Goal: Task Accomplishment & Management: Use online tool/utility

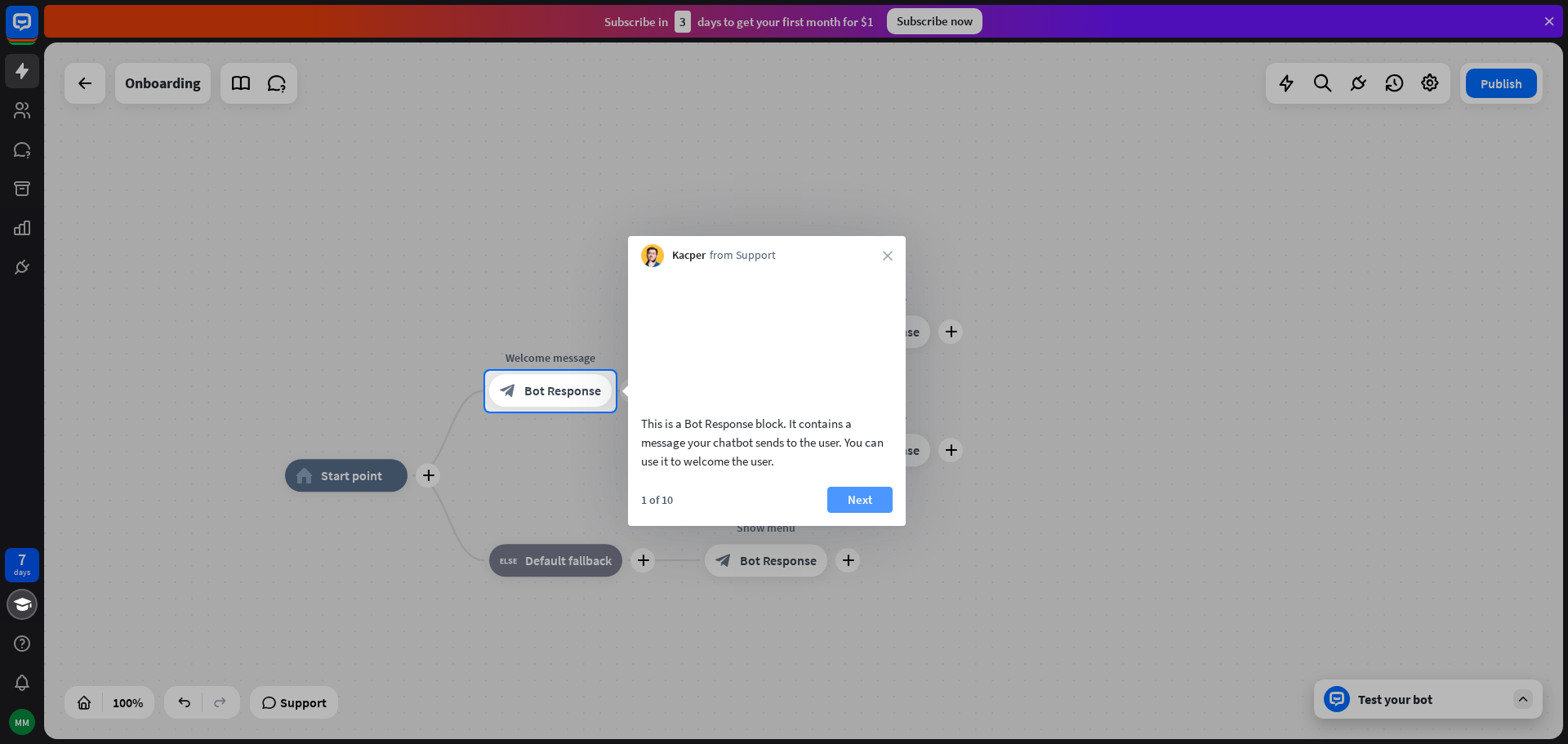
click at [869, 512] on button "Next" at bounding box center [860, 499] width 65 height 26
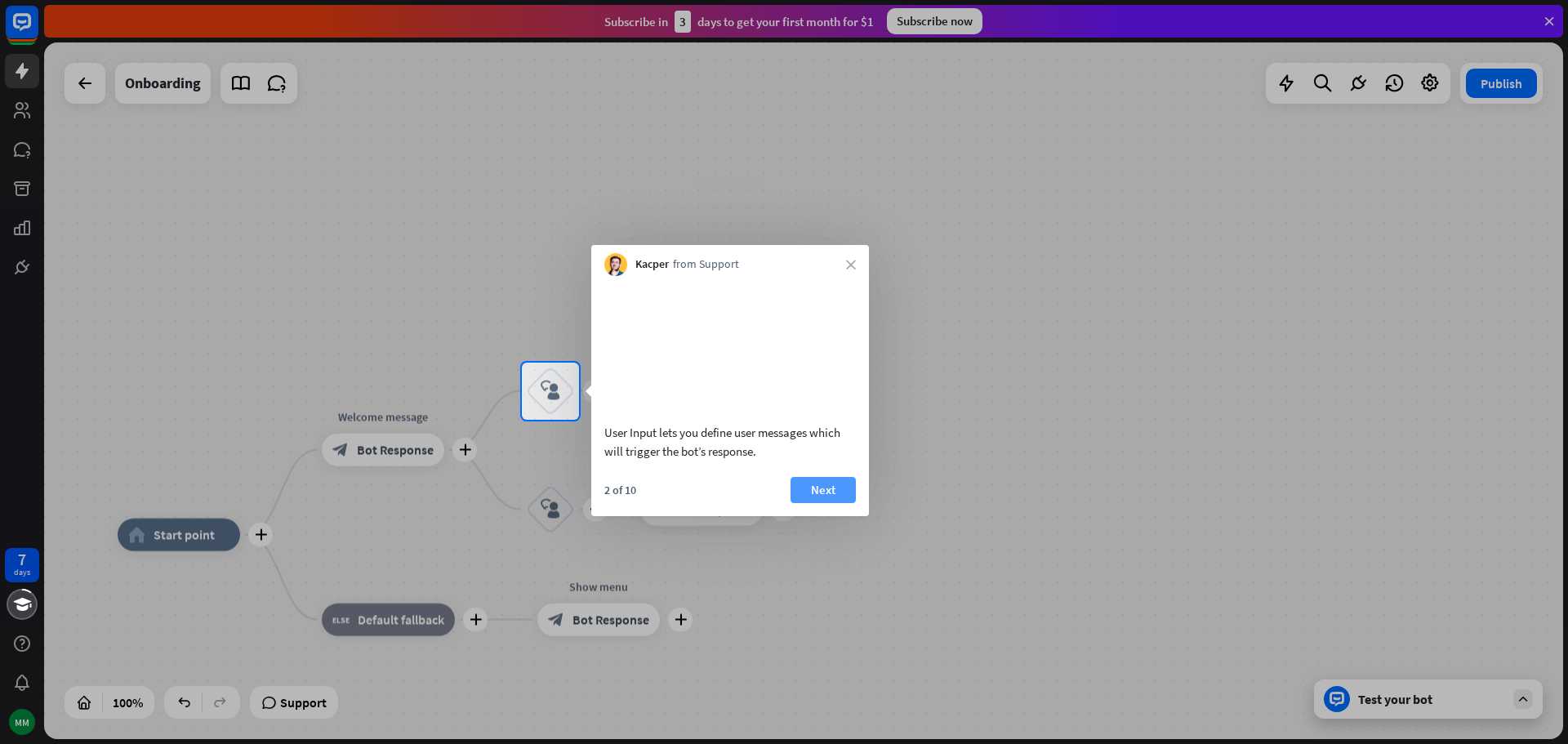
click at [844, 503] on button "Next" at bounding box center [824, 489] width 65 height 26
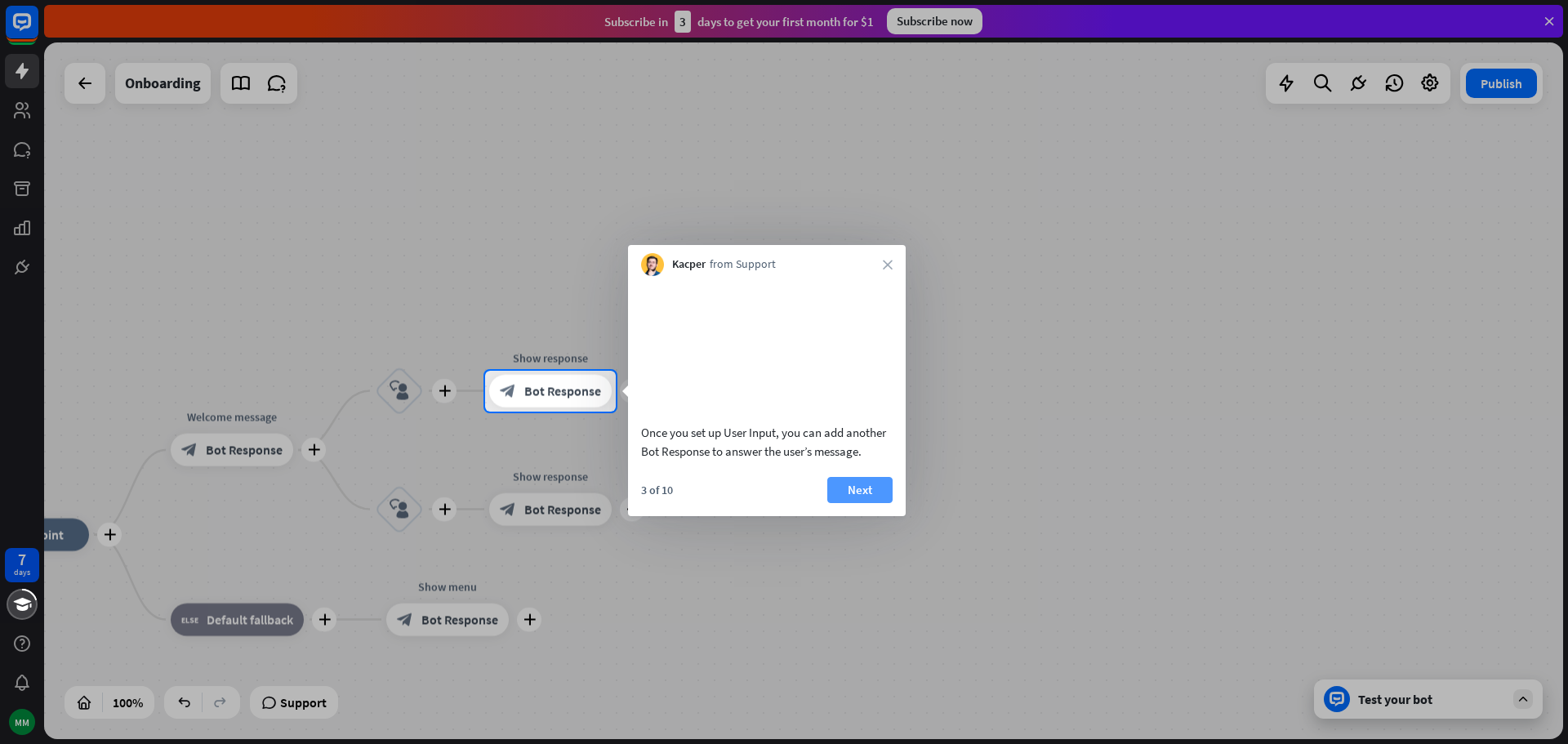
click at [872, 503] on button "Next" at bounding box center [860, 489] width 65 height 26
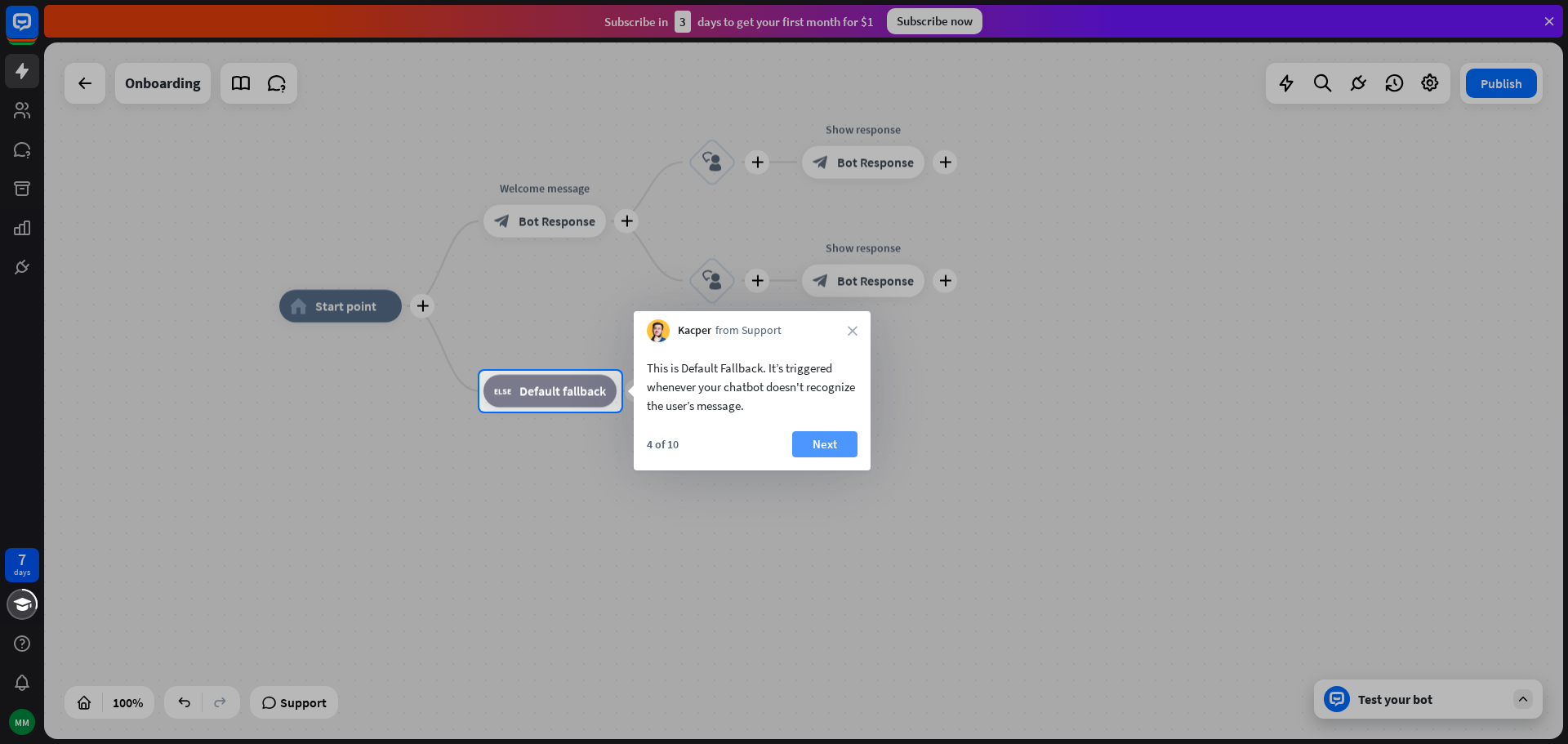
click at [819, 453] on button "Next" at bounding box center [825, 444] width 65 height 26
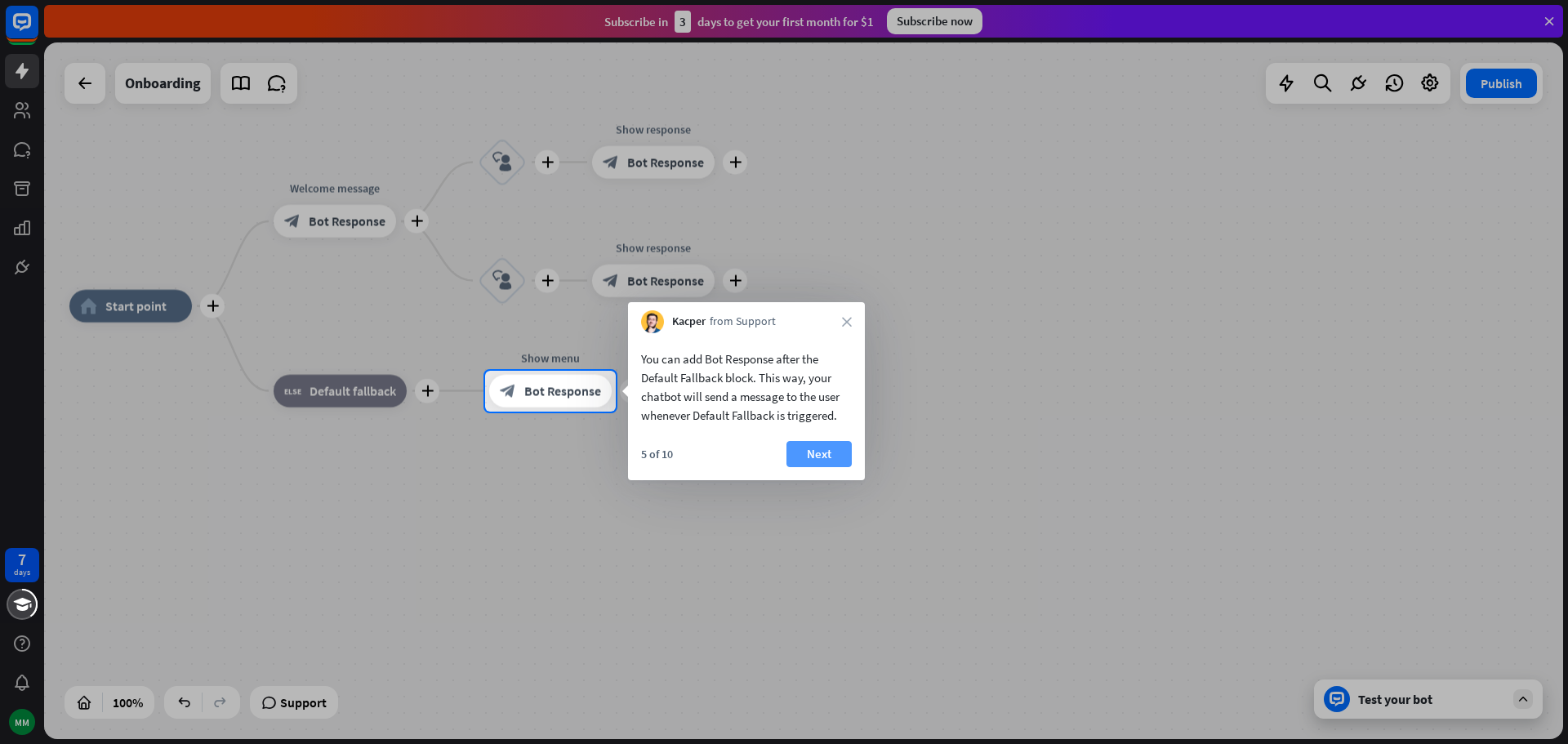
click at [820, 449] on button "Next" at bounding box center [820, 454] width 65 height 26
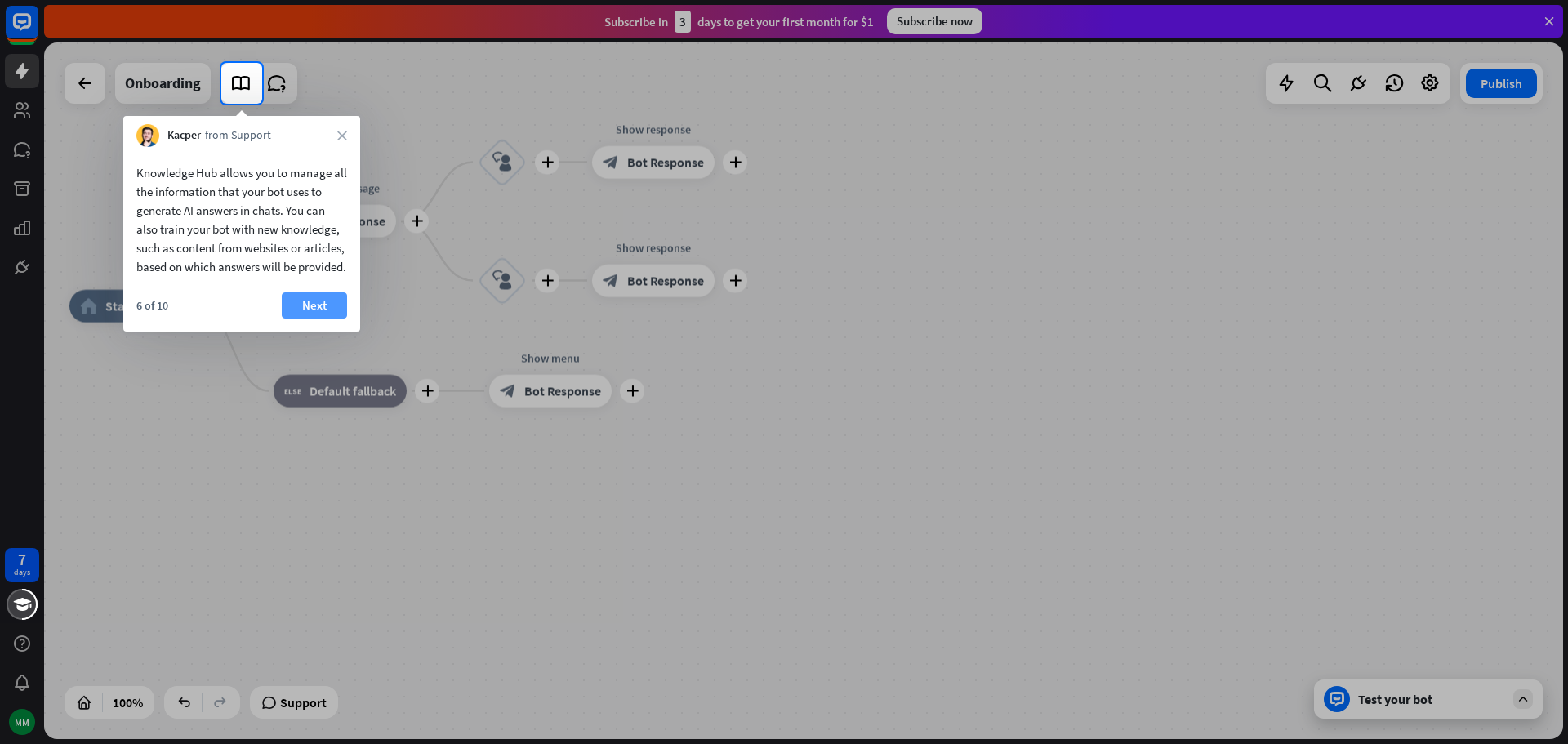
click at [298, 318] on button "Next" at bounding box center [314, 305] width 65 height 26
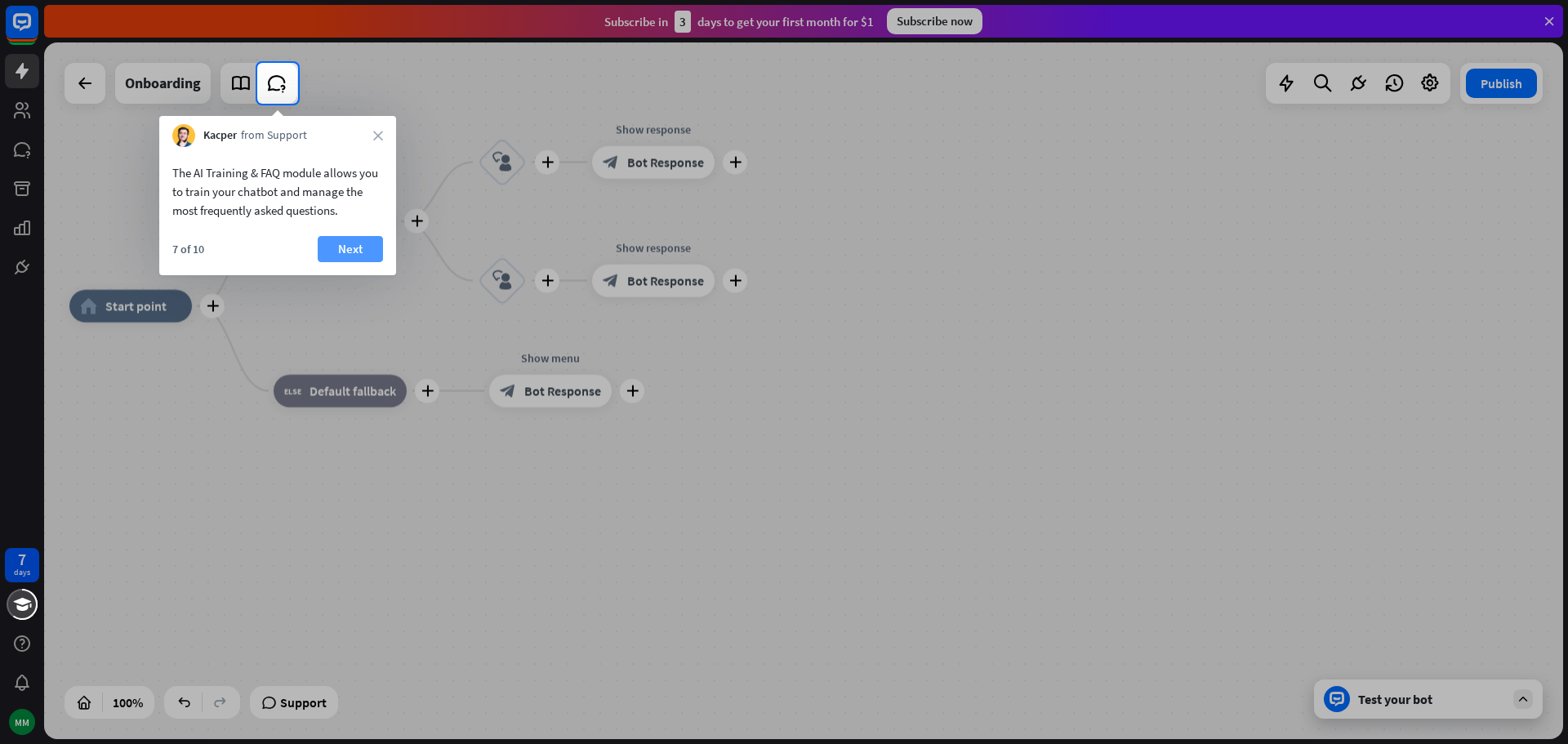
click at [342, 256] on button "Next" at bounding box center [350, 249] width 65 height 26
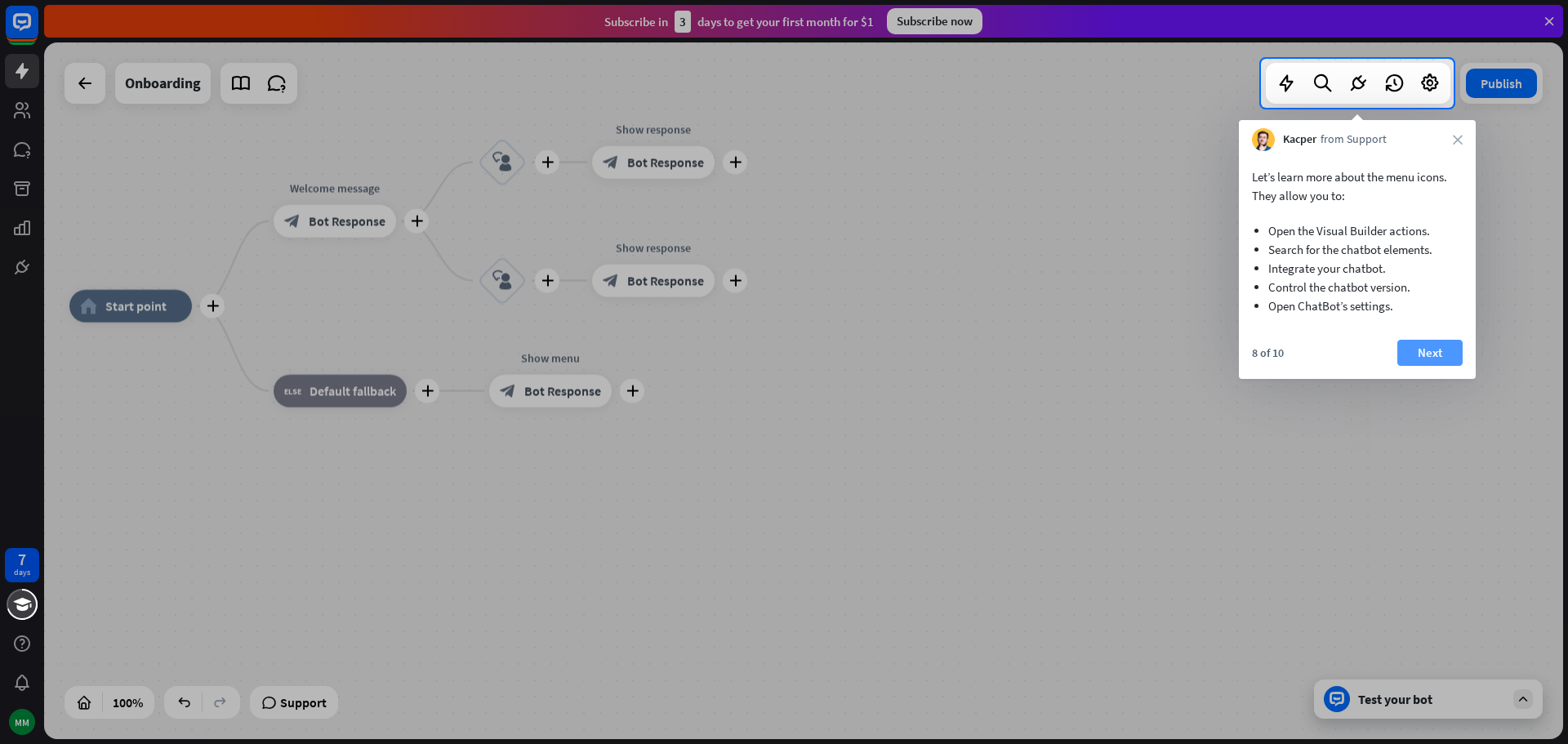
click at [1436, 345] on button "Next" at bounding box center [1431, 353] width 65 height 26
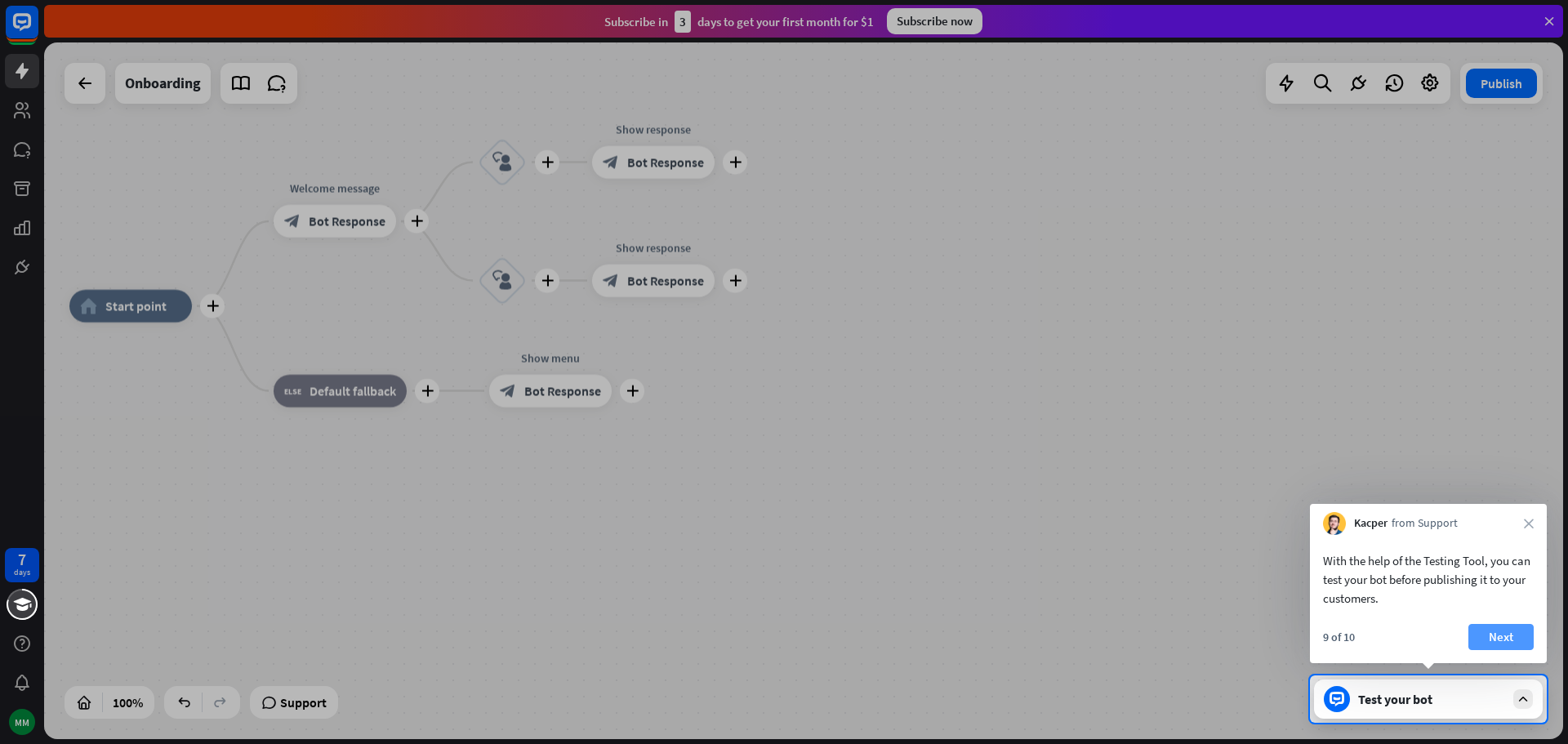
click at [1481, 640] on button "Next" at bounding box center [1501, 636] width 65 height 26
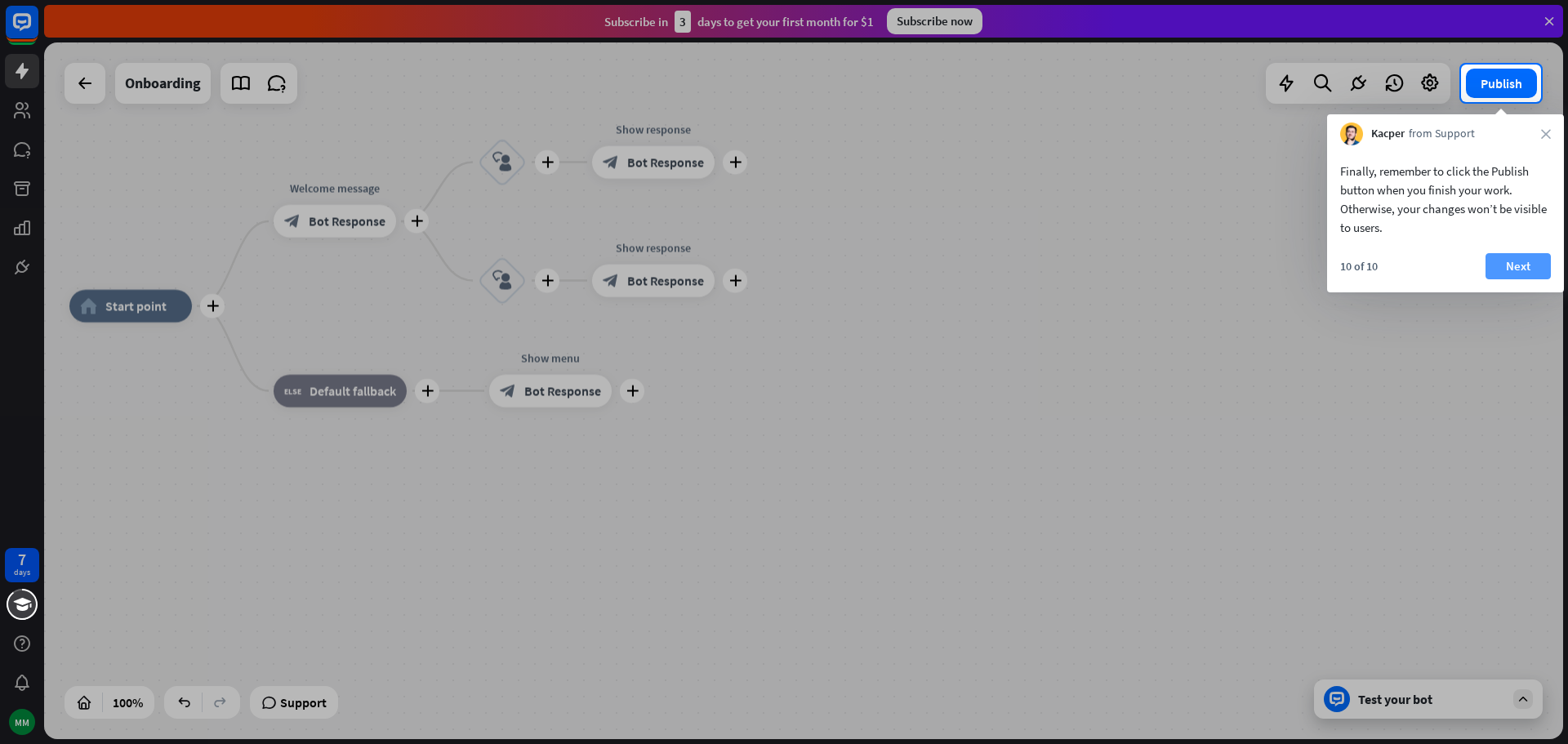
click at [1499, 258] on button "Next" at bounding box center [1519, 266] width 65 height 26
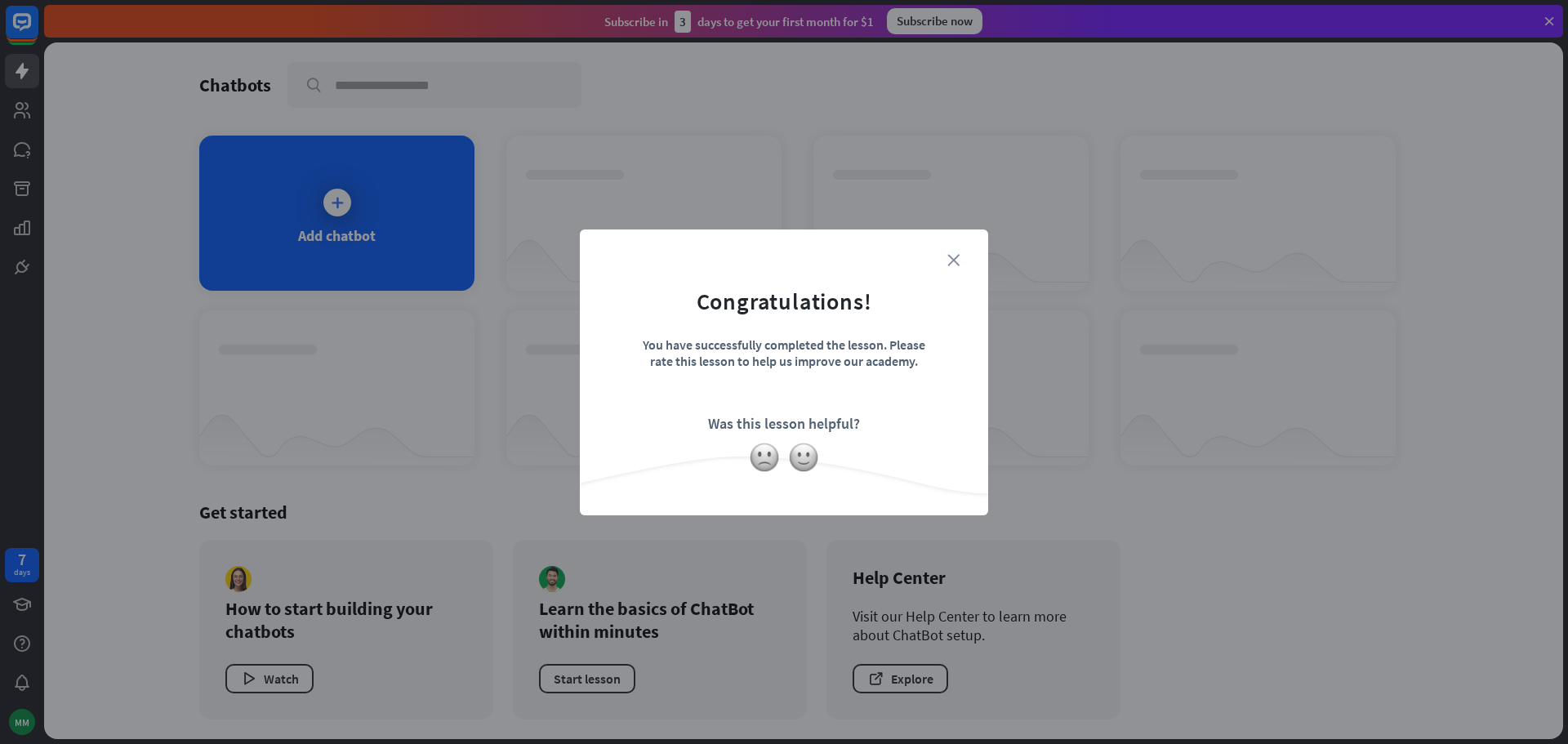
click at [956, 260] on icon "close" at bounding box center [953, 260] width 12 height 12
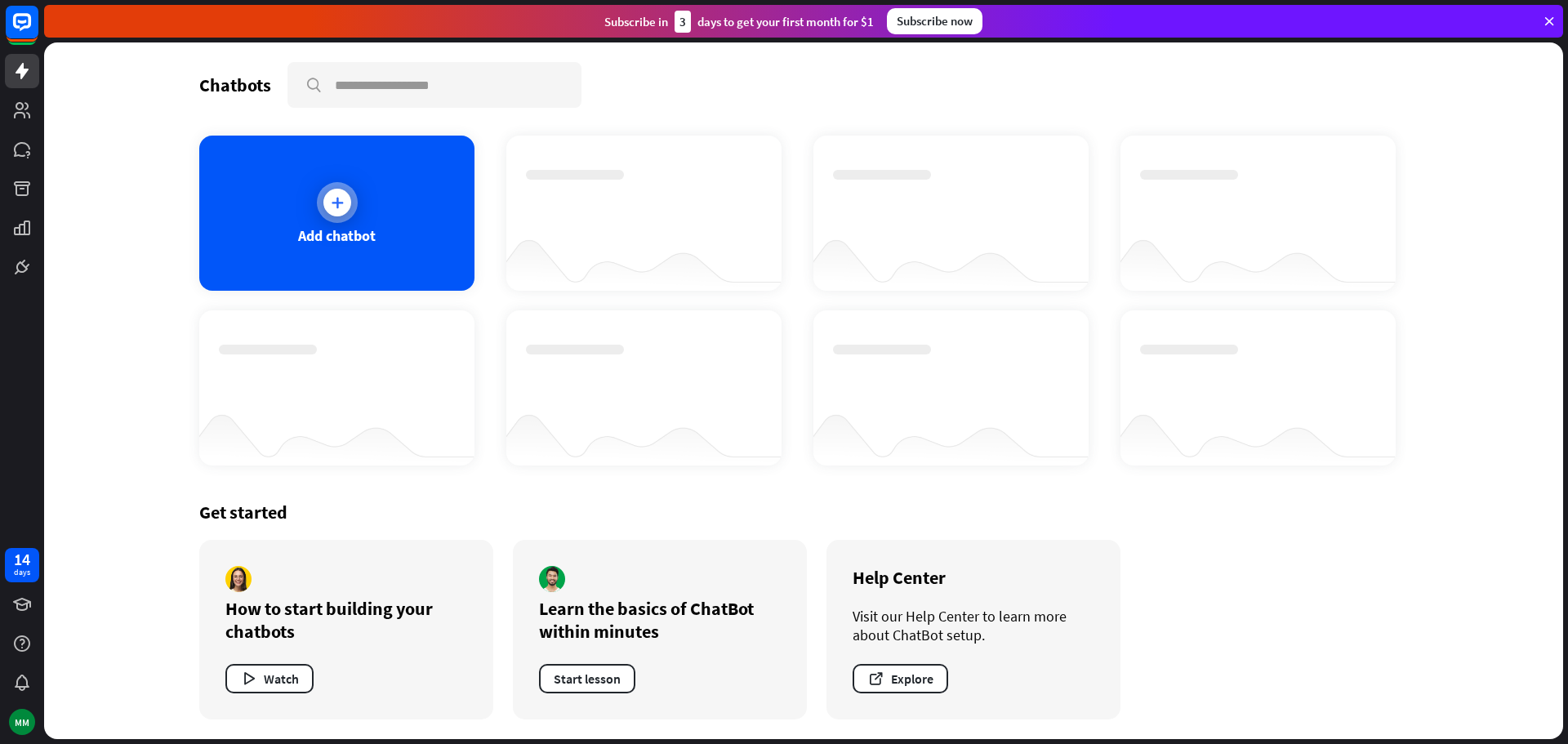
click at [302, 209] on div "Add chatbot" at bounding box center [337, 212] width 275 height 155
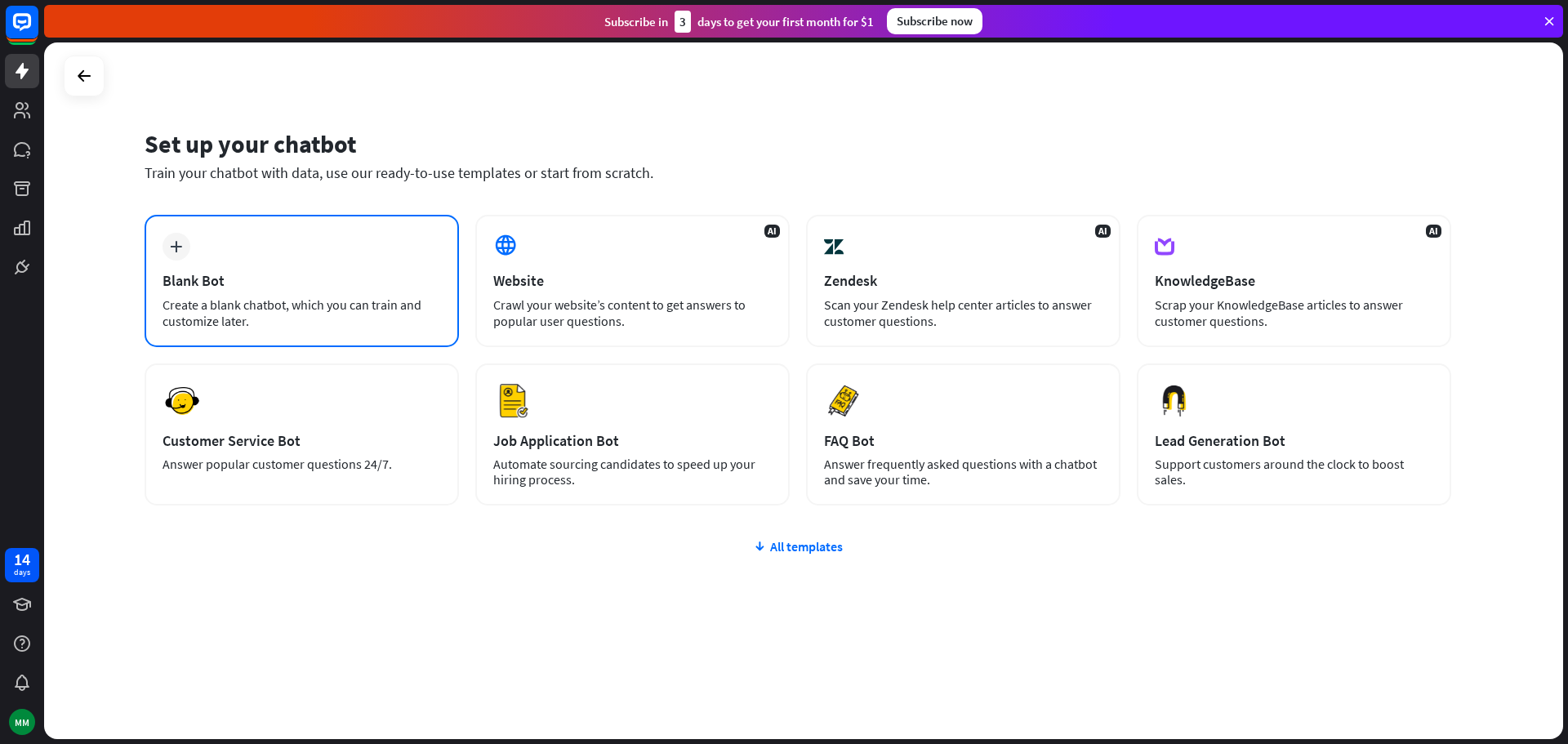
click at [238, 256] on div "plus Blank Bot Create a blank chatbot, which you can train and customize later." at bounding box center [302, 281] width 314 height 132
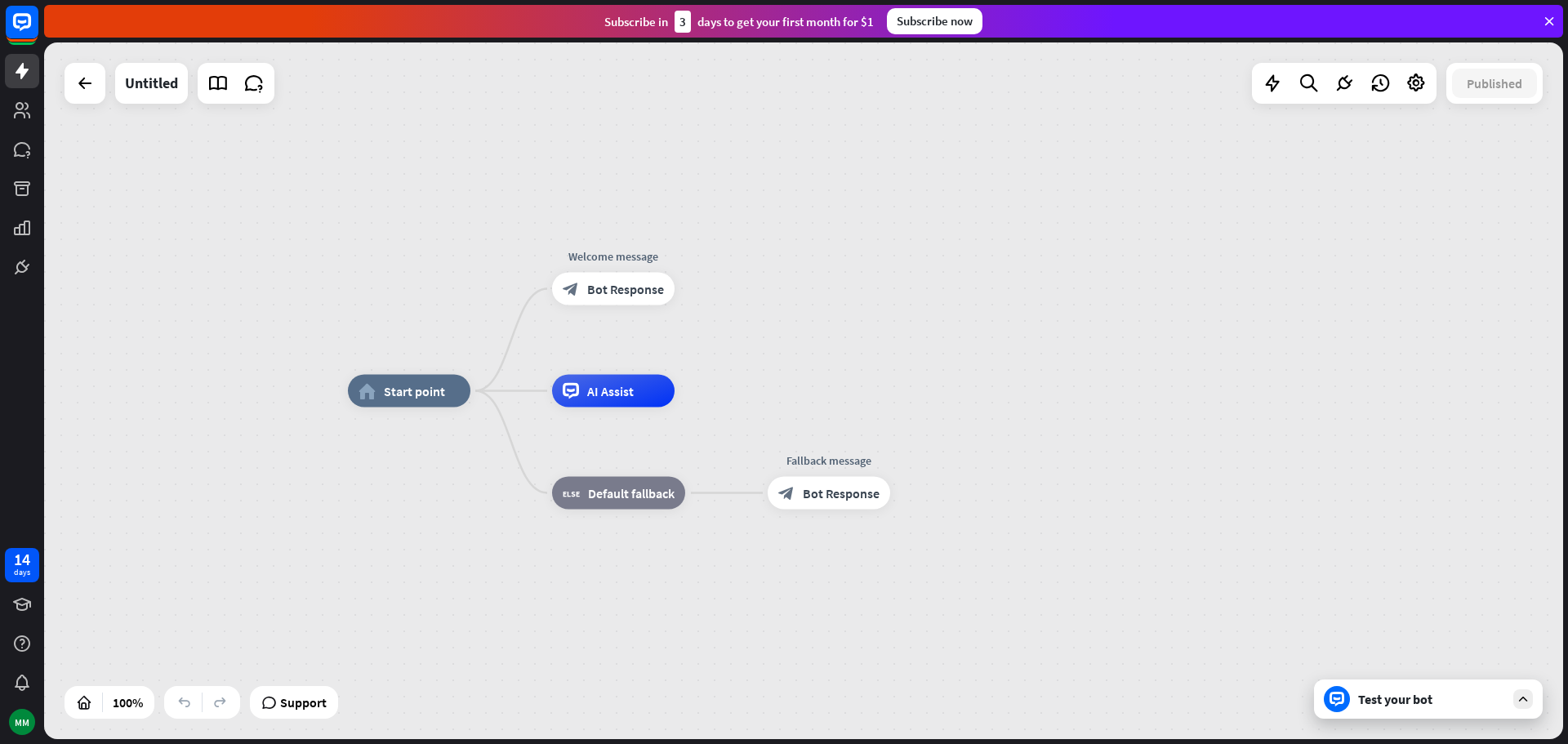
click at [1437, 696] on div "Test your bot" at bounding box center [1432, 699] width 147 height 17
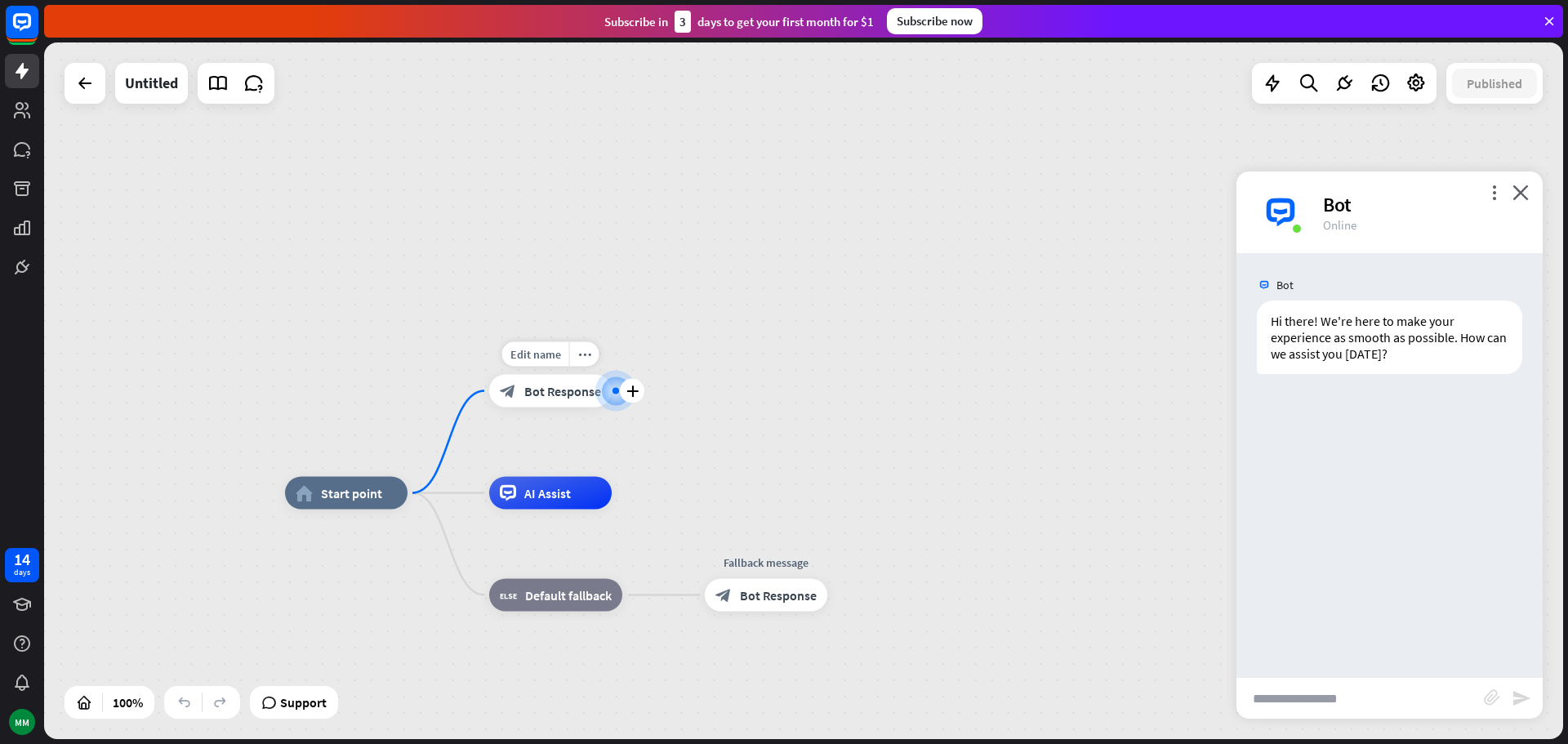
click at [618, 399] on div at bounding box center [616, 390] width 17 height 17
click at [1521, 200] on div "Bot" at bounding box center [1423, 205] width 200 height 26
click at [1523, 192] on icon "close" at bounding box center [1521, 193] width 17 height 16
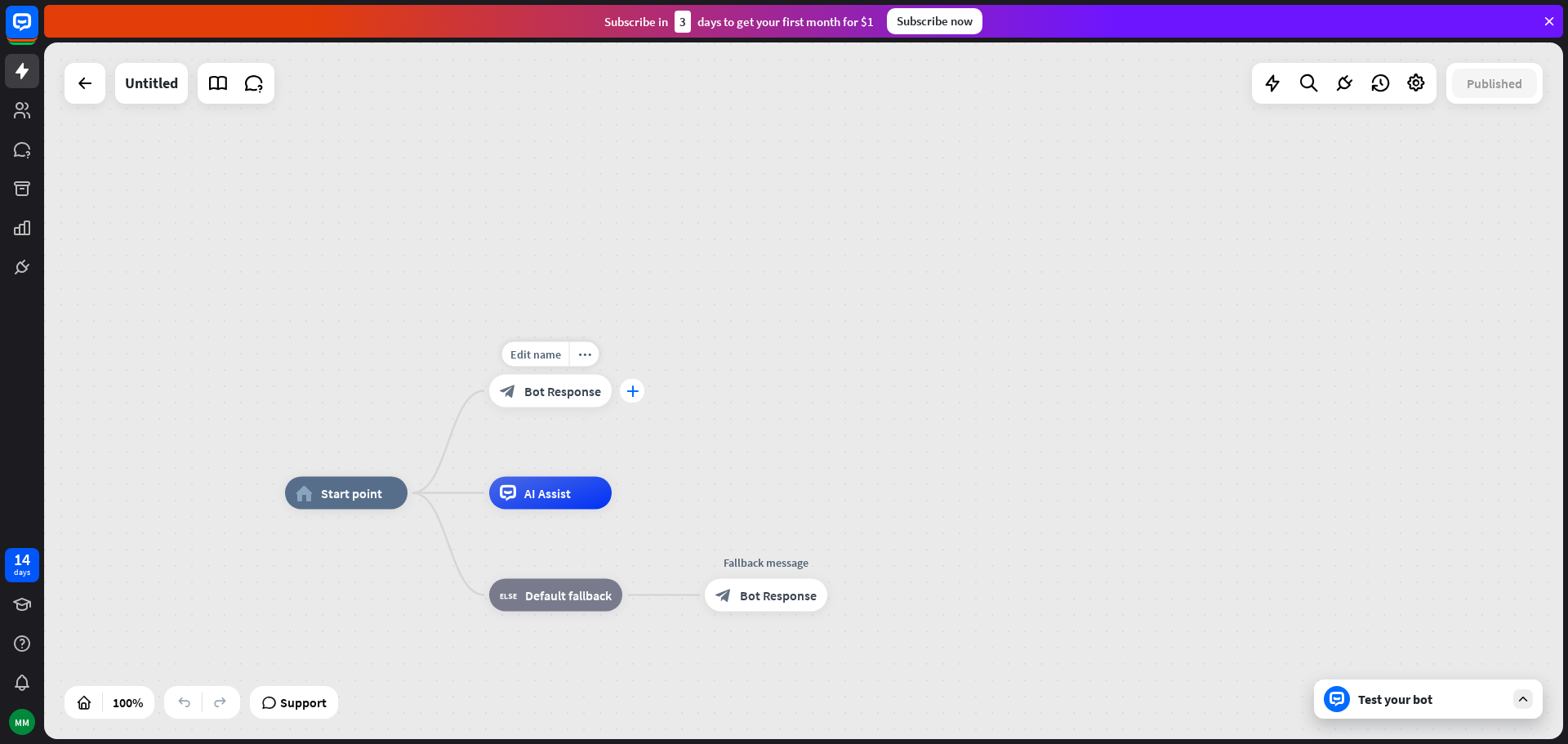
click at [633, 401] on div "plus" at bounding box center [632, 390] width 25 height 25
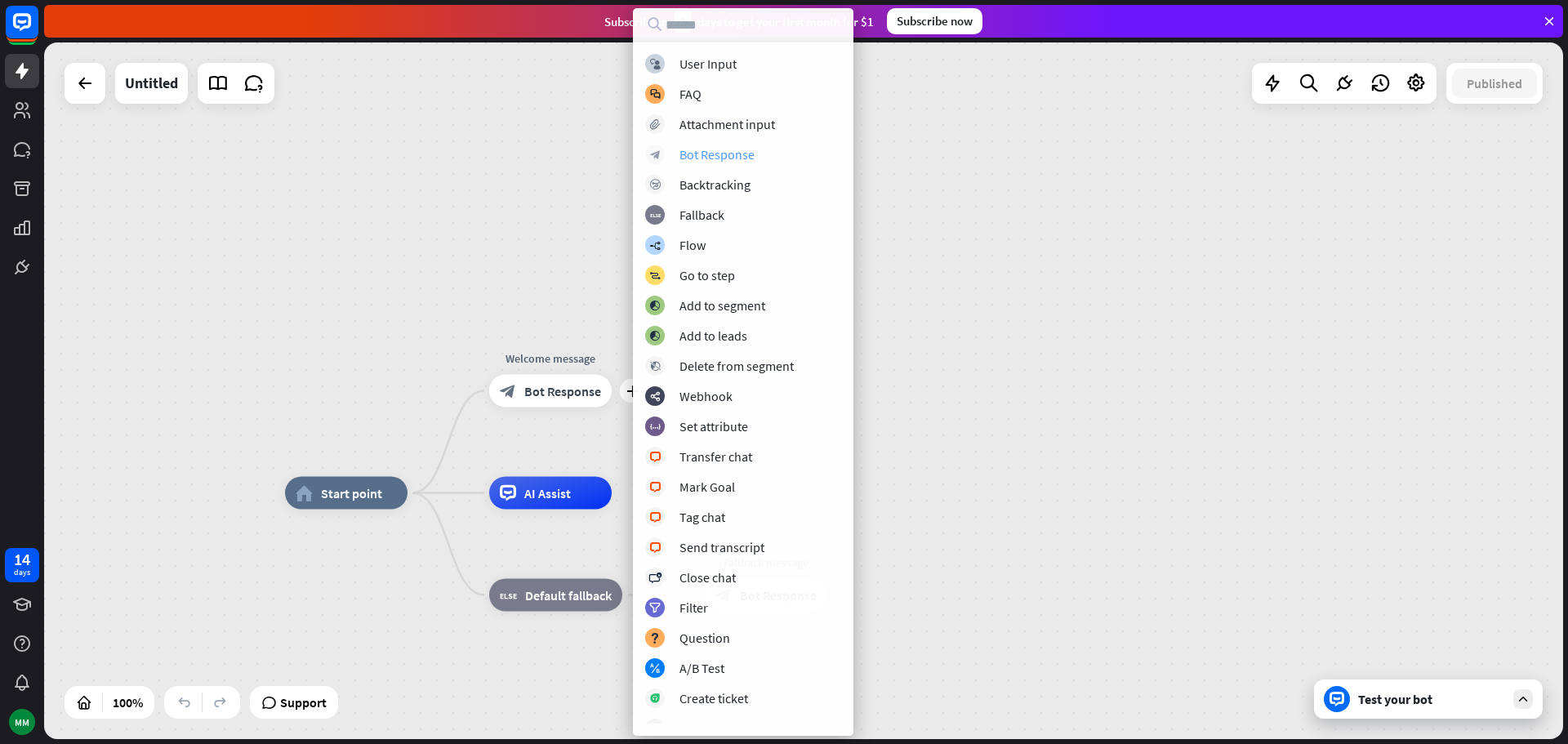
click at [740, 148] on div "Bot Response" at bounding box center [717, 154] width 75 height 17
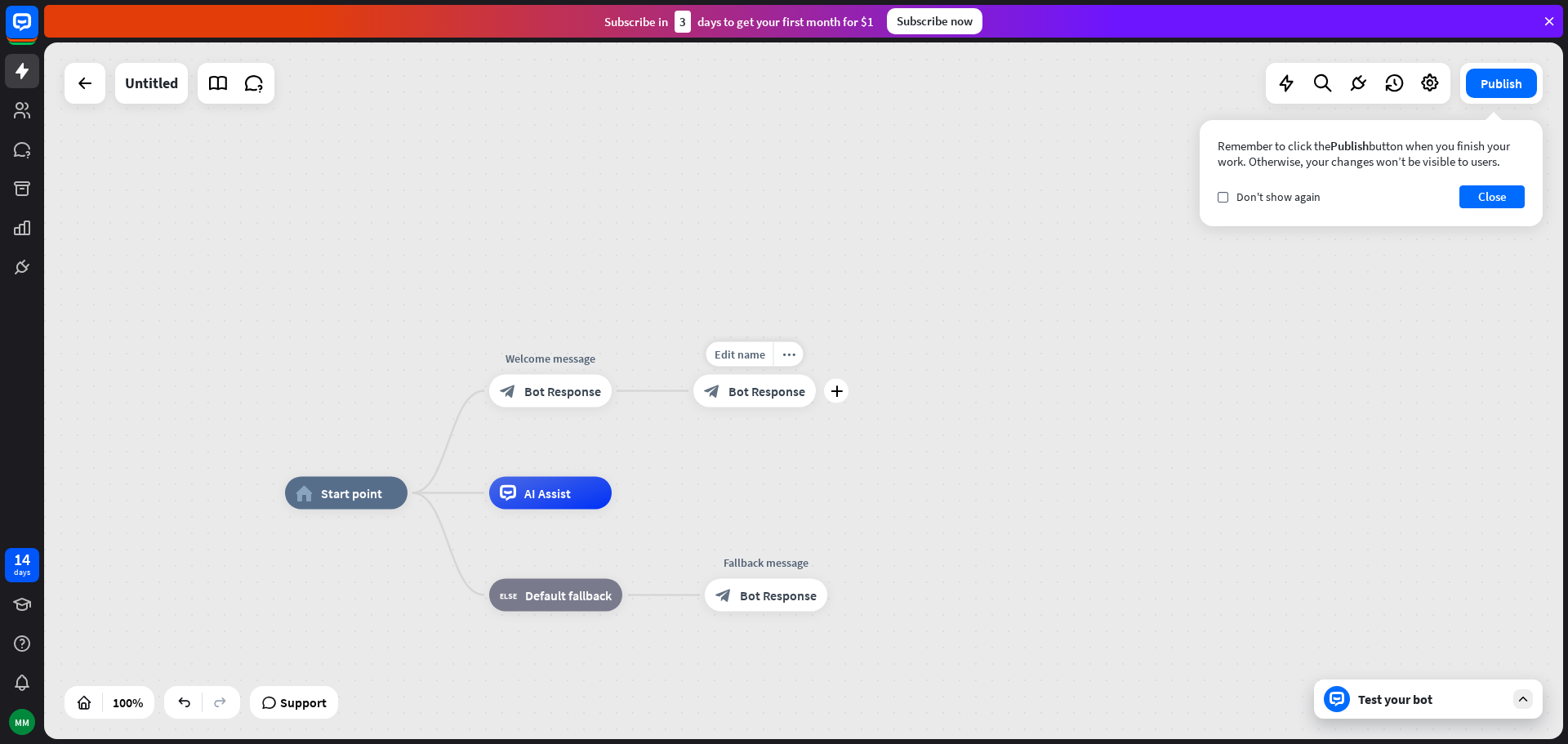
click at [806, 383] on div "block_bot_response Bot Response" at bounding box center [754, 390] width 123 height 33
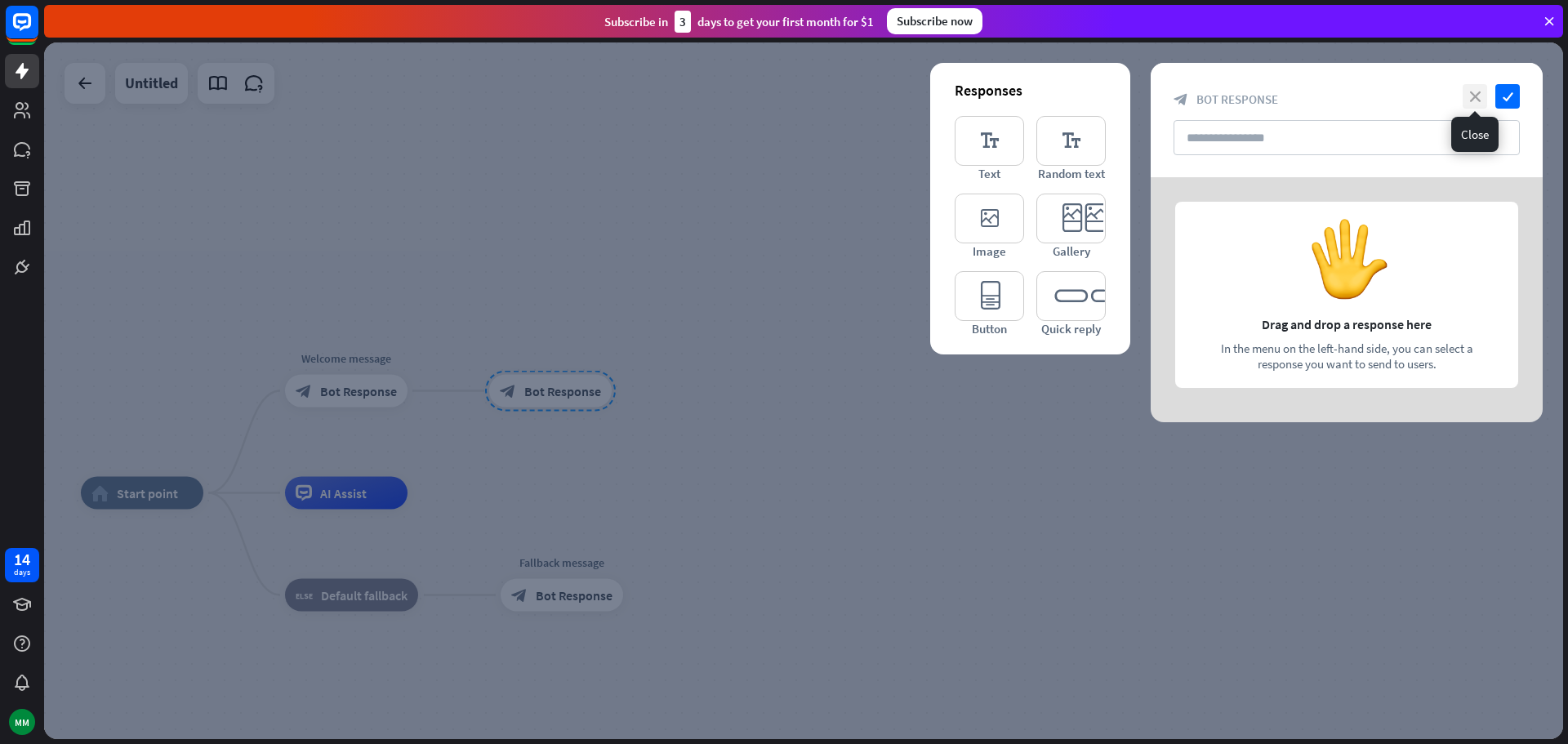
click at [1478, 95] on icon "close" at bounding box center [1475, 96] width 25 height 25
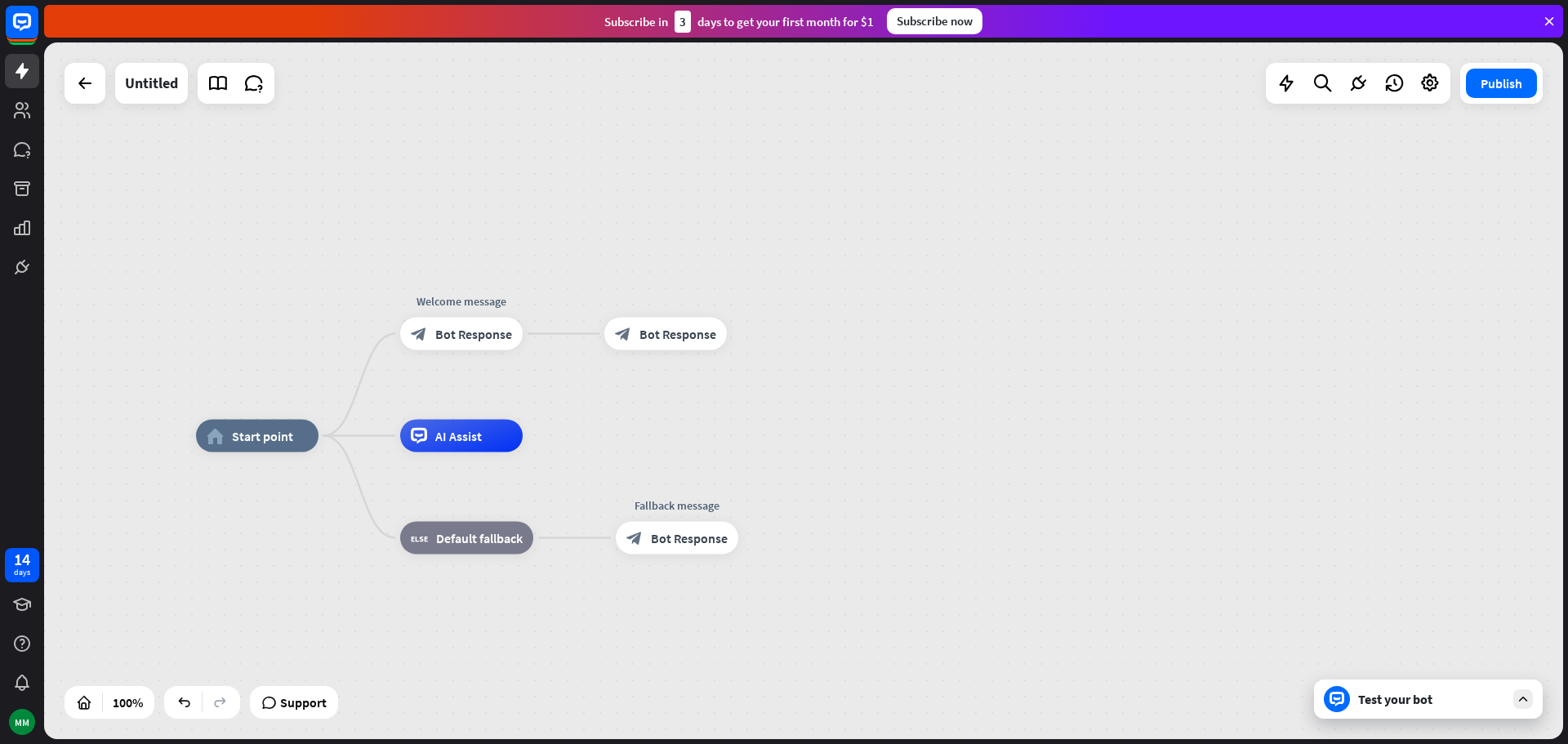
drag, startPoint x: 613, startPoint y: 312, endPoint x: 728, endPoint y: 255, distance: 128.4
click at [728, 255] on div "home_2 Start point Welcome message block_bot_response Bot Response block_bot_re…" at bounding box center [804, 390] width 1520 height 697
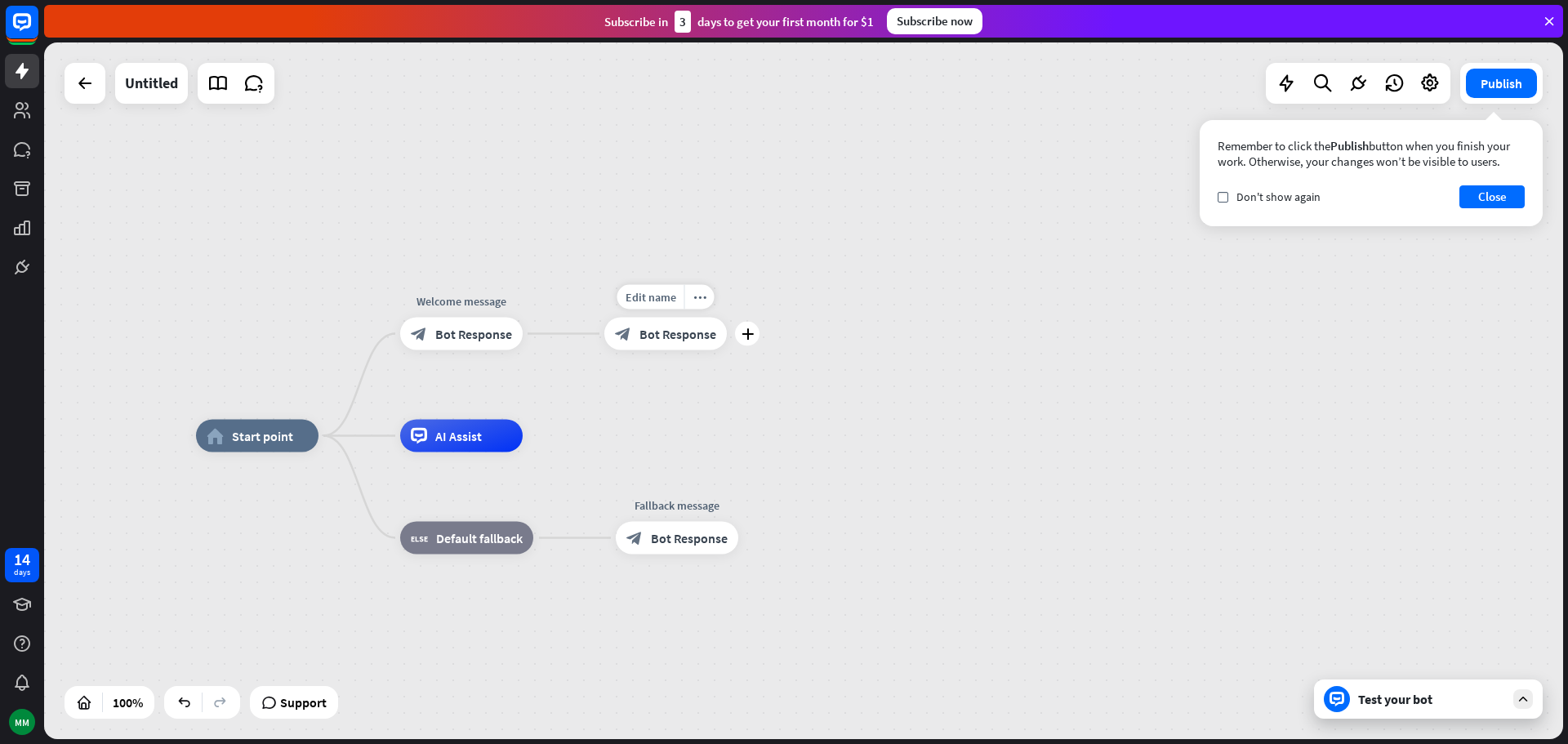
click at [680, 326] on span "Bot Response" at bounding box center [678, 334] width 77 height 17
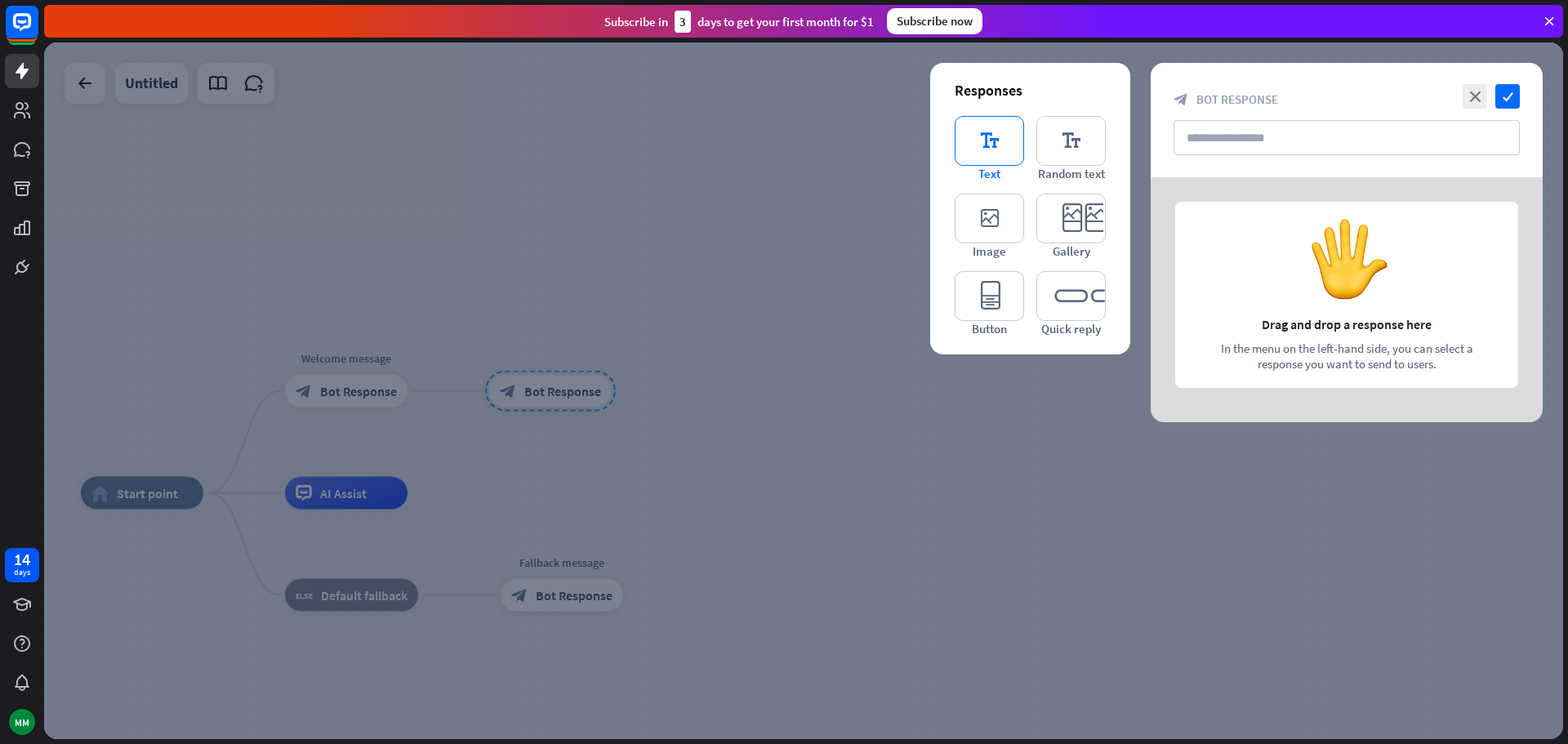
click at [1003, 149] on icon "editor_text" at bounding box center [990, 140] width 69 height 49
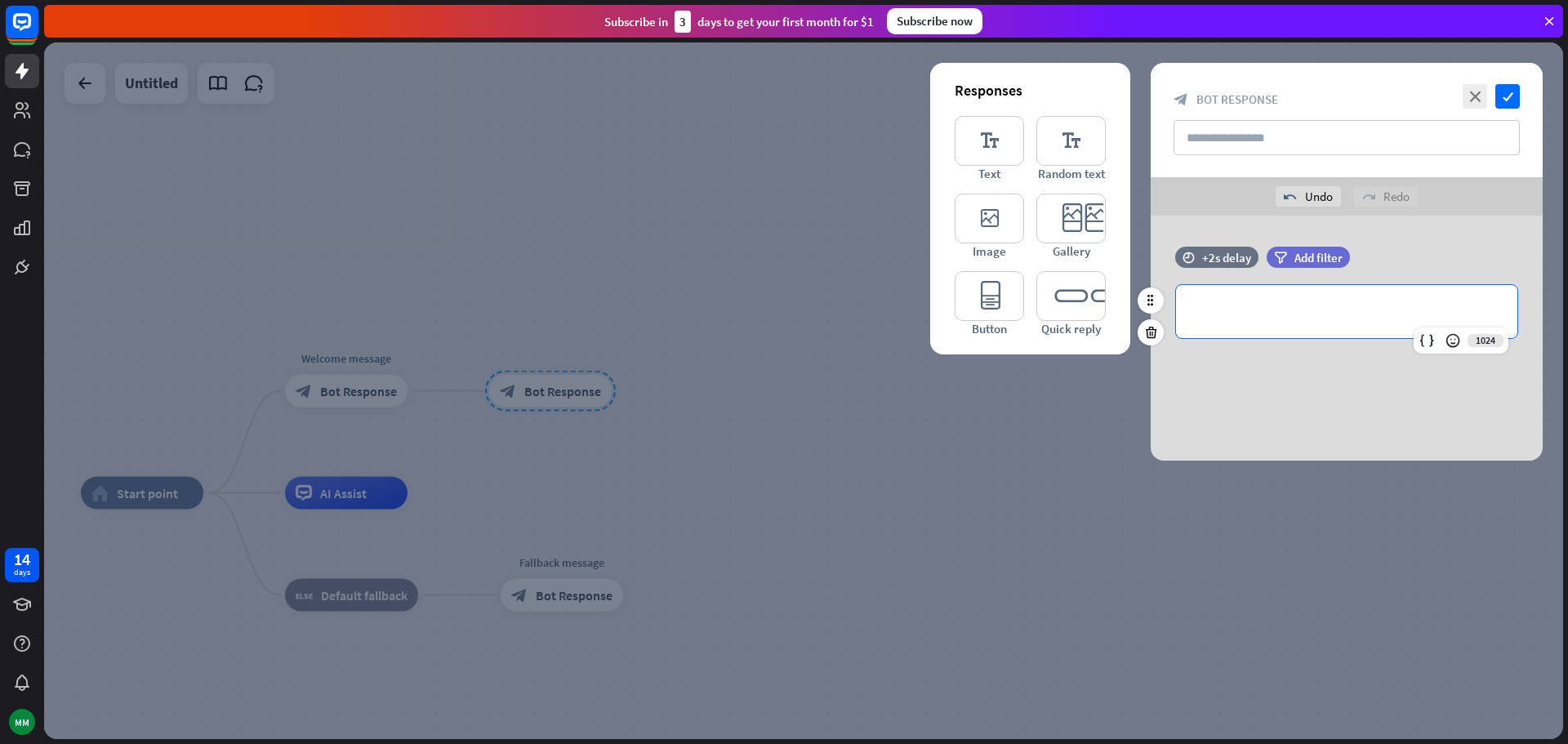
click at [1287, 303] on p "**********" at bounding box center [1347, 311] width 308 height 21
click at [1512, 101] on icon "check" at bounding box center [1508, 96] width 25 height 25
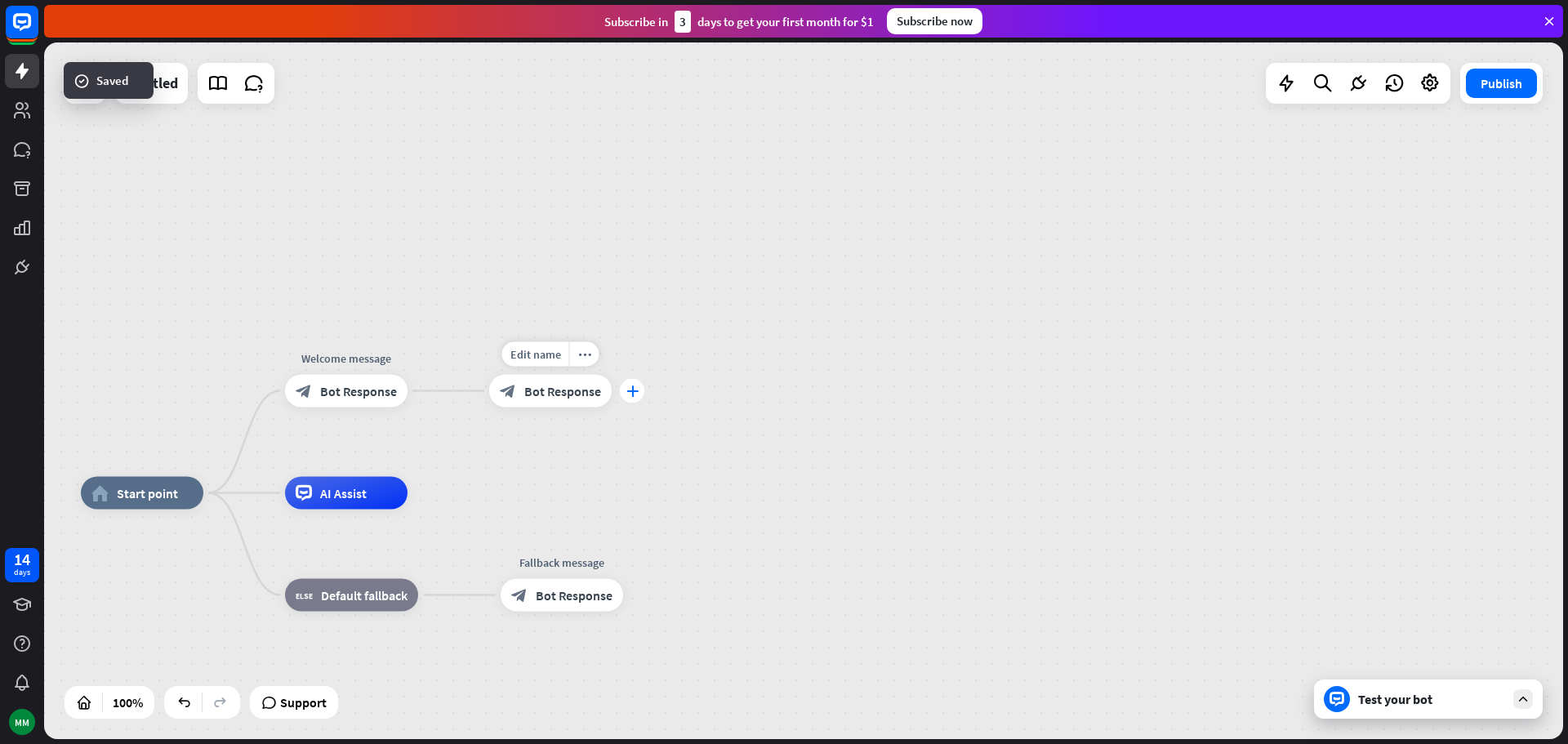
click at [628, 393] on icon "plus" at bounding box center [633, 391] width 12 height 12
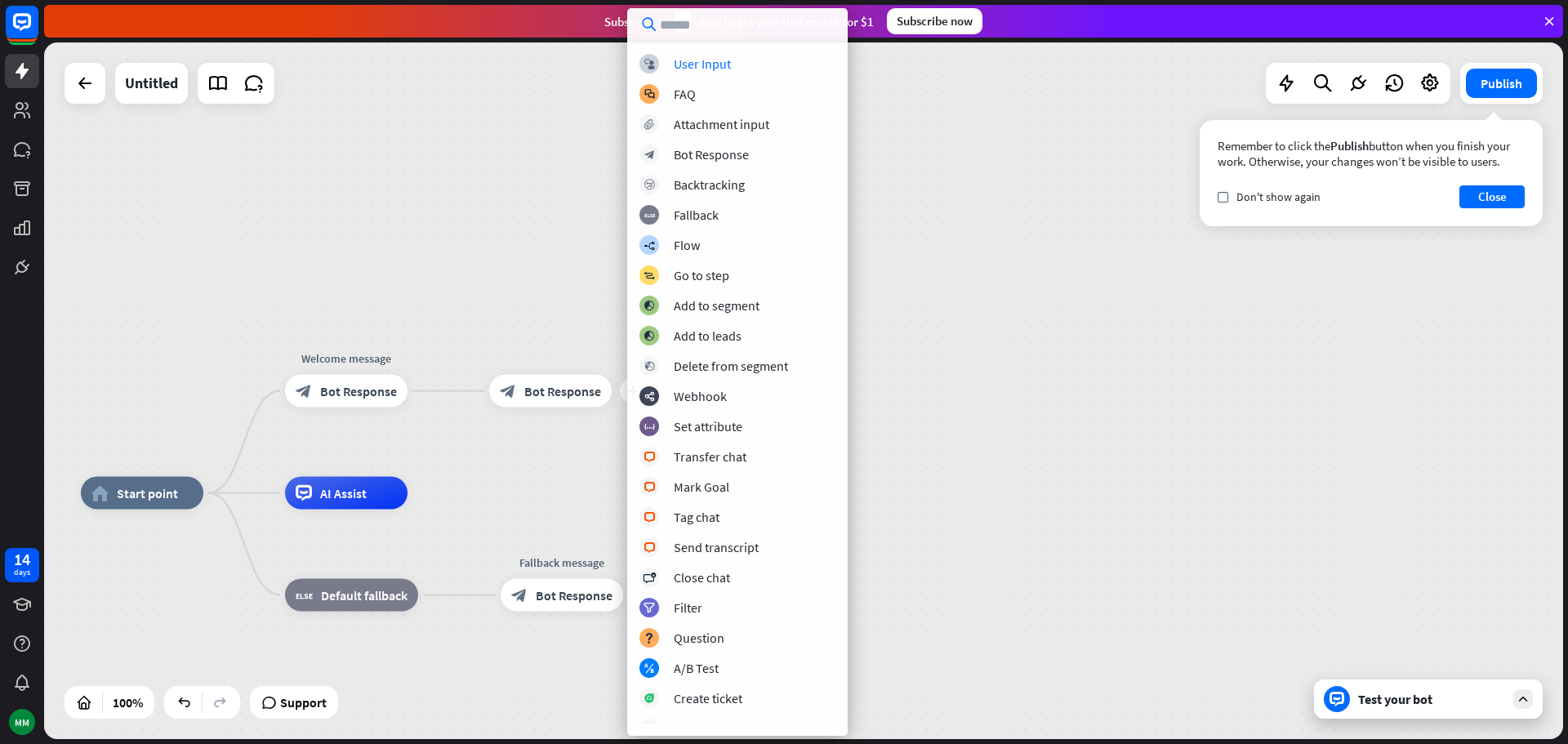
click at [712, 52] on div "block_user_input User Input block_faq FAQ block_attachment Attachment input blo…" at bounding box center [738, 372] width 220 height 727
click at [716, 58] on div "User Input" at bounding box center [703, 63] width 57 height 17
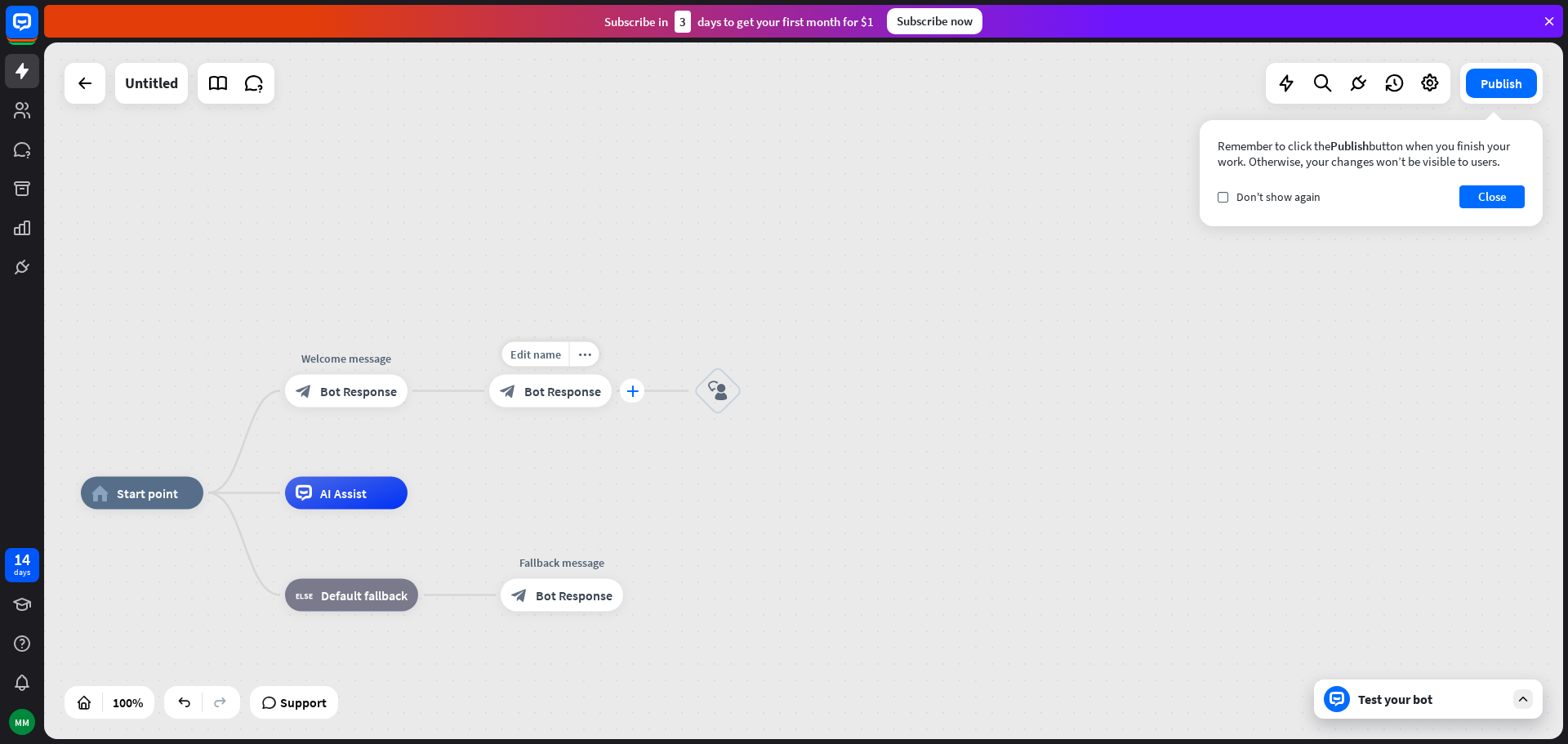
click at [638, 392] on div "plus" at bounding box center [632, 390] width 25 height 25
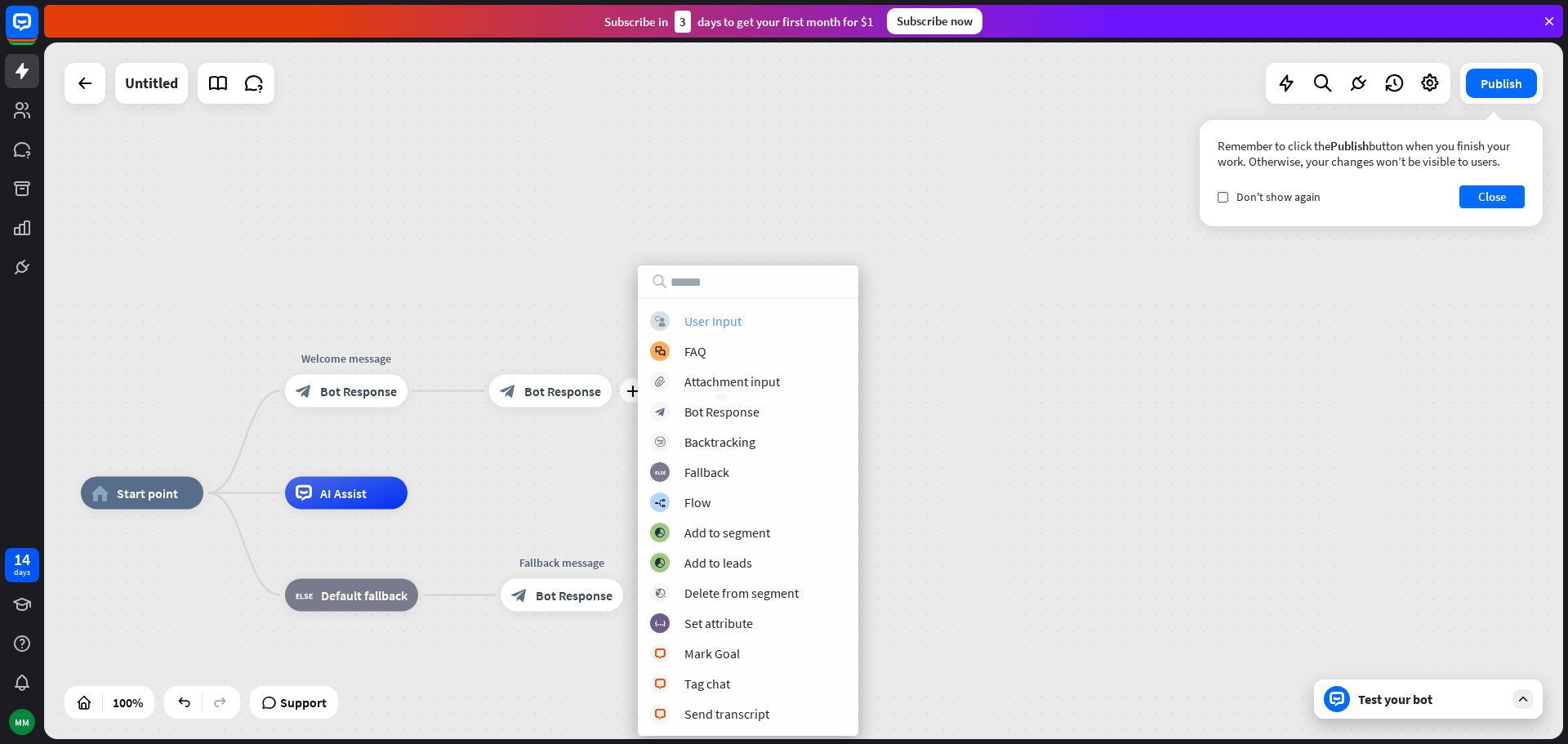
click at [693, 316] on div "User Input" at bounding box center [713, 320] width 57 height 17
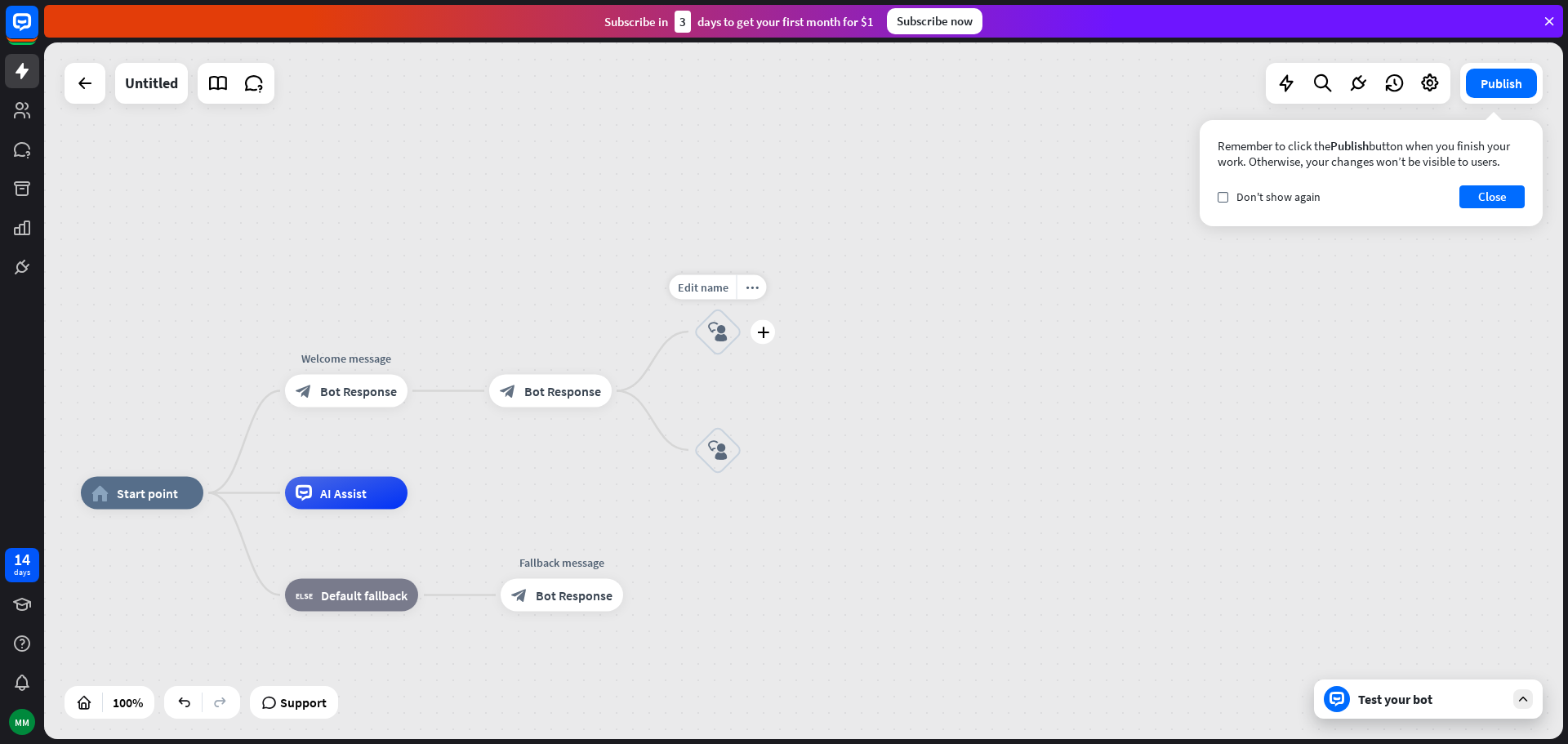
click at [731, 326] on div "block_user_input" at bounding box center [718, 332] width 49 height 49
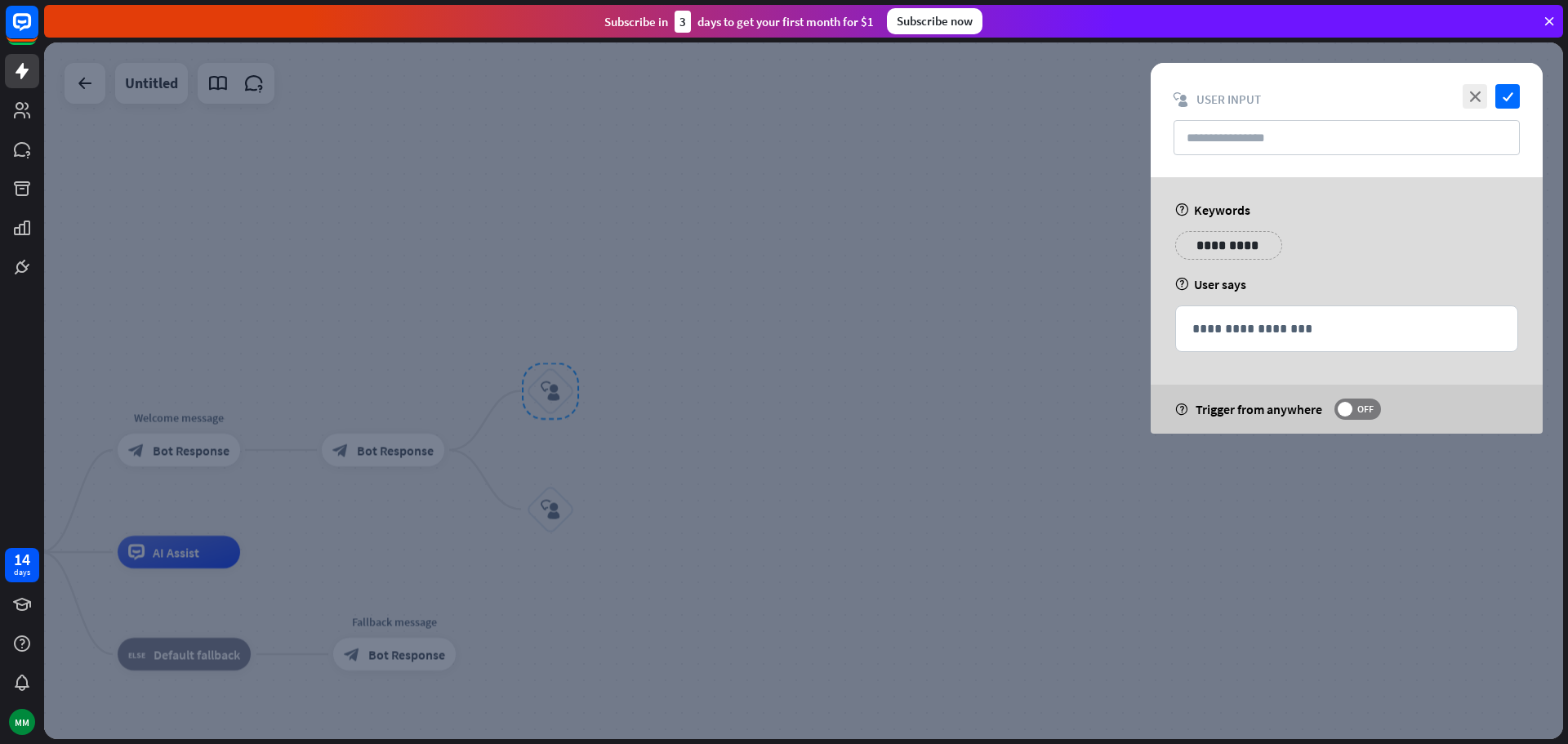
click at [1199, 250] on p "**********" at bounding box center [1228, 245] width 82 height 21
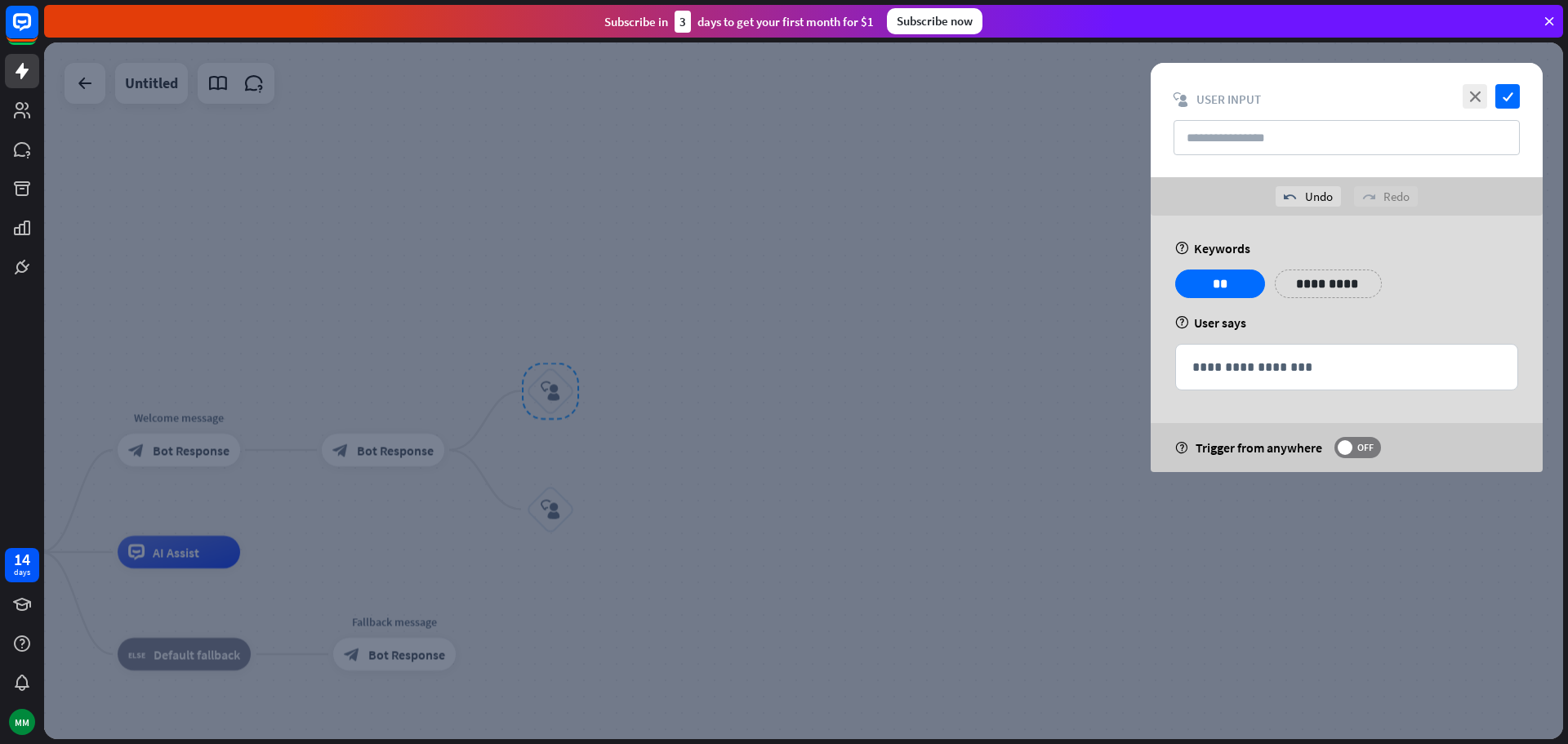
click at [771, 434] on div at bounding box center [804, 390] width 1520 height 697
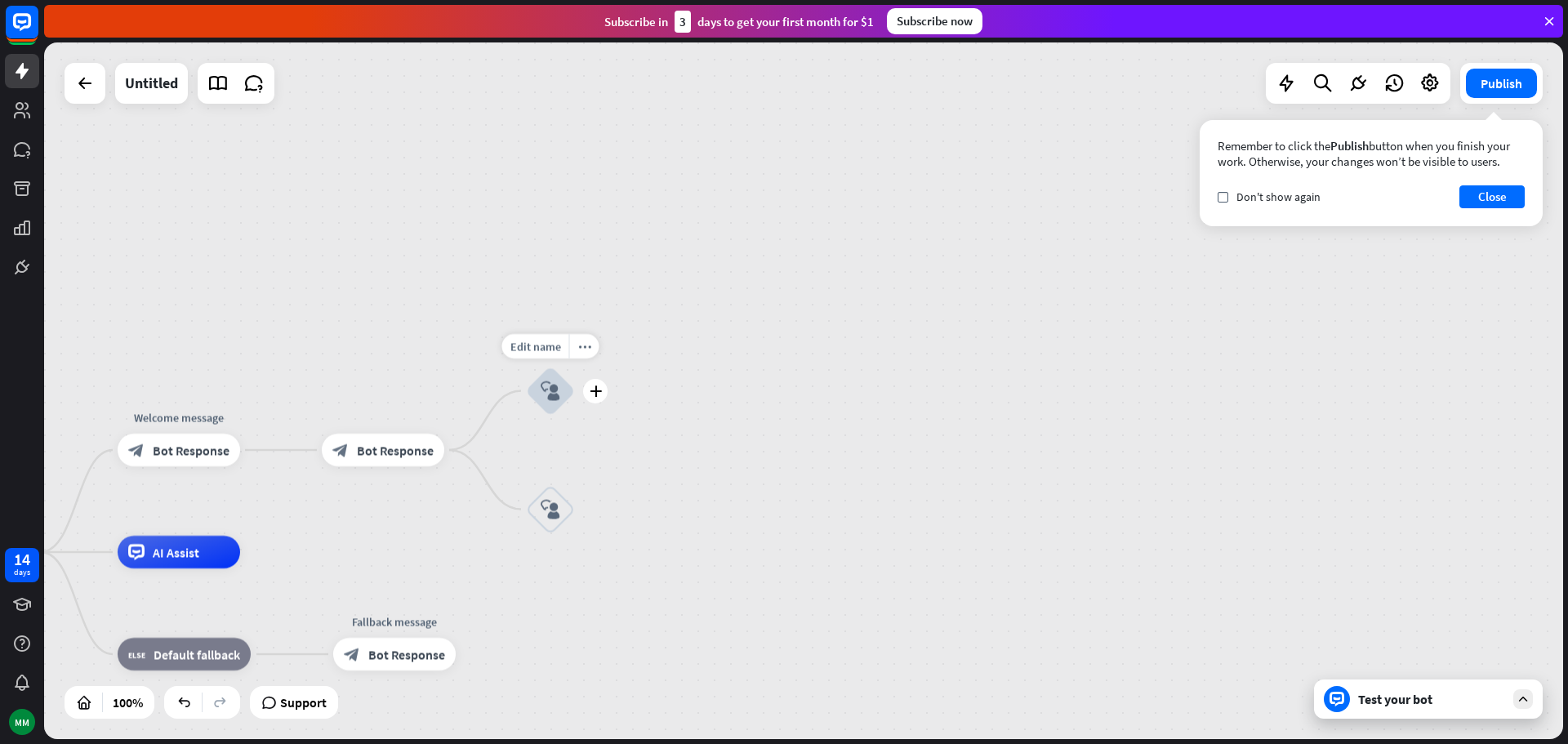
click at [554, 415] on div "block_user_input" at bounding box center [551, 391] width 49 height 49
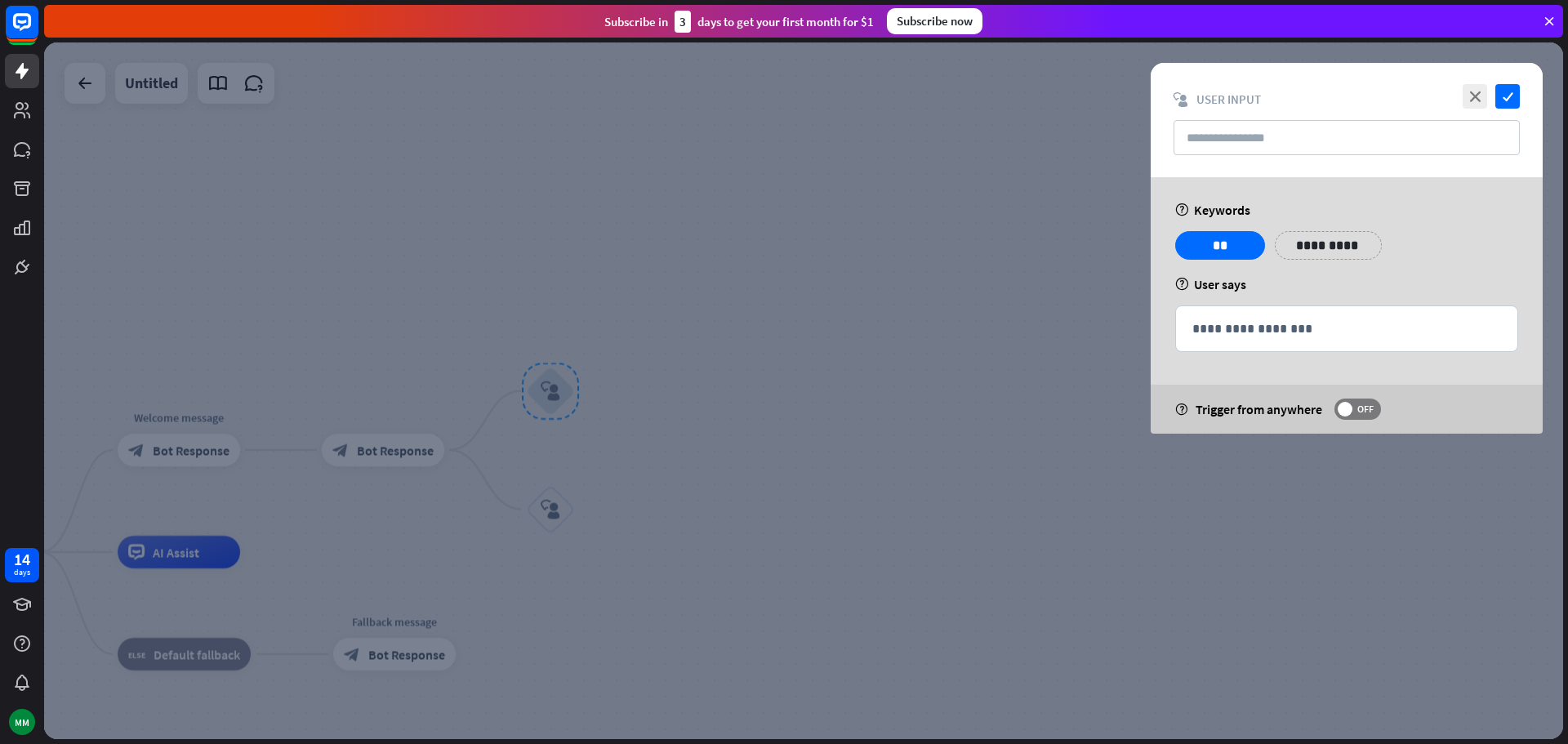
click at [562, 490] on div at bounding box center [804, 390] width 1520 height 697
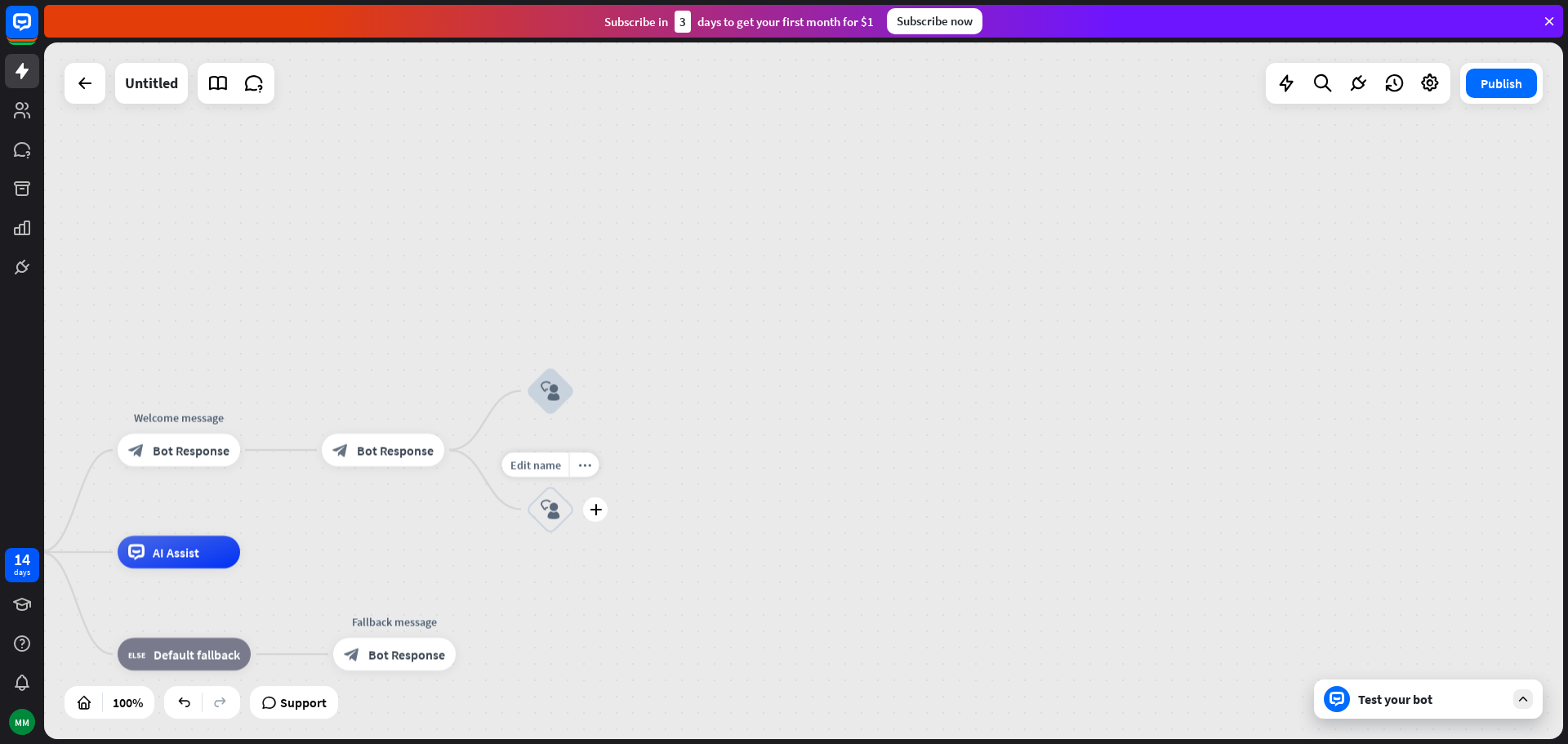
click at [565, 502] on div "block_user_input" at bounding box center [551, 510] width 49 height 49
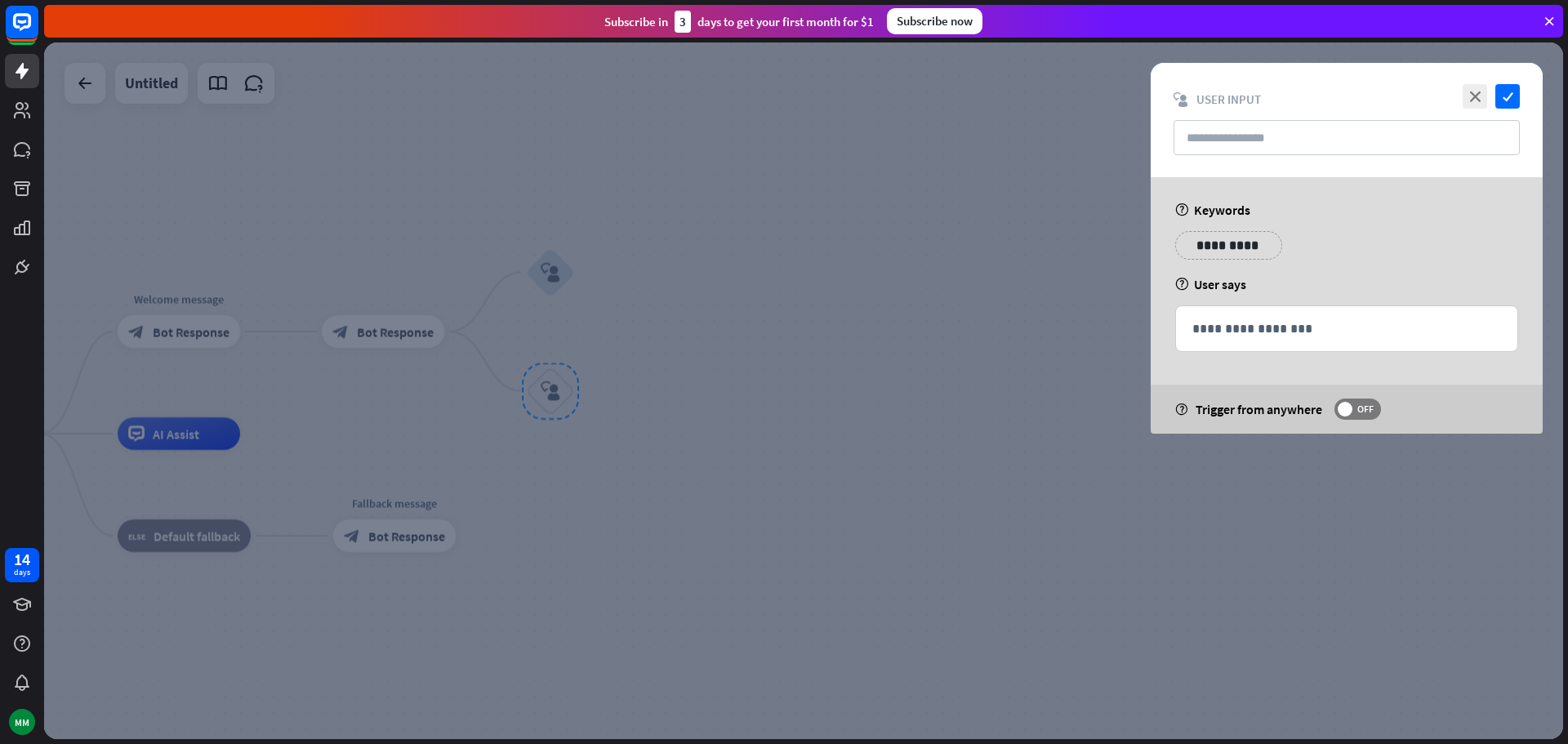
click at [1215, 242] on p "**********" at bounding box center [1228, 245] width 82 height 21
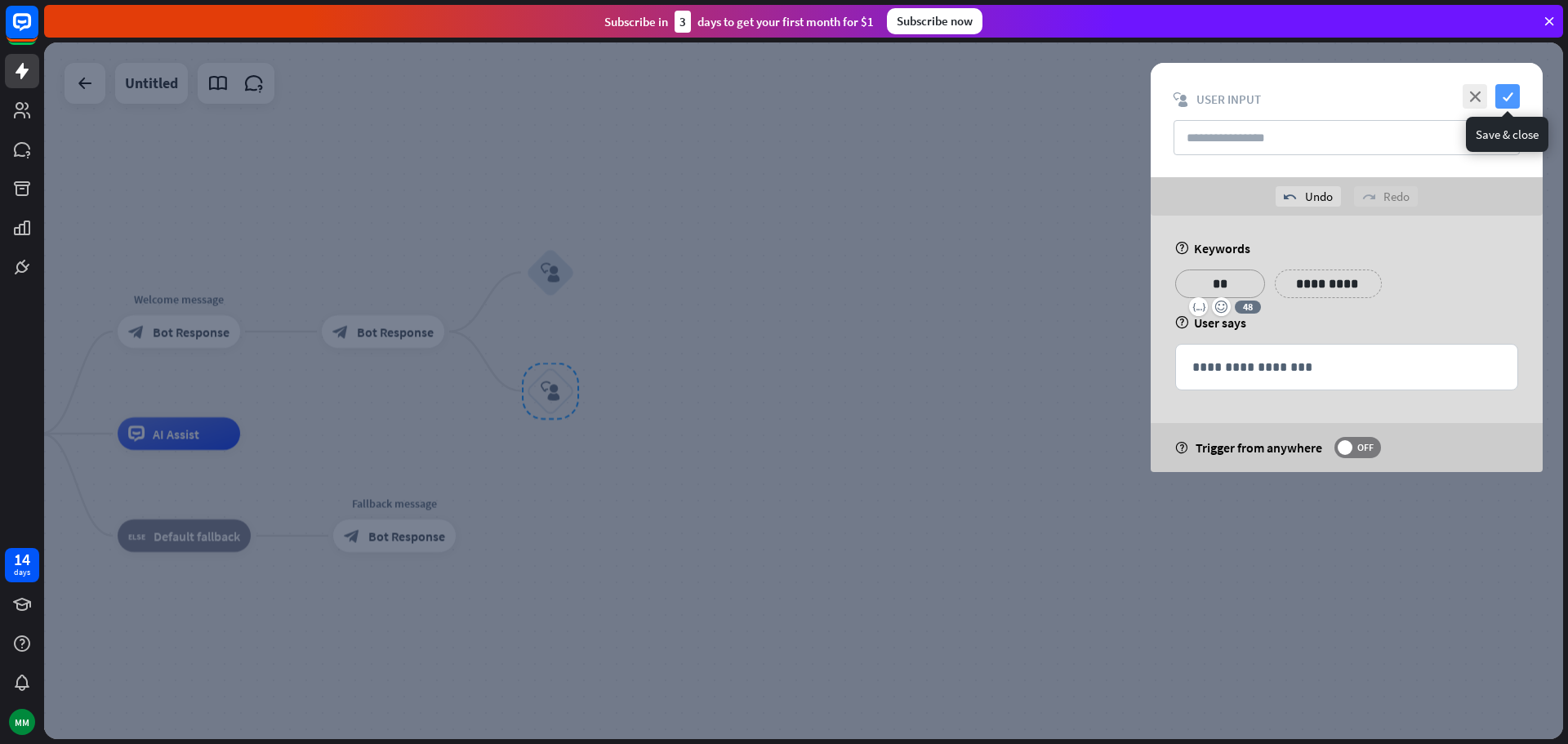
click at [1504, 87] on icon "check" at bounding box center [1508, 96] width 25 height 25
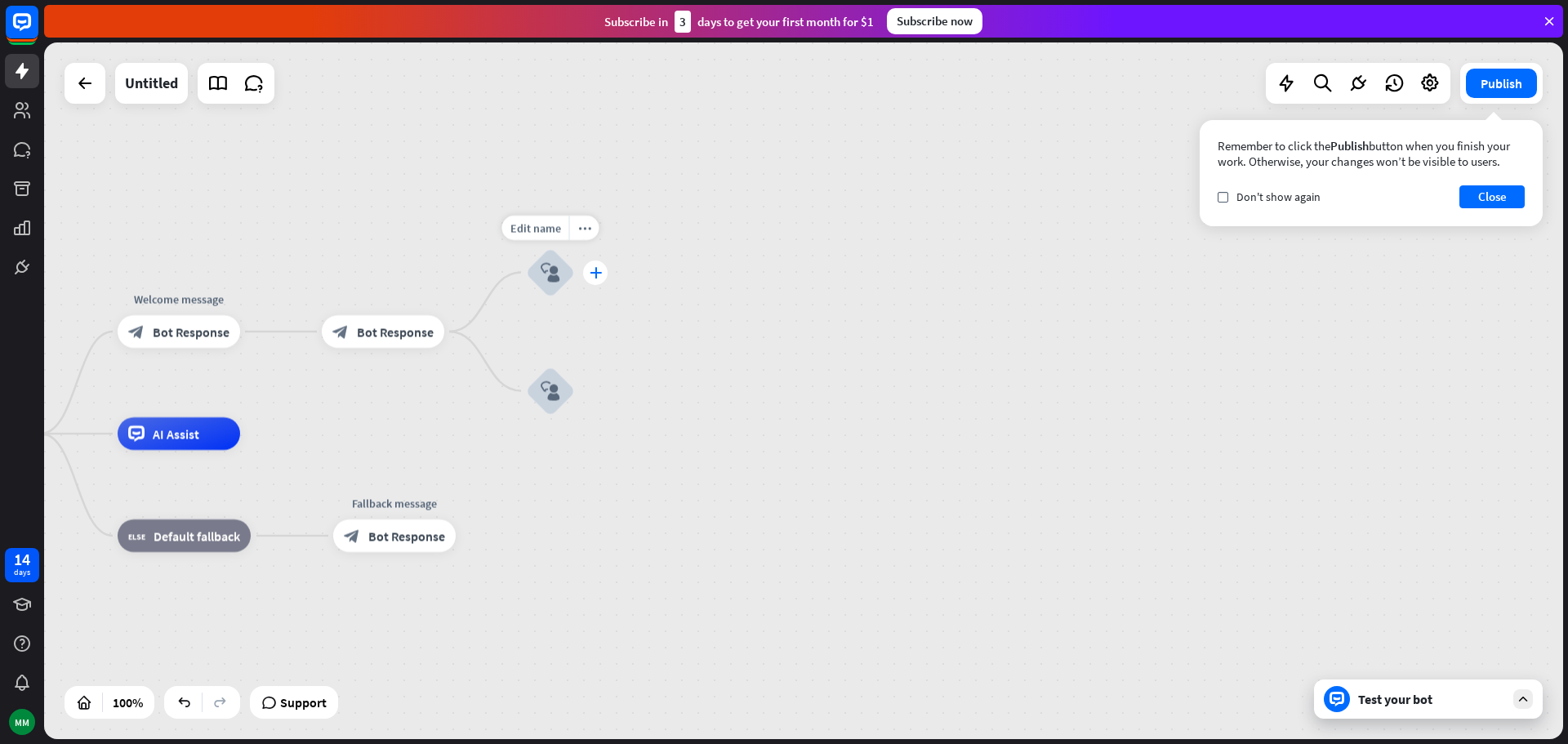
click at [594, 272] on icon "plus" at bounding box center [596, 273] width 12 height 12
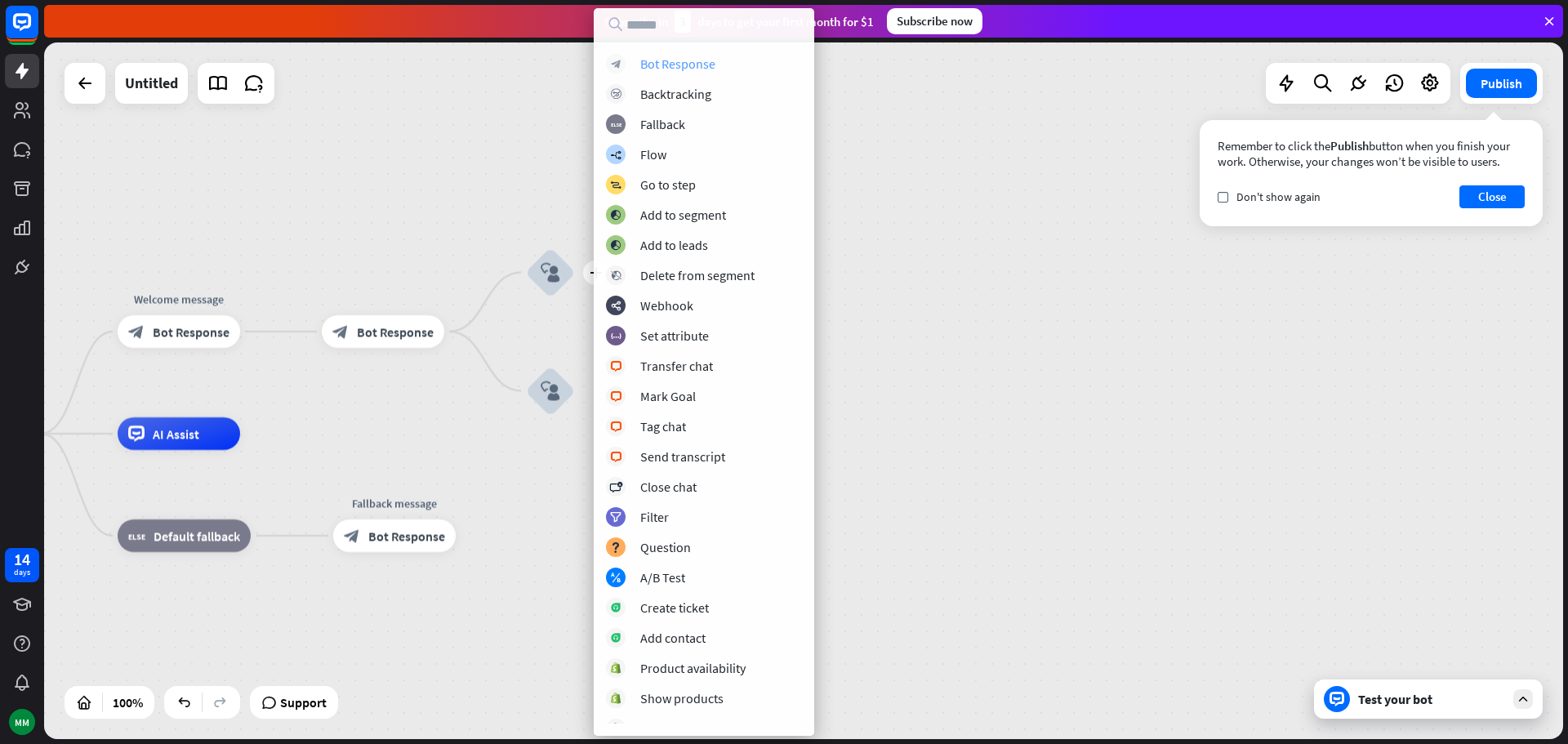
click at [722, 72] on div "block_bot_response Bot Response" at bounding box center [704, 64] width 196 height 20
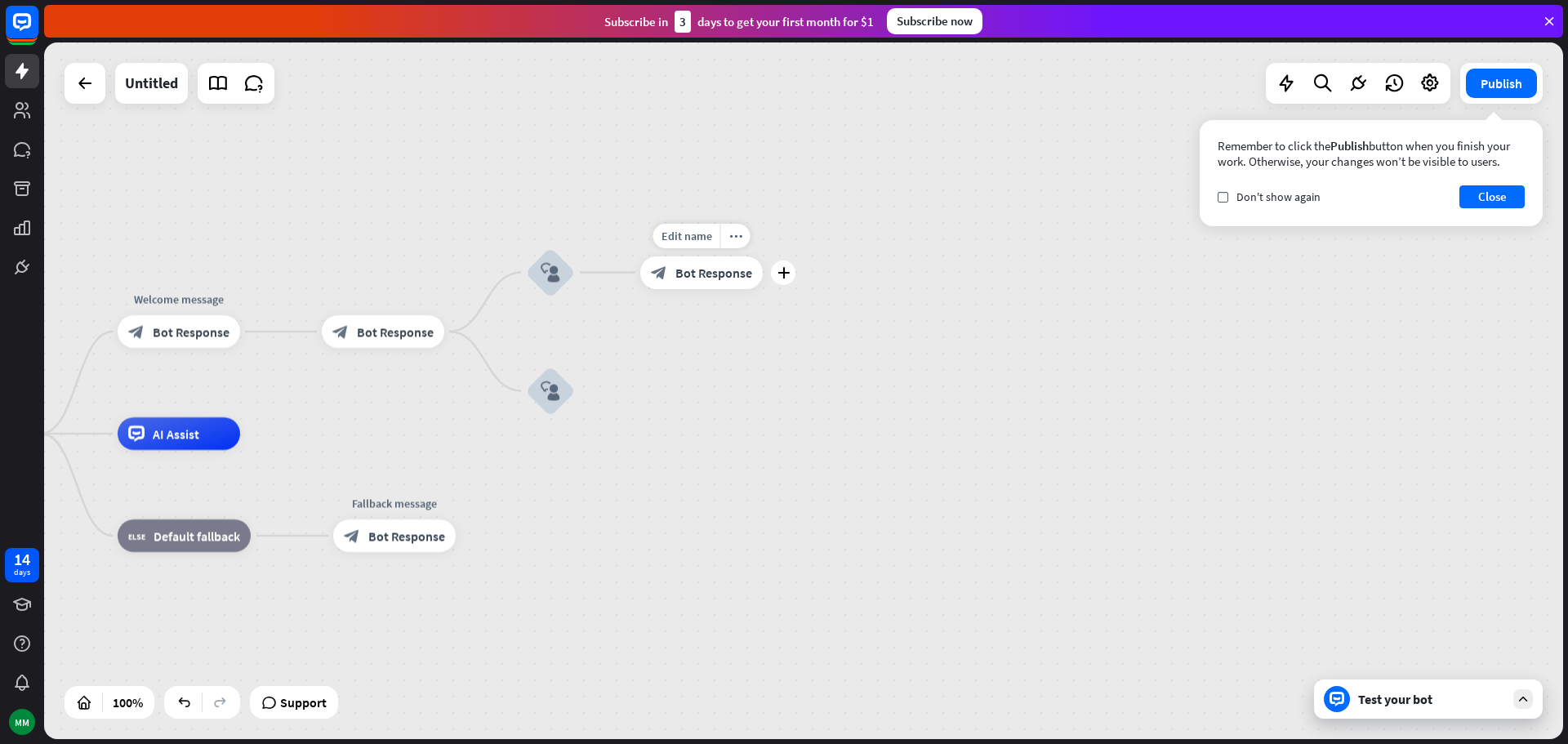
click at [718, 272] on span "Bot Response" at bounding box center [714, 273] width 77 height 17
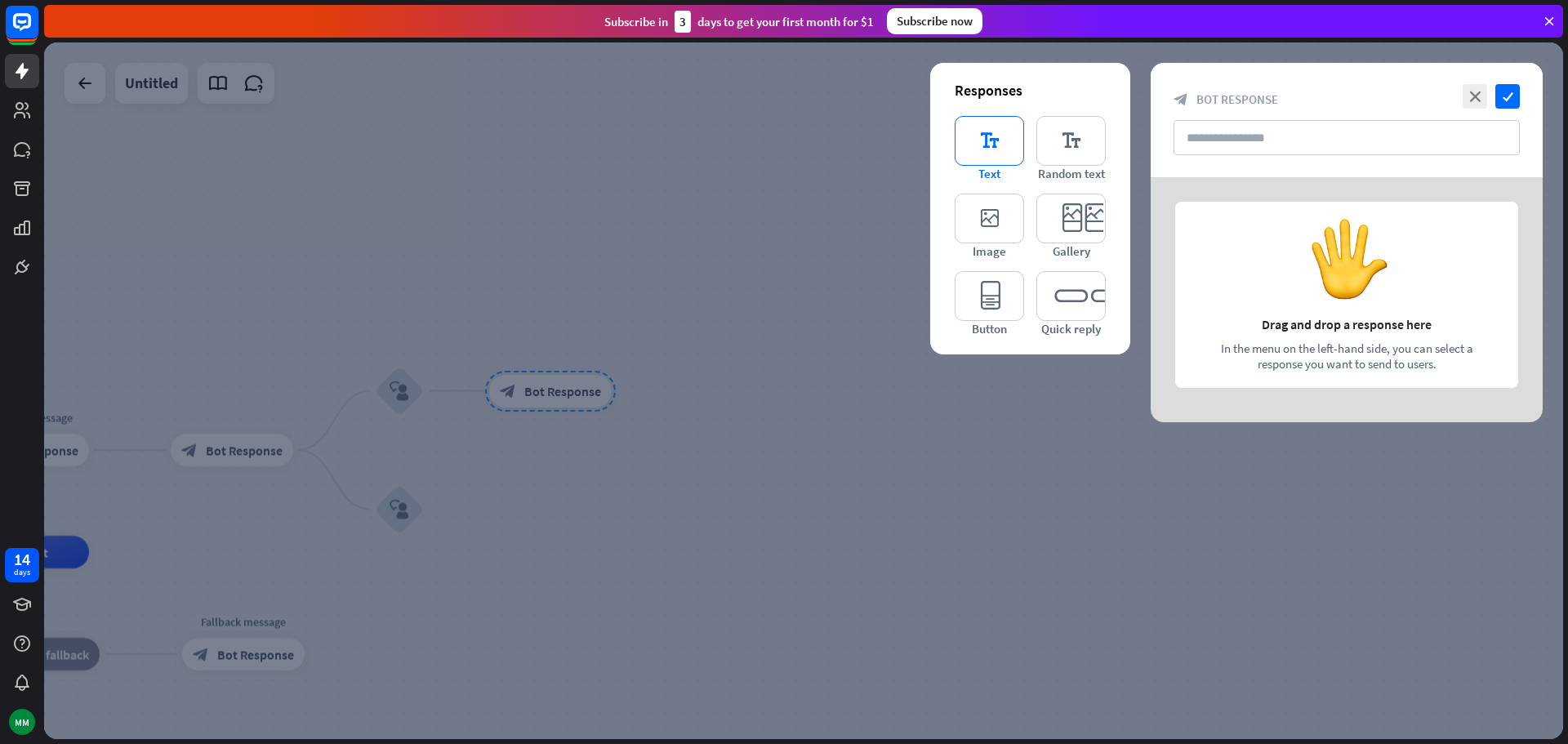
click at [973, 157] on icon "editor_text" at bounding box center [990, 140] width 69 height 49
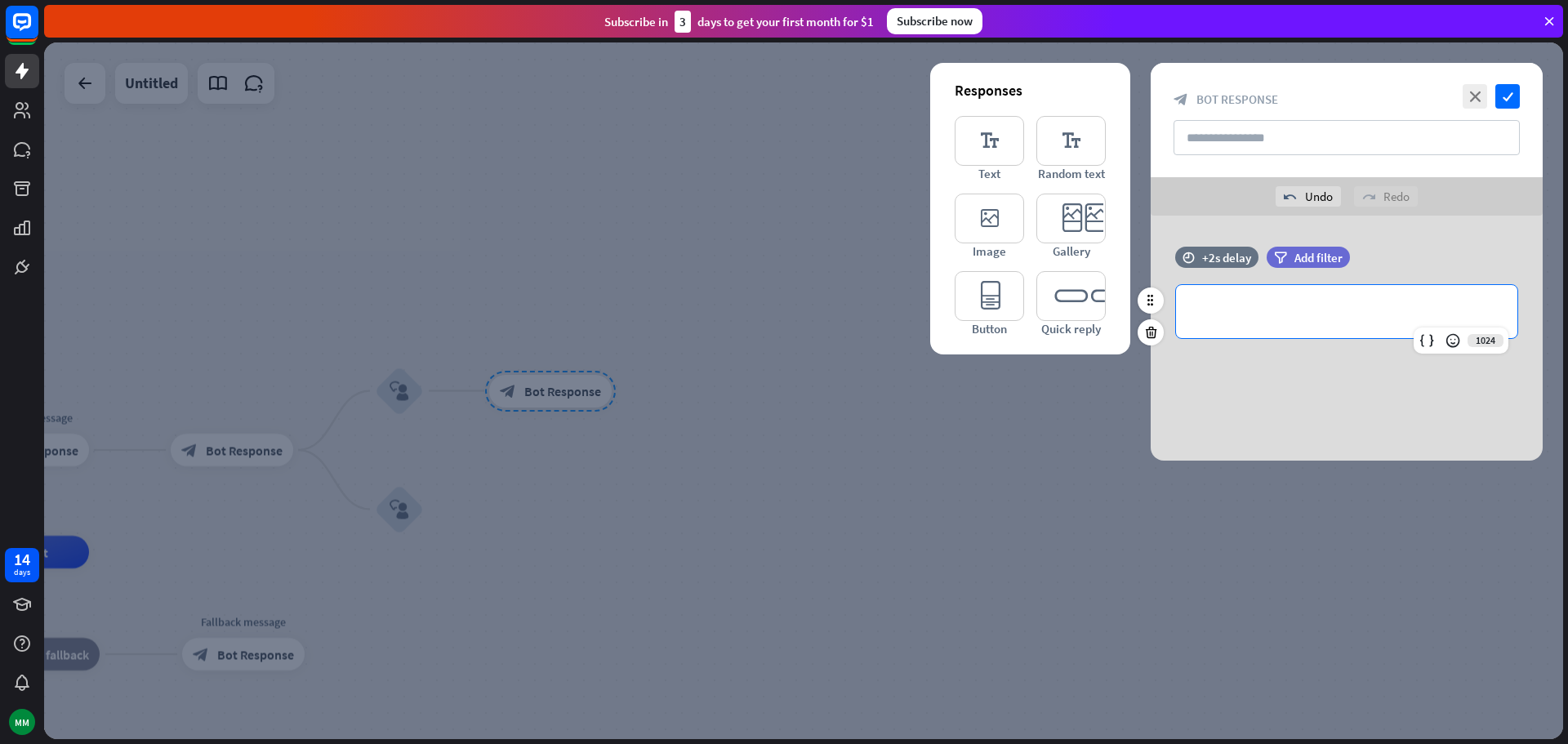
click at [1244, 307] on p "**********" at bounding box center [1347, 311] width 308 height 21
click at [1512, 91] on icon "check" at bounding box center [1508, 96] width 25 height 25
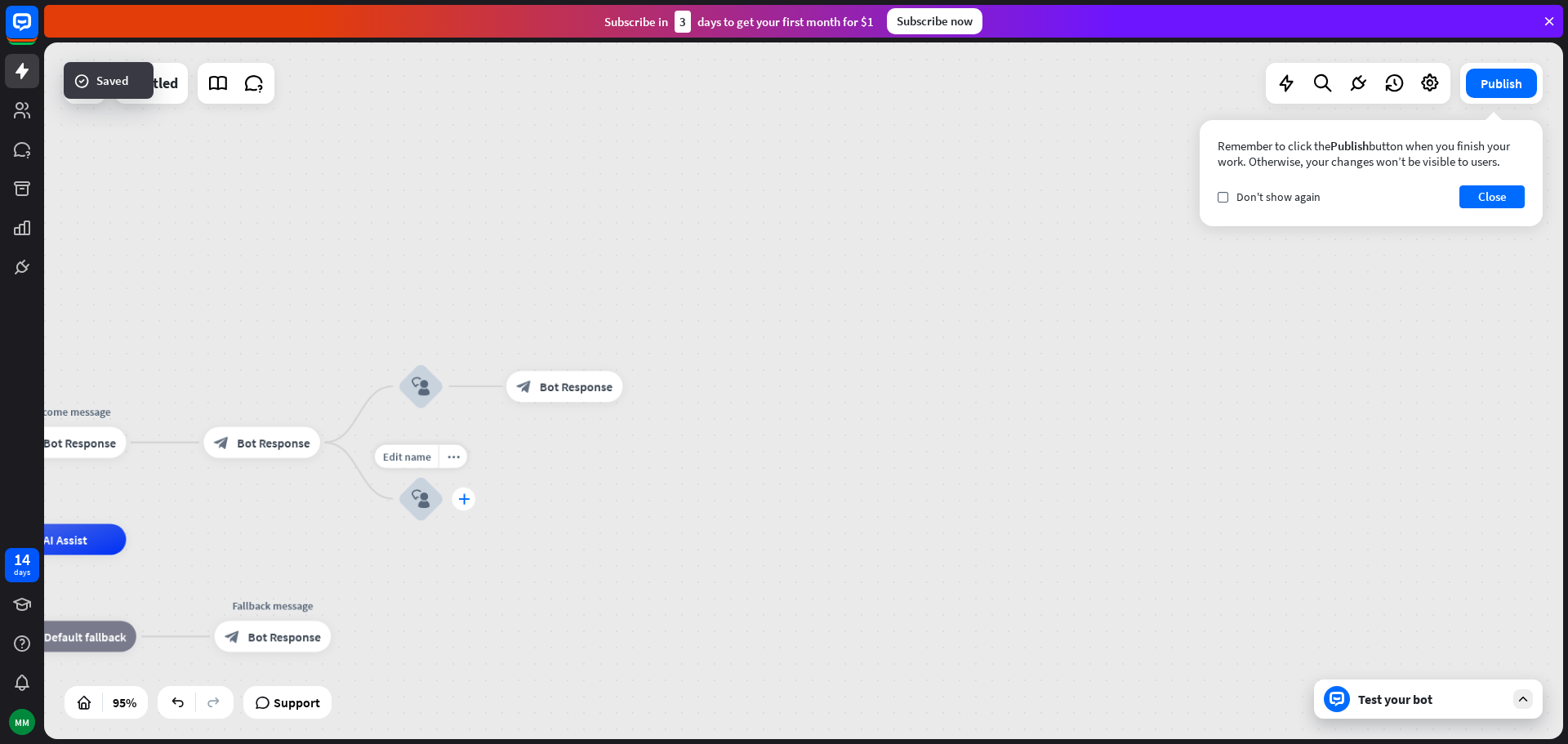
click at [458, 496] on icon "plus" at bounding box center [464, 498] width 12 height 11
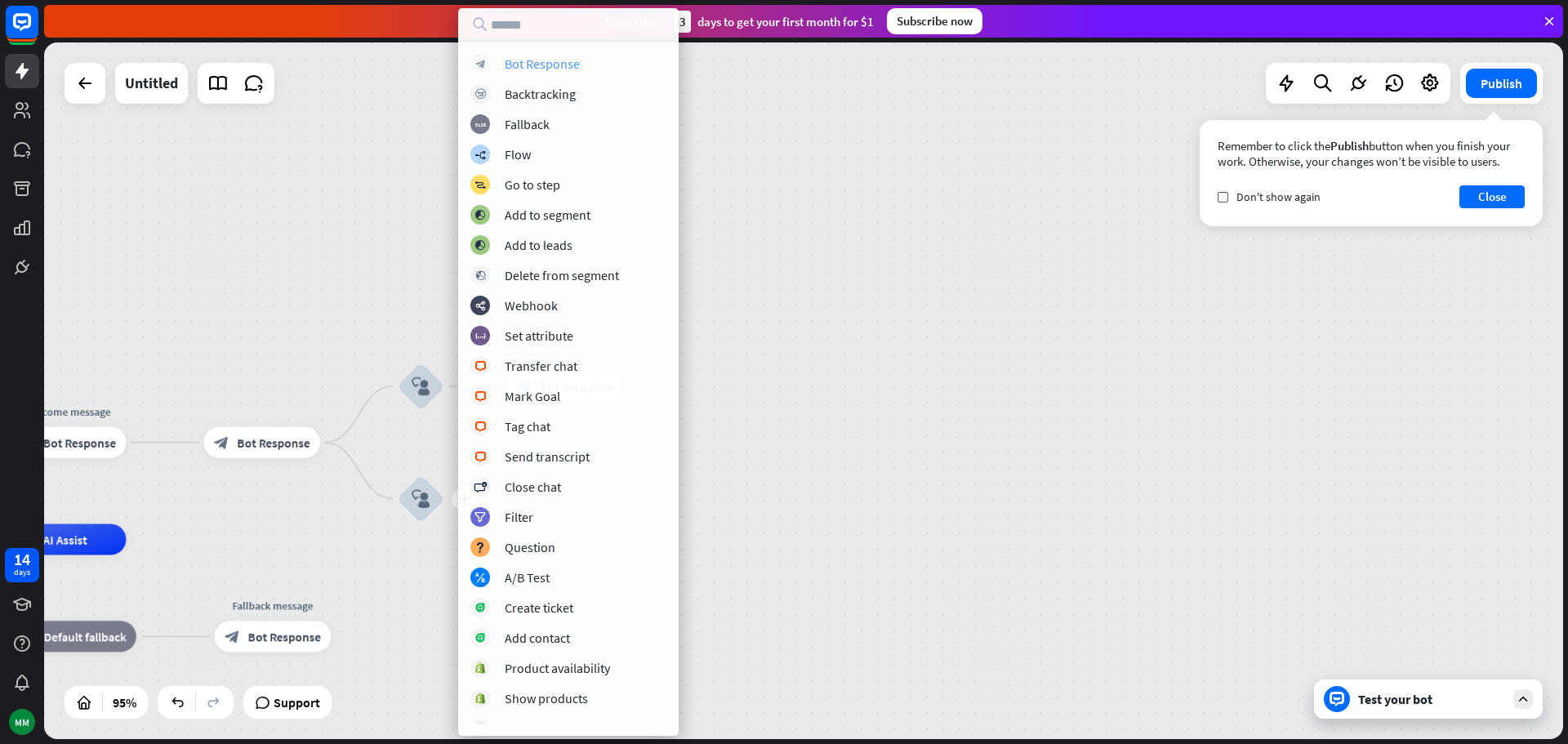
click at [528, 64] on div "Bot Response" at bounding box center [543, 63] width 75 height 17
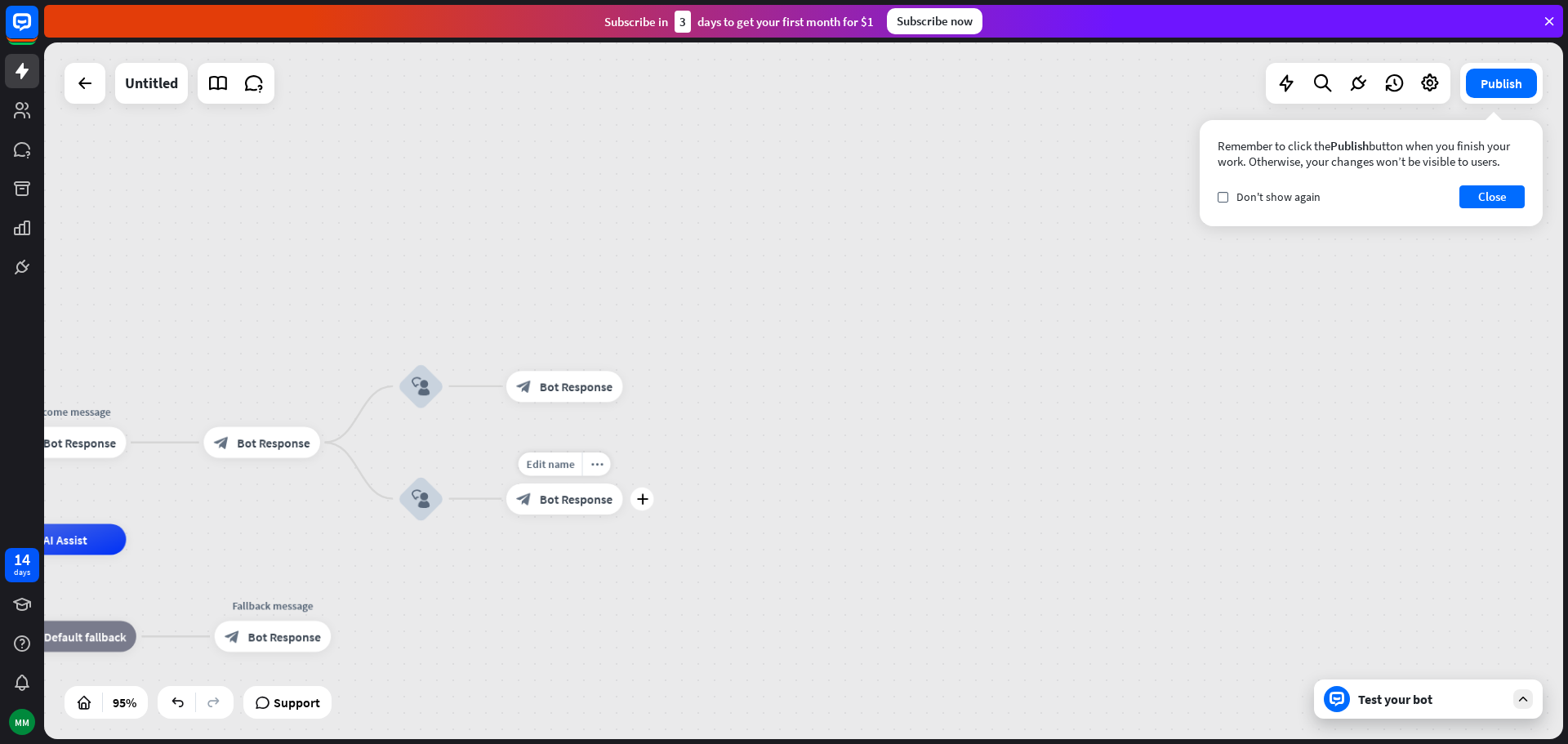
click at [594, 495] on span "Bot Response" at bounding box center [576, 499] width 73 height 16
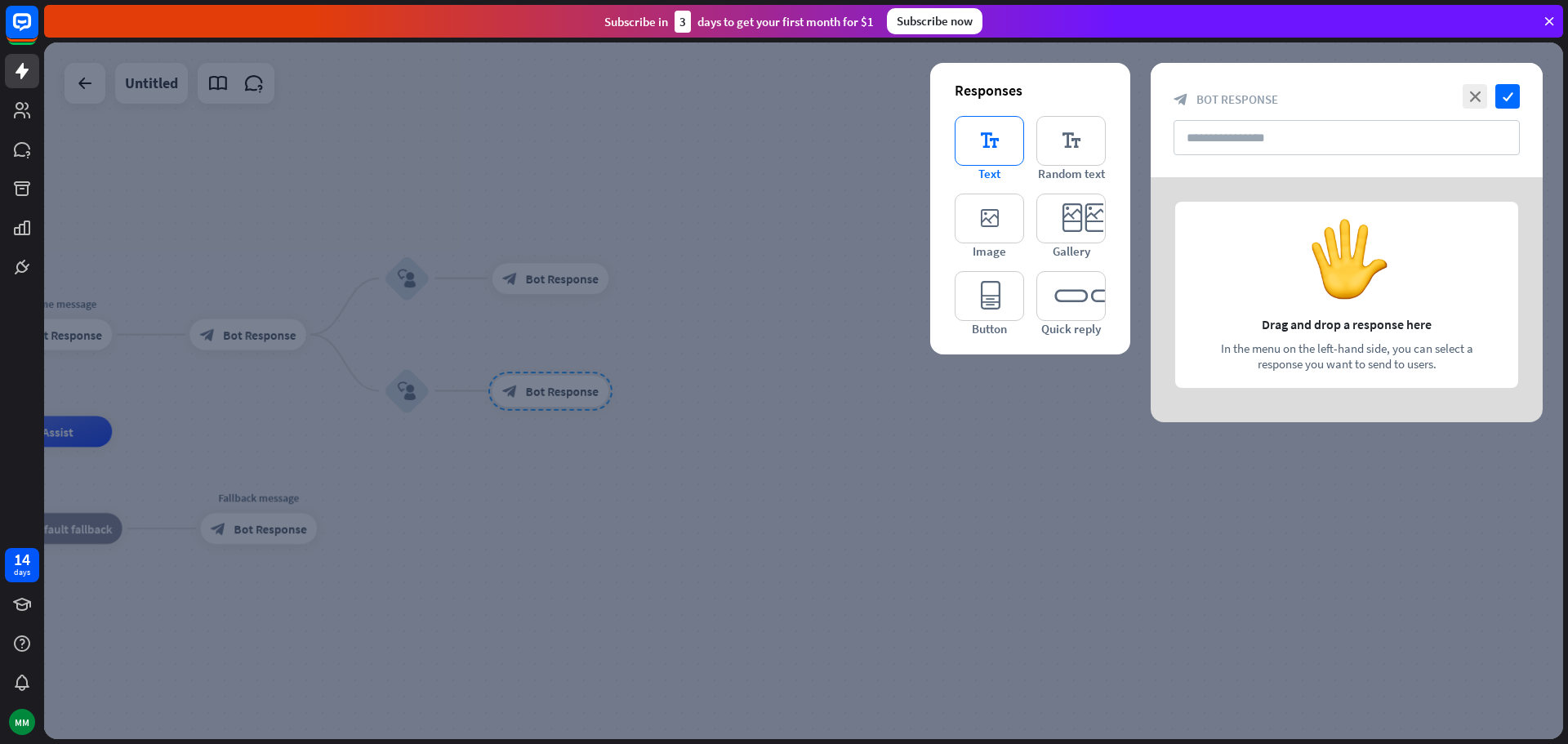
click at [995, 163] on icon "editor_text" at bounding box center [990, 140] width 69 height 49
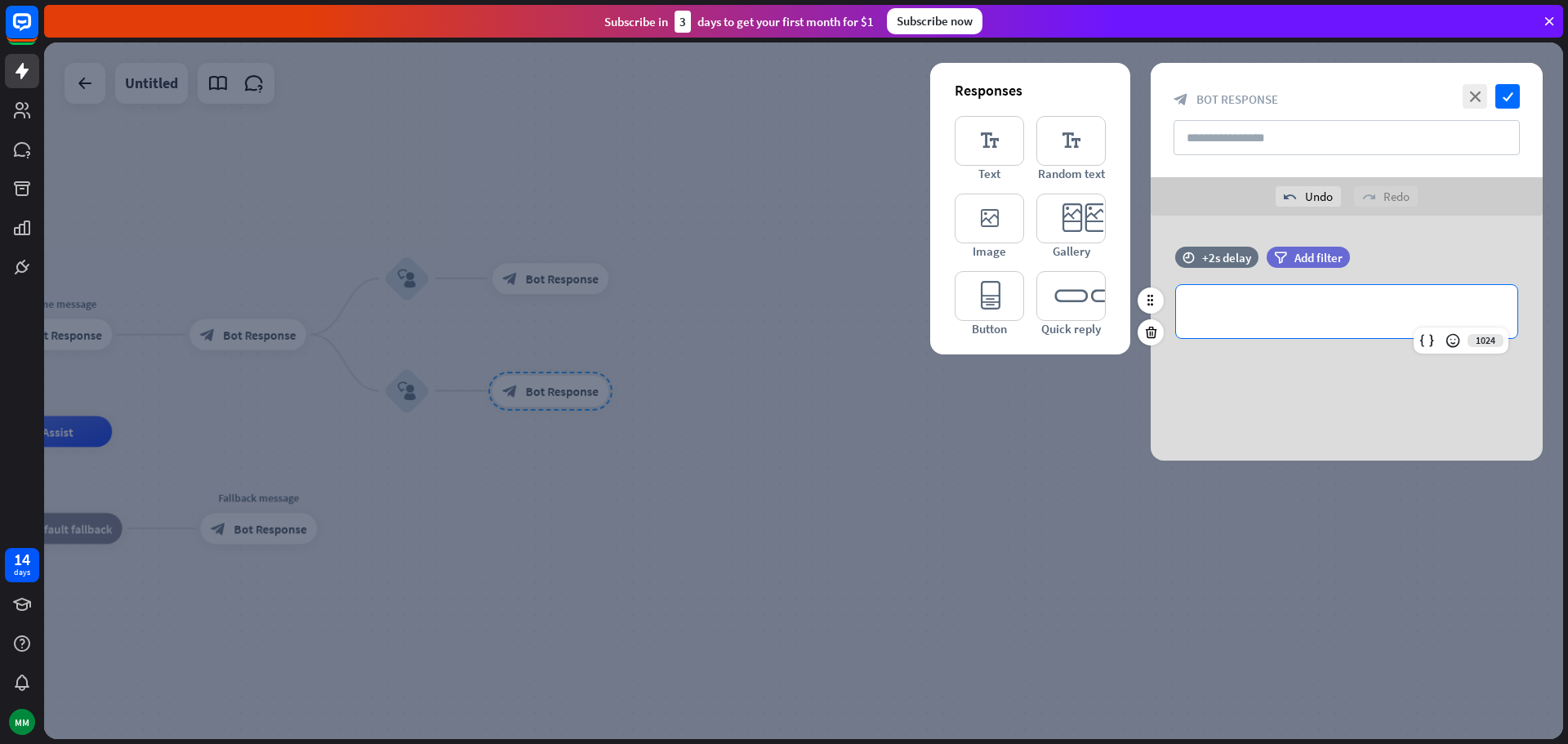
click at [1296, 292] on div "**********" at bounding box center [1347, 311] width 341 height 53
click at [1511, 88] on icon "check" at bounding box center [1508, 96] width 25 height 25
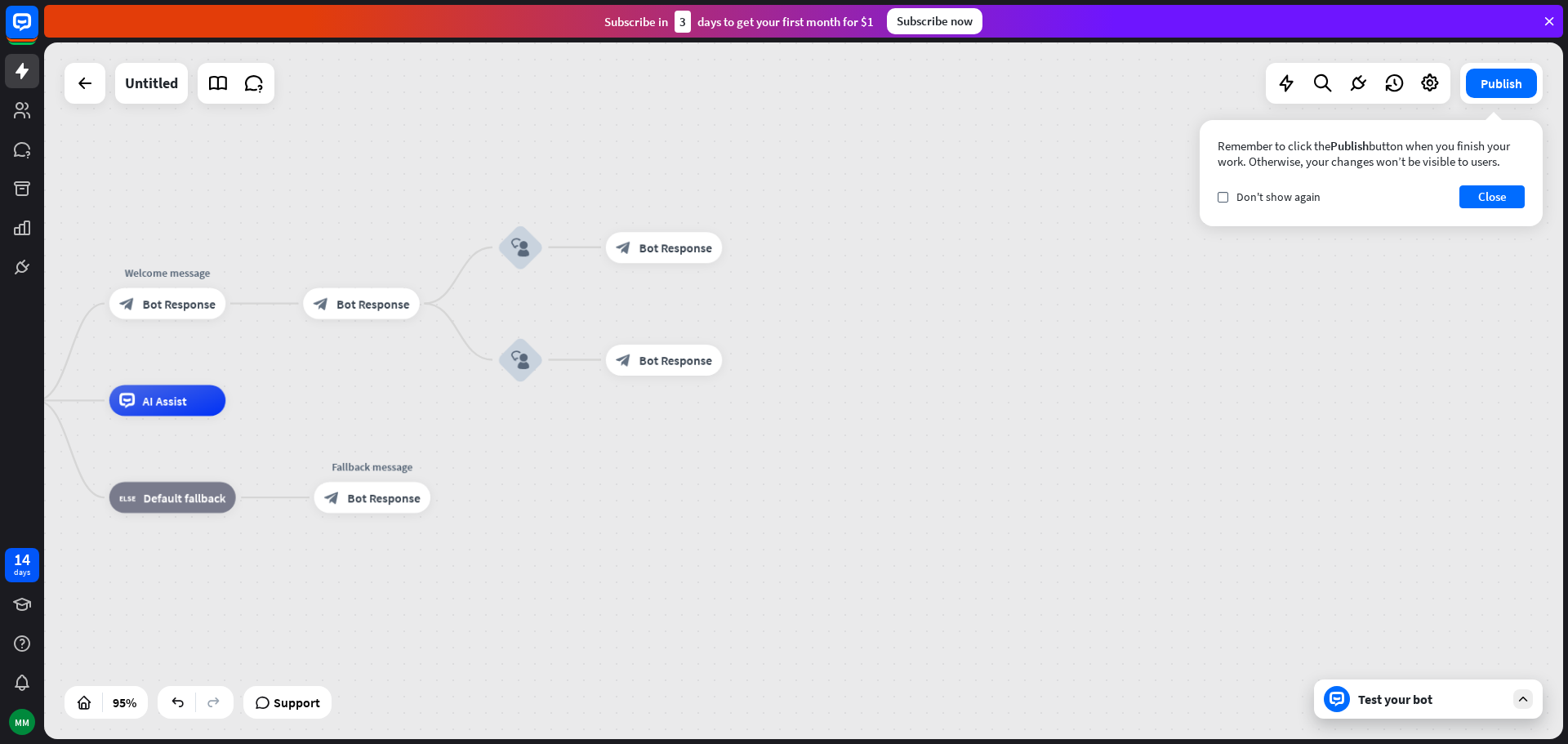
drag, startPoint x: 324, startPoint y: 246, endPoint x: 438, endPoint y: 214, distance: 118.4
click at [438, 214] on div "home_2 Start point Welcome message block_bot_response Bot Response block_bot_re…" at bounding box center [804, 390] width 1520 height 697
click at [1463, 693] on div "Test your bot" at bounding box center [1432, 699] width 147 height 17
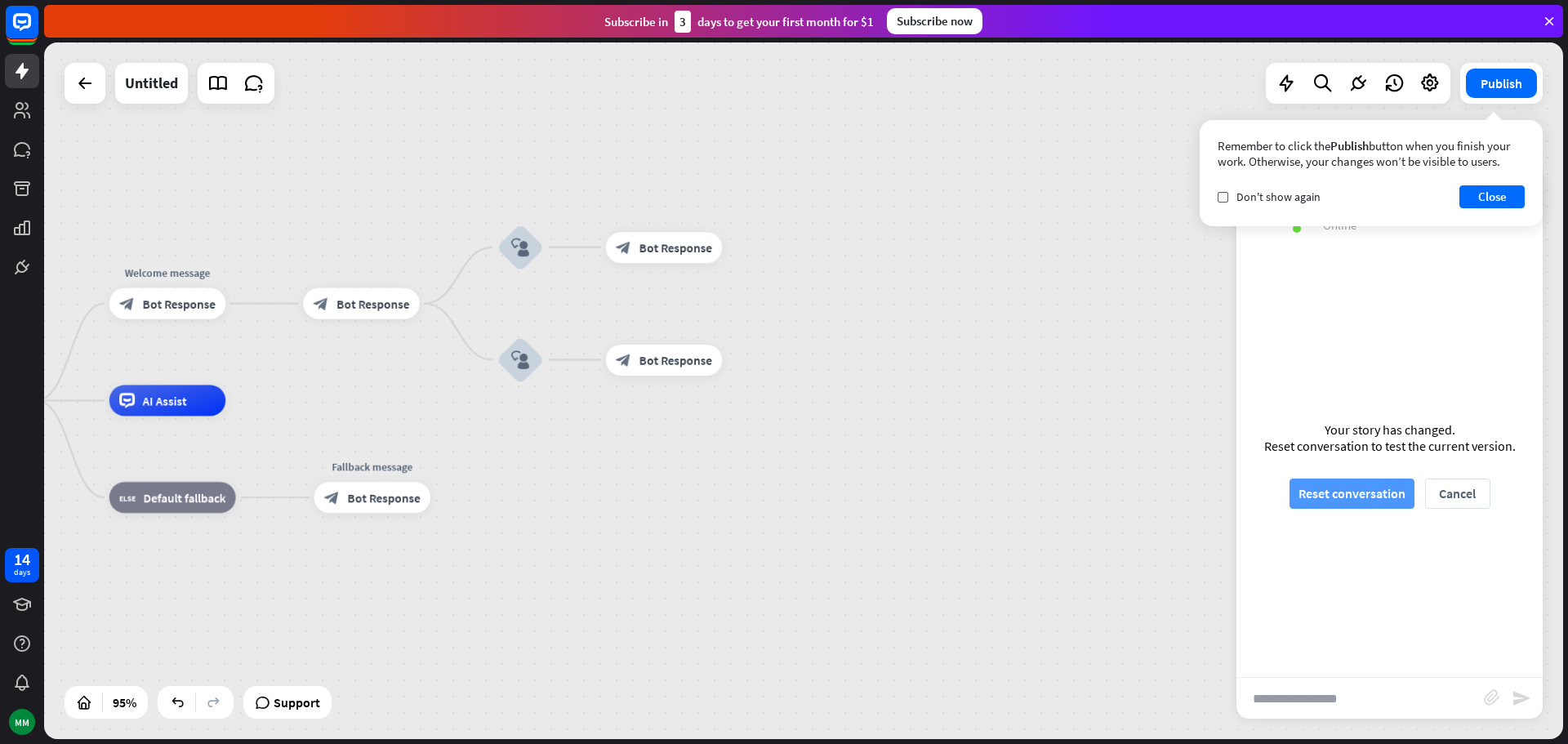
click at [1403, 500] on button "Reset conversation" at bounding box center [1352, 493] width 125 height 31
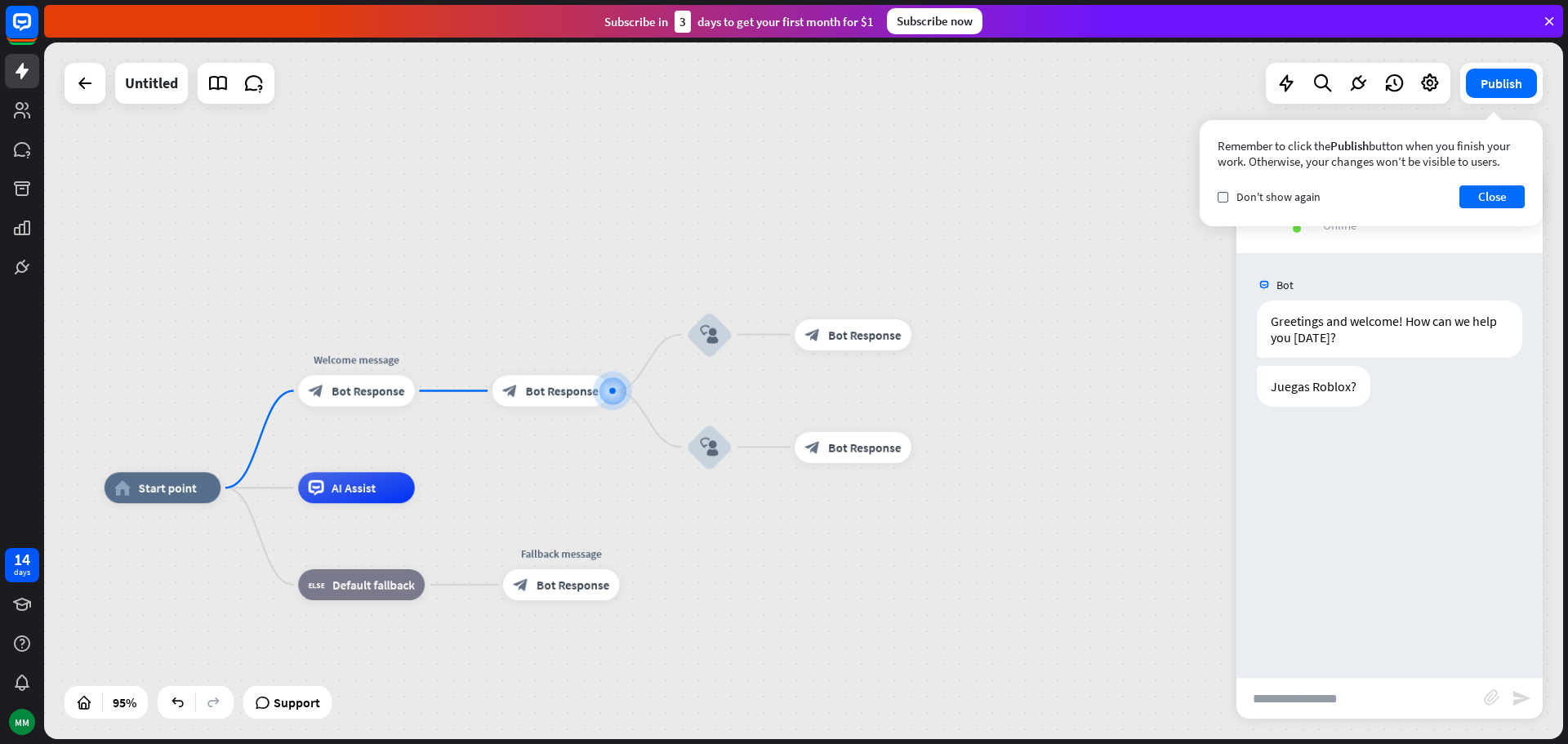
click at [1360, 694] on input "text" at bounding box center [1360, 698] width 247 height 41
type input "********"
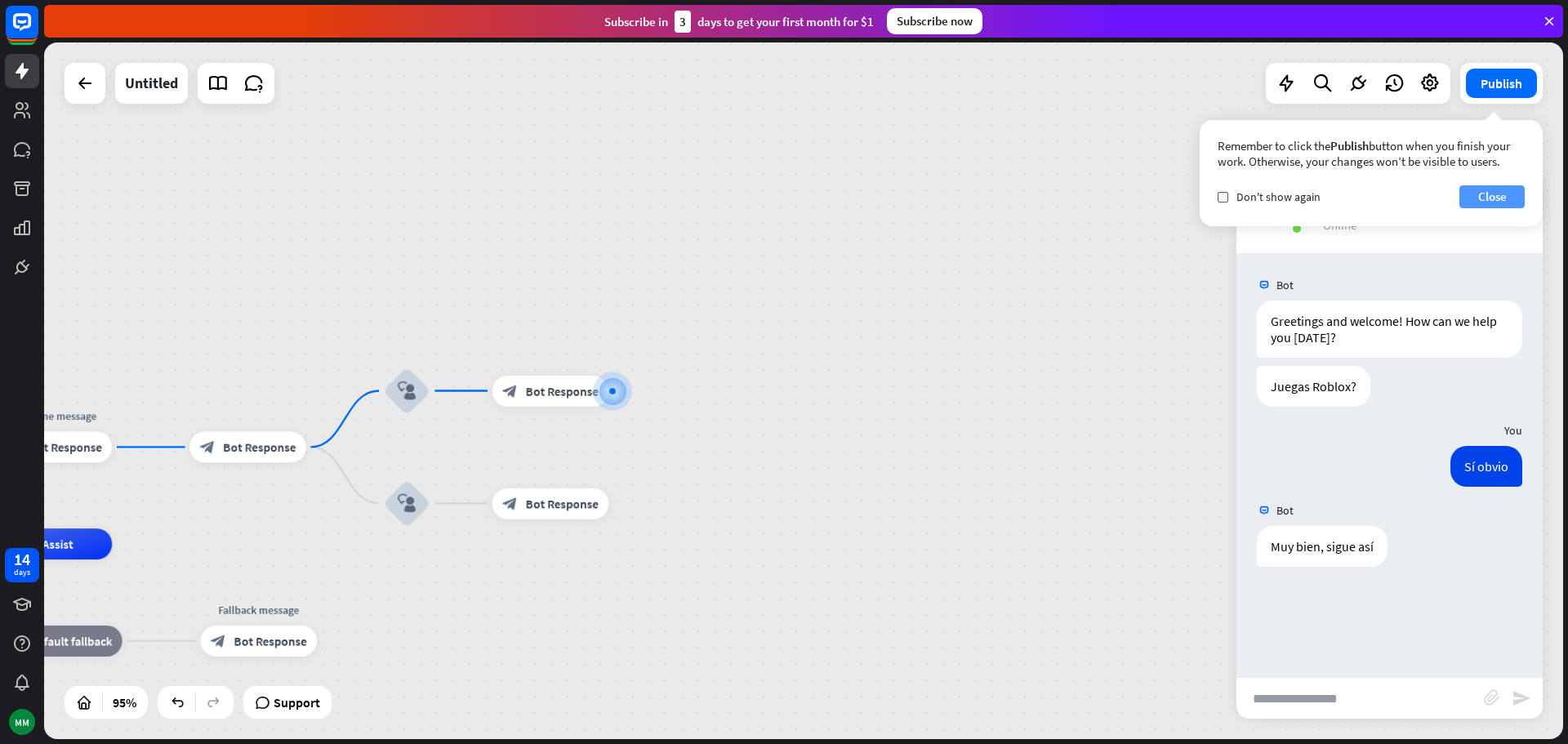
click at [1509, 206] on button "Close" at bounding box center [1492, 197] width 65 height 23
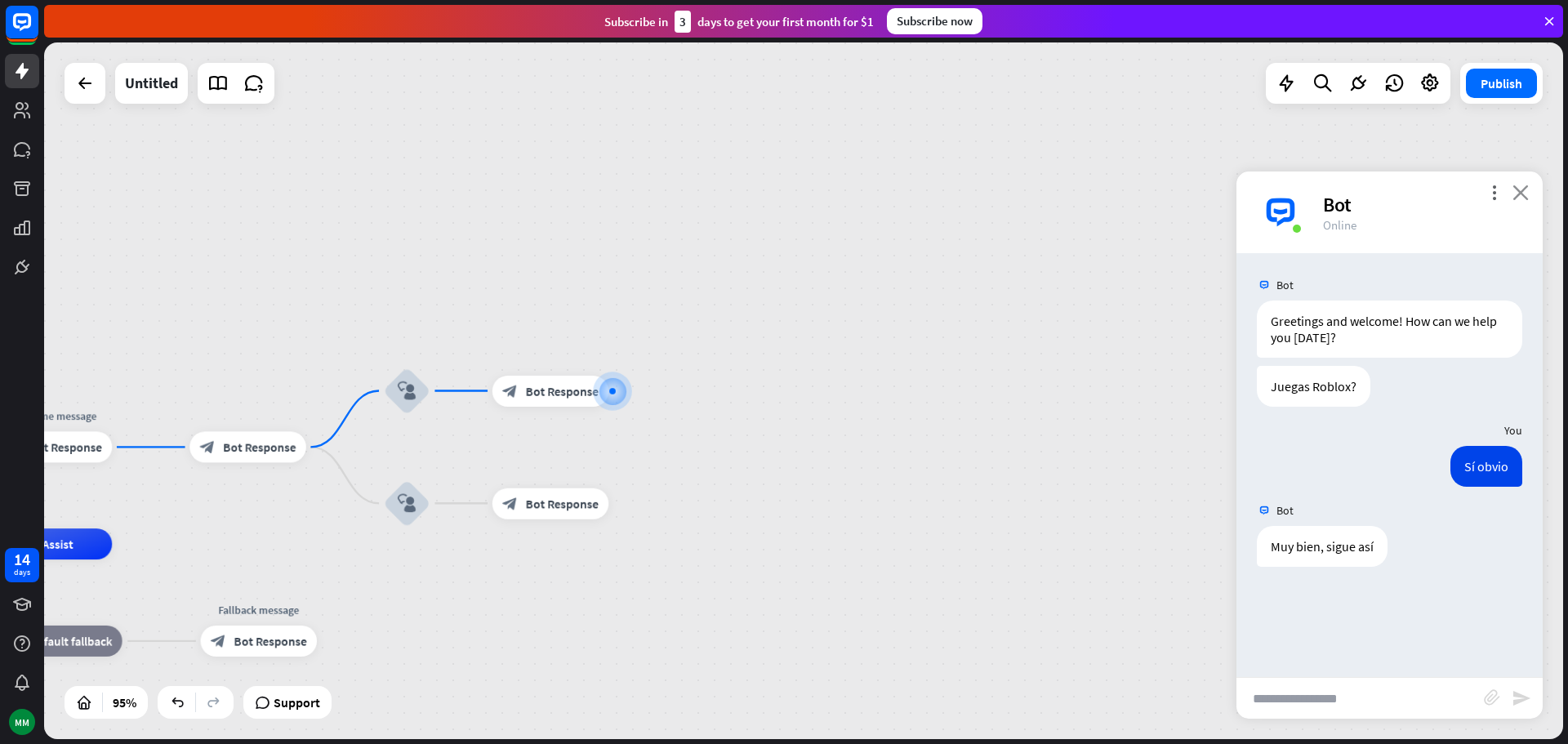
click at [1525, 195] on icon "close" at bounding box center [1521, 193] width 17 height 16
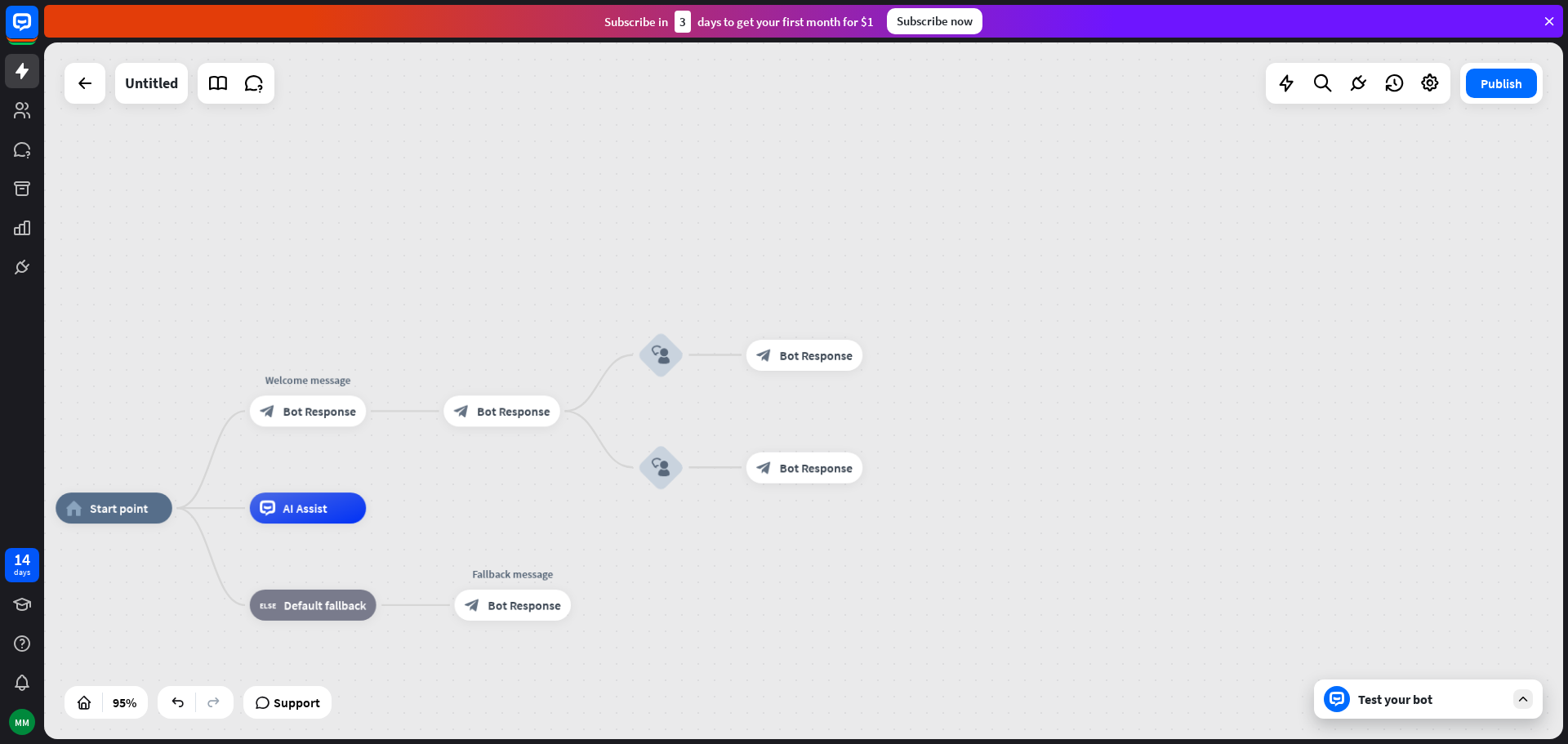
drag, startPoint x: 615, startPoint y: 249, endPoint x: 796, endPoint y: 229, distance: 182.1
click at [796, 229] on div "home_2 Start point Welcome message block_bot_response Bot Response block_bot_re…" at bounding box center [804, 390] width 1520 height 697
click at [1440, 691] on div "Test your bot" at bounding box center [1432, 699] width 147 height 17
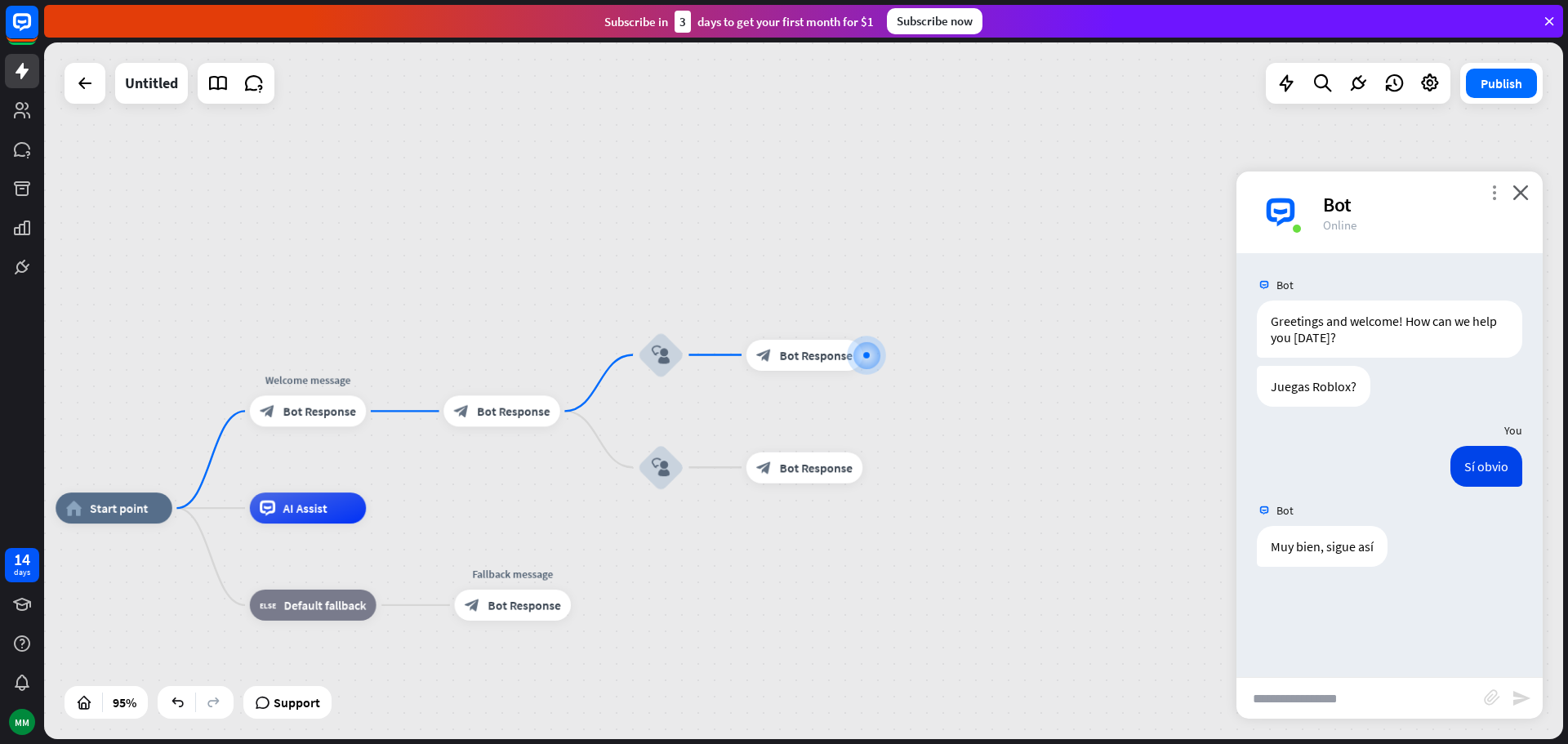
click at [1497, 195] on icon "more_vert" at bounding box center [1495, 193] width 16 height 16
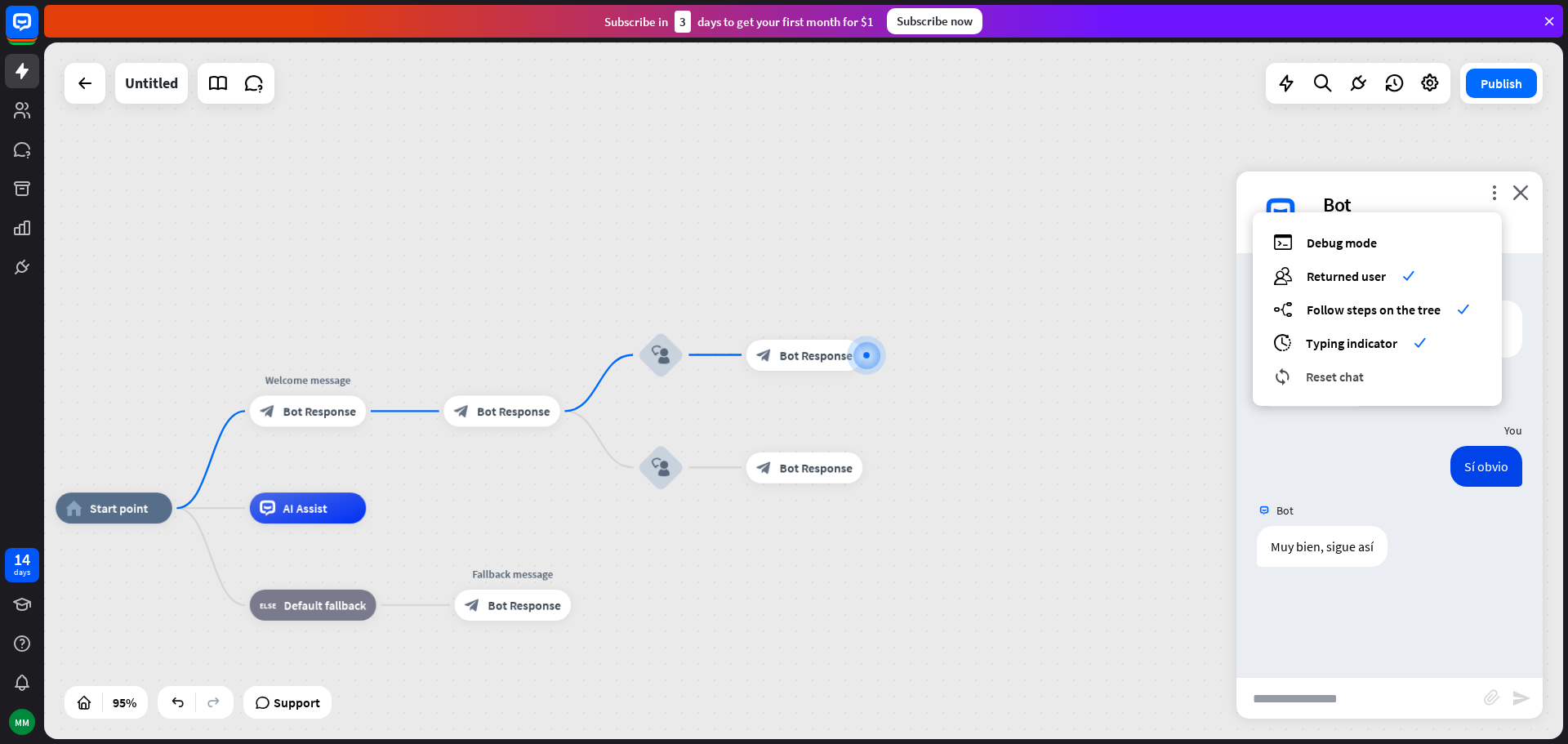
click at [1372, 369] on div "reset_chat Reset chat" at bounding box center [1377, 375] width 209 height 19
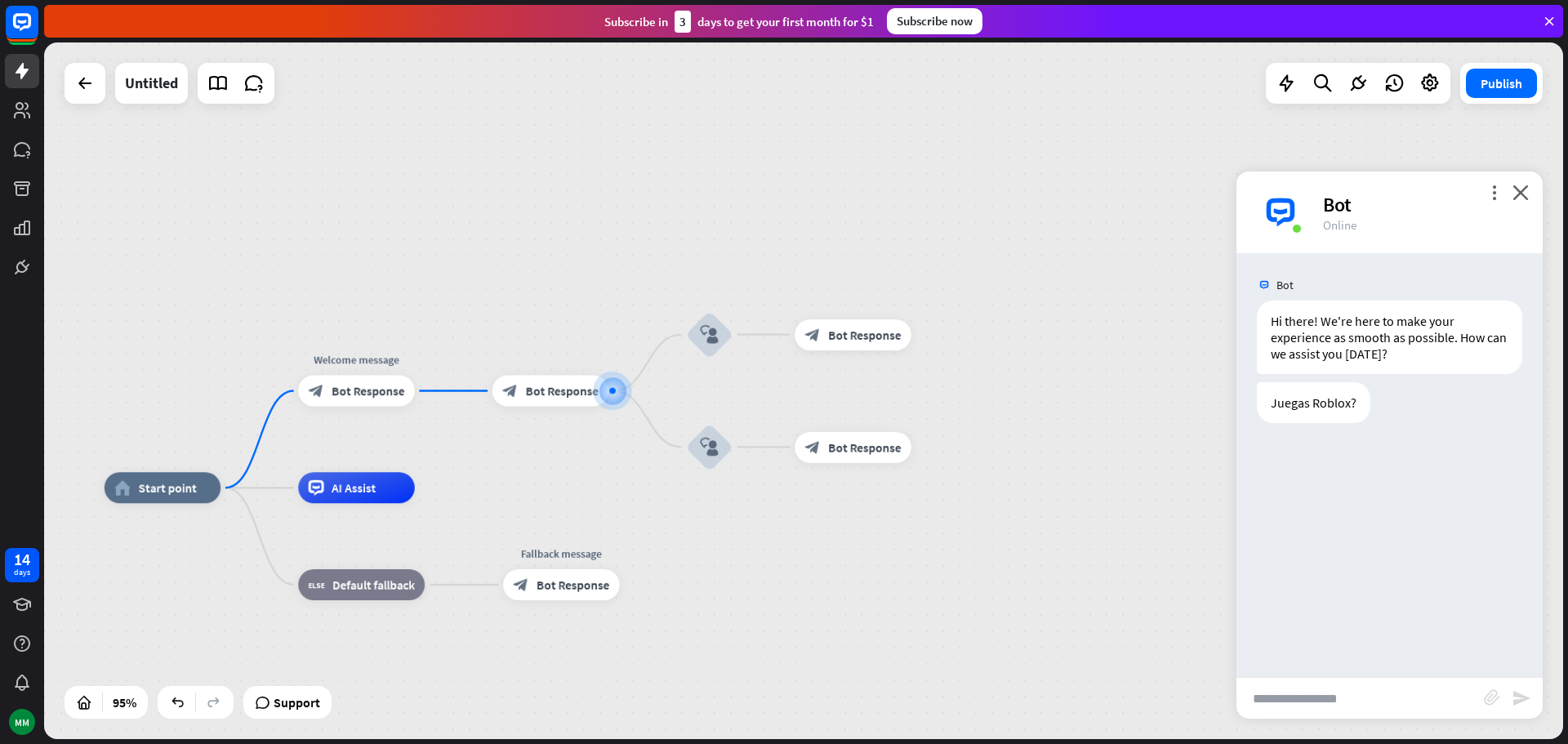
click at [1290, 689] on input "text" at bounding box center [1360, 698] width 247 height 41
type input "**"
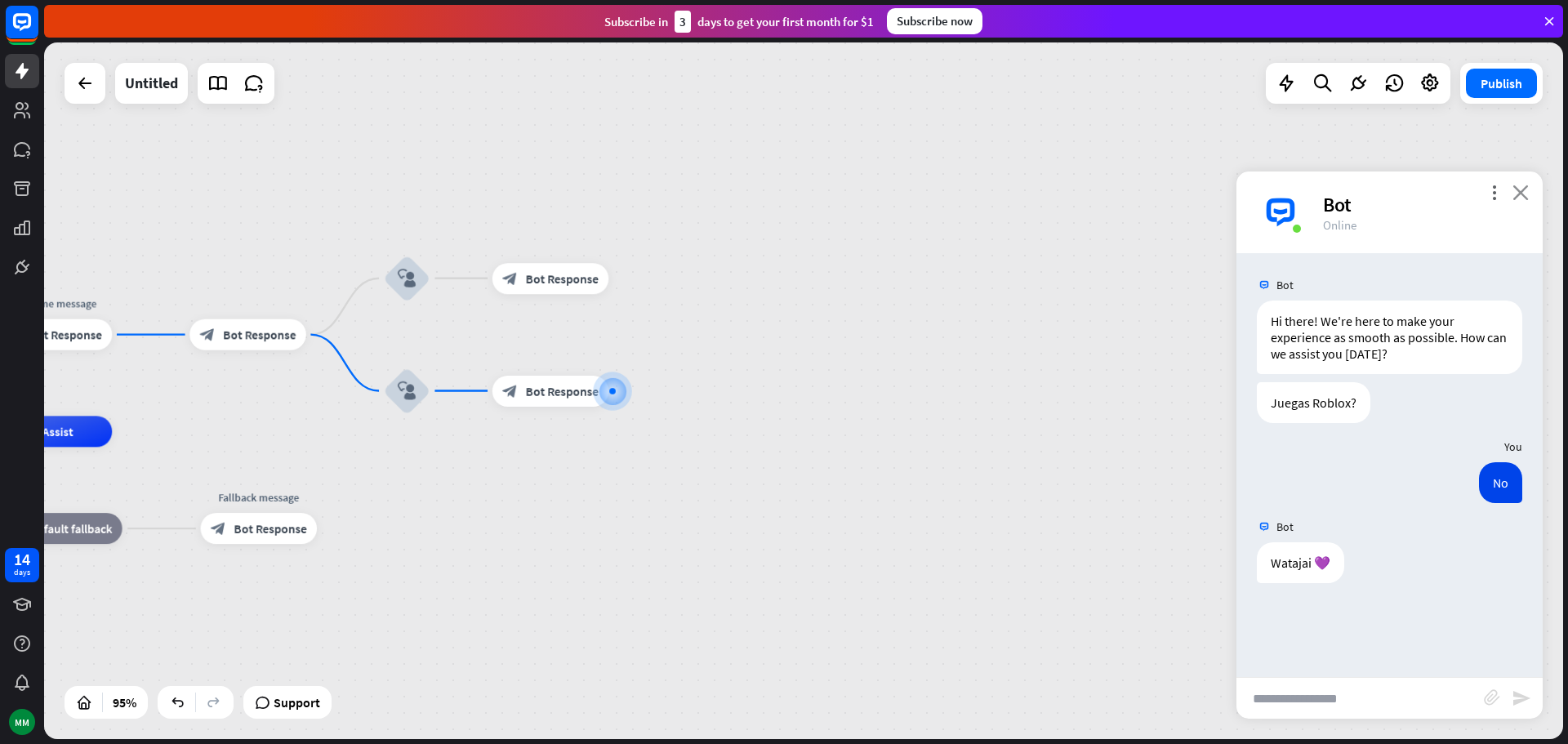
click at [1521, 195] on icon "close" at bounding box center [1521, 193] width 17 height 16
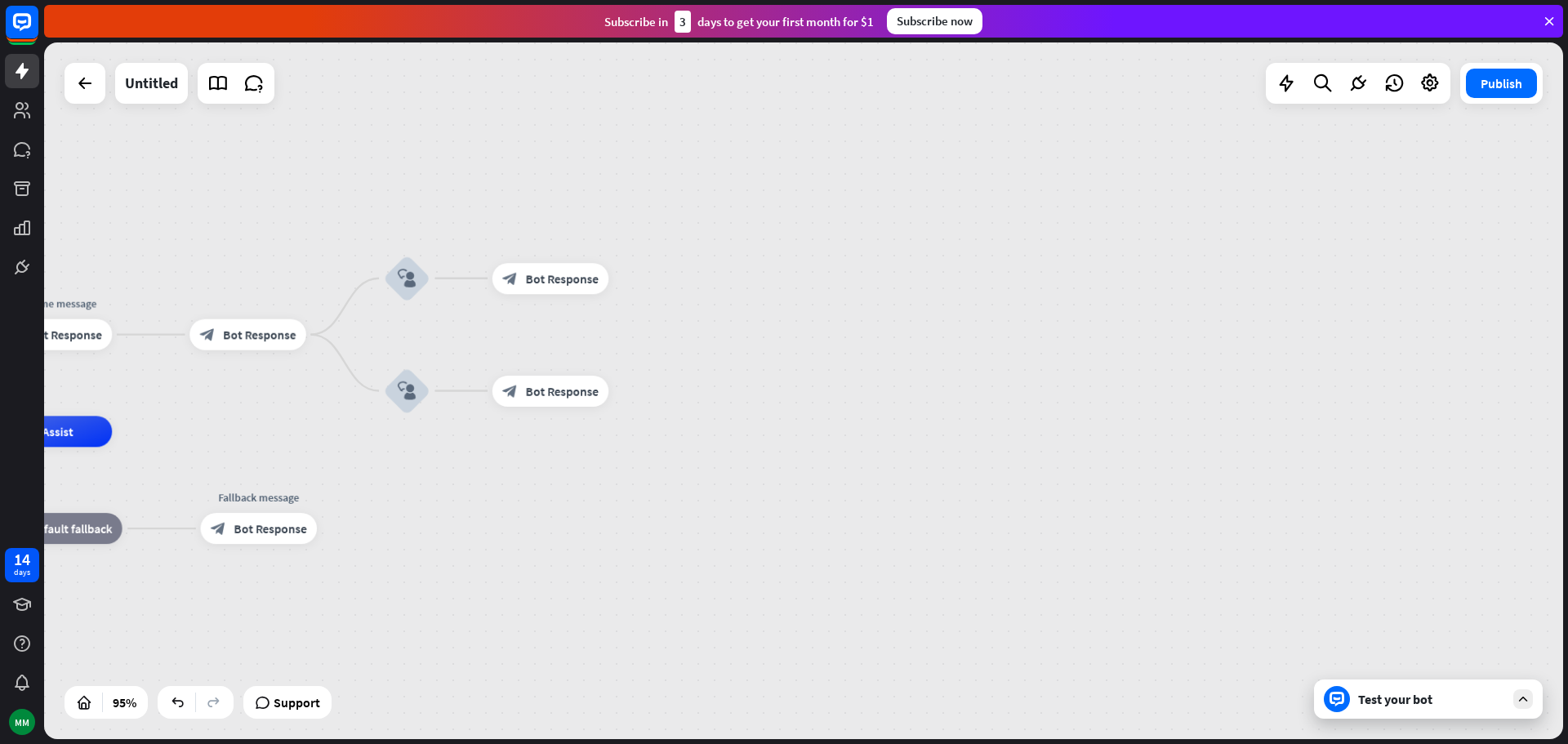
click at [1481, 697] on div "Test your bot" at bounding box center [1432, 699] width 147 height 17
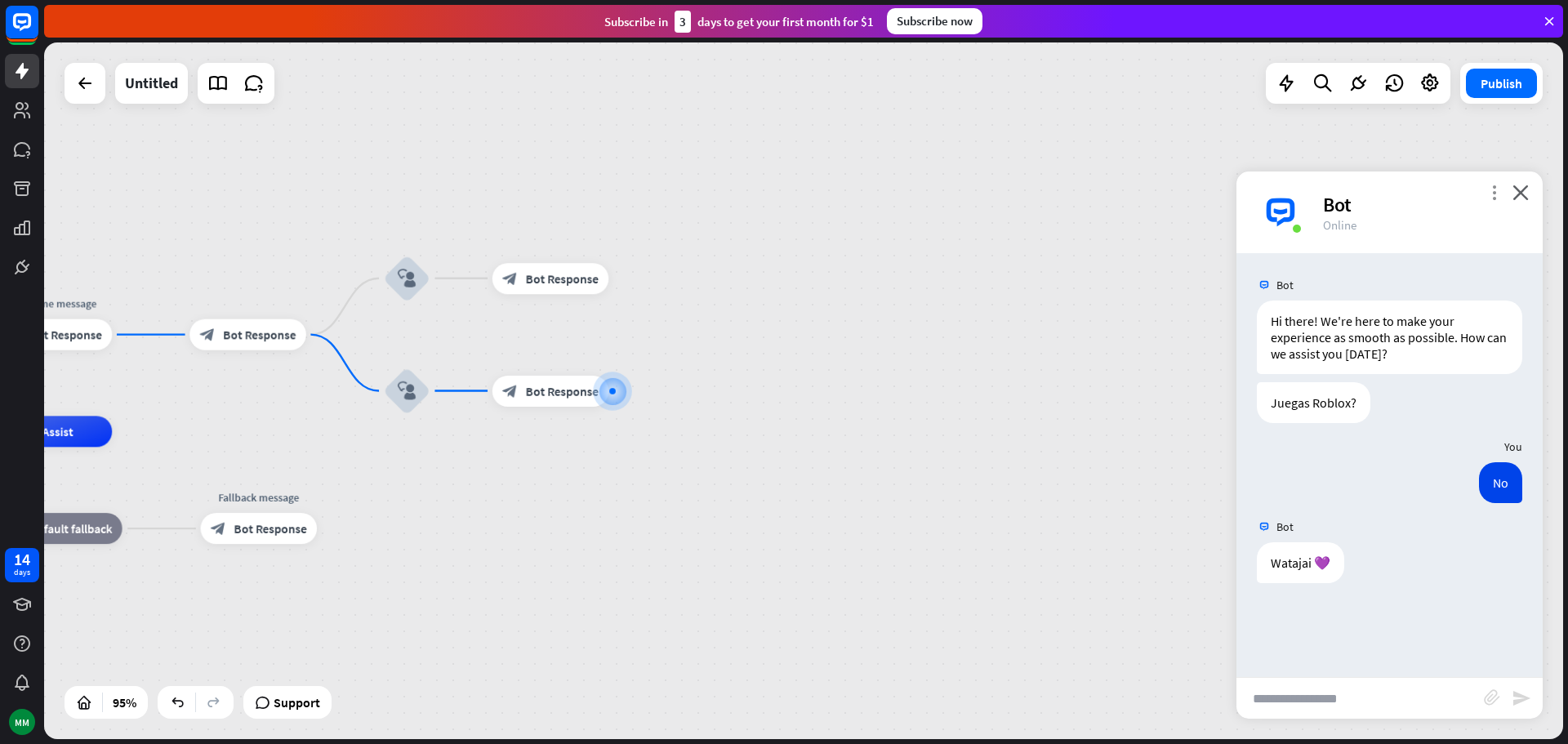
click at [1489, 195] on icon "more_vert" at bounding box center [1495, 193] width 16 height 16
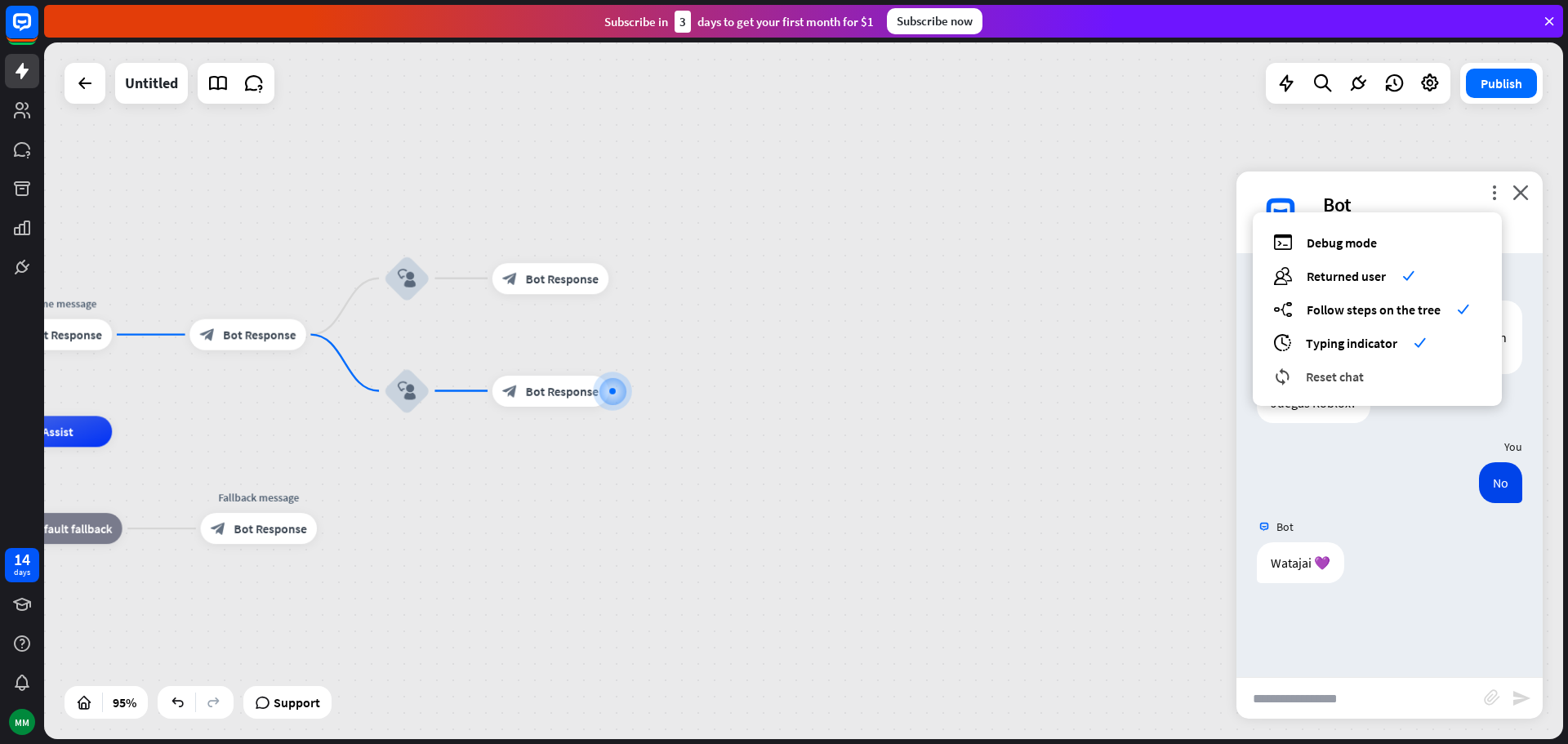
click at [1379, 372] on div "reset_chat Reset chat" at bounding box center [1377, 375] width 209 height 19
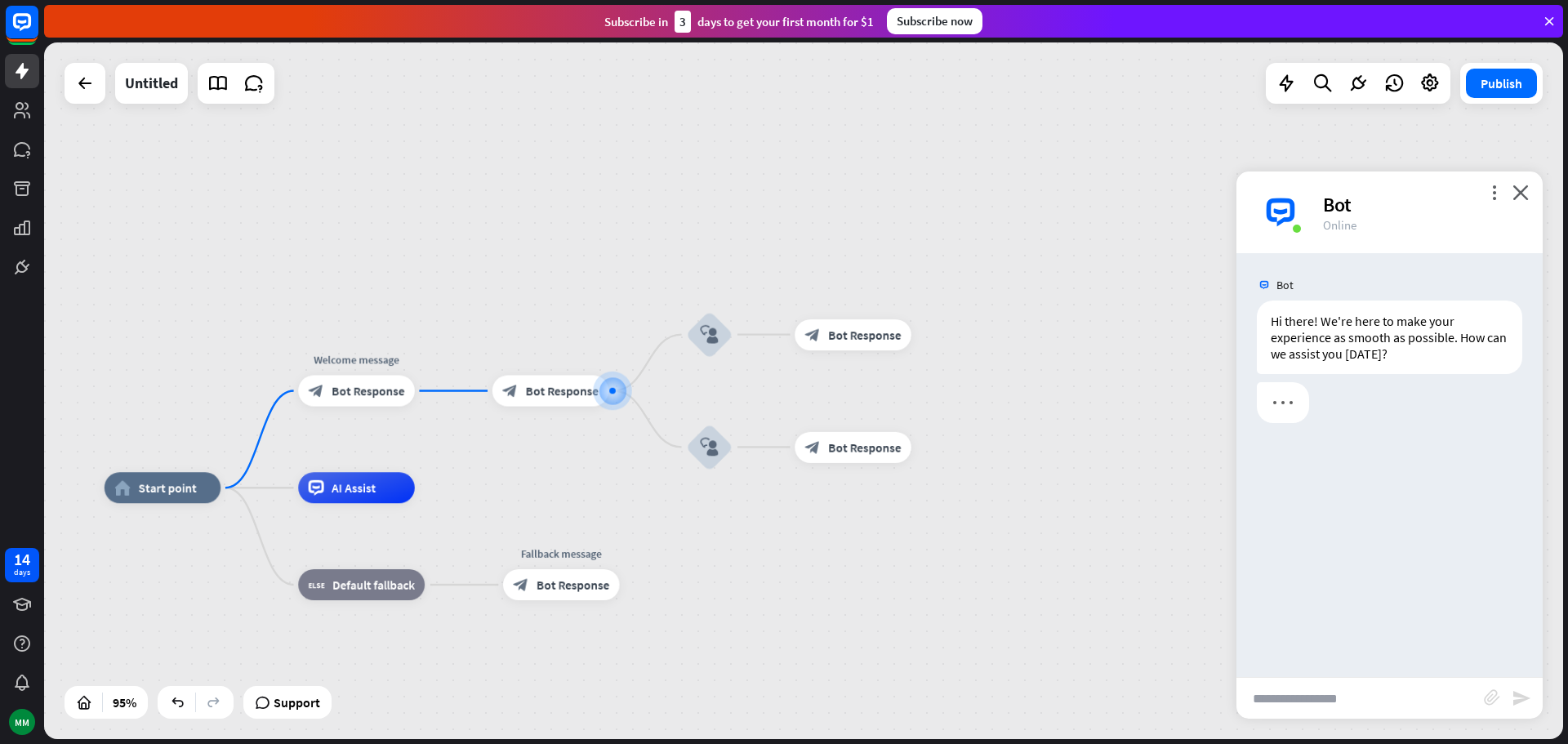
click at [1305, 687] on input "text" at bounding box center [1360, 698] width 247 height 41
type input "********"
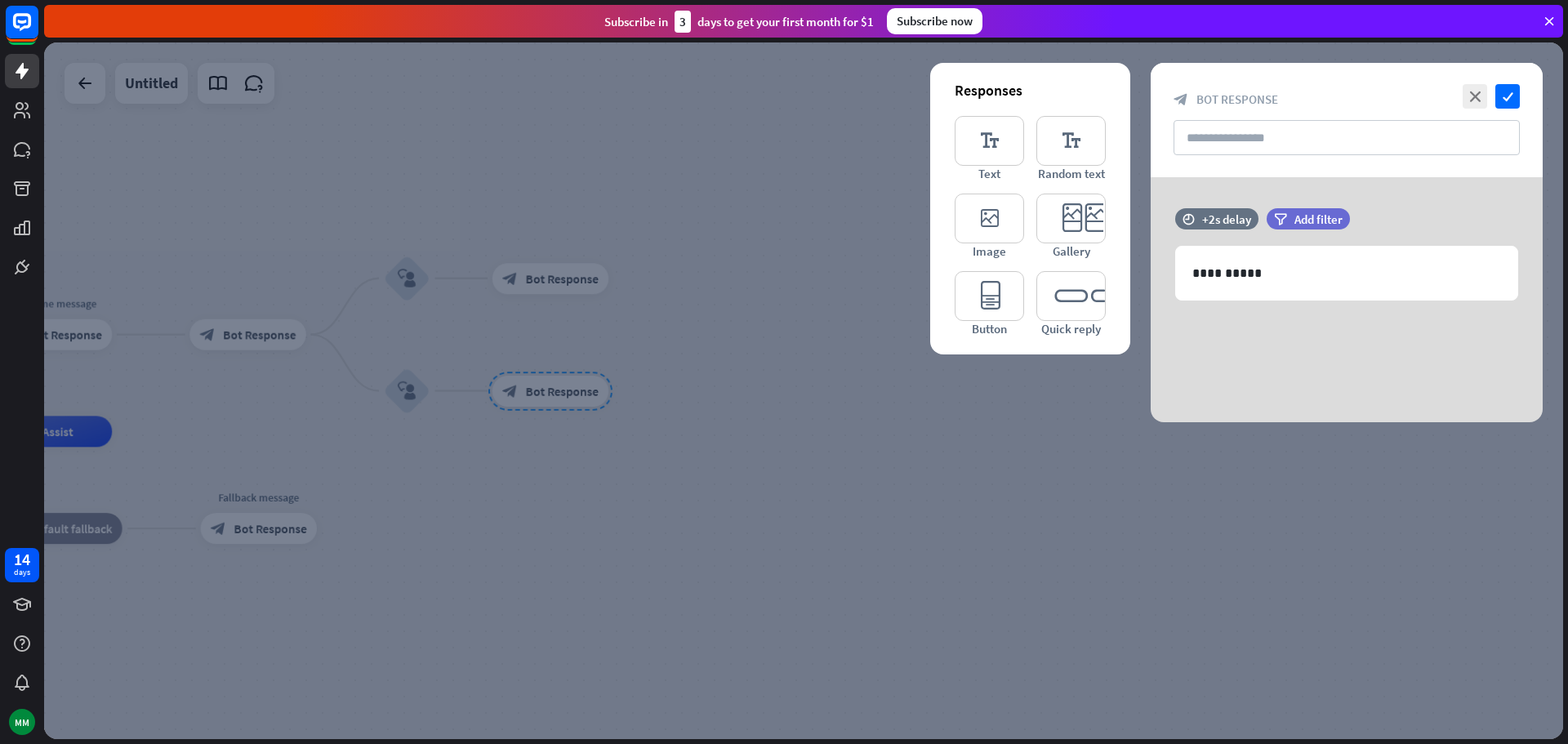
click at [1556, 25] on icon at bounding box center [1549, 21] width 15 height 15
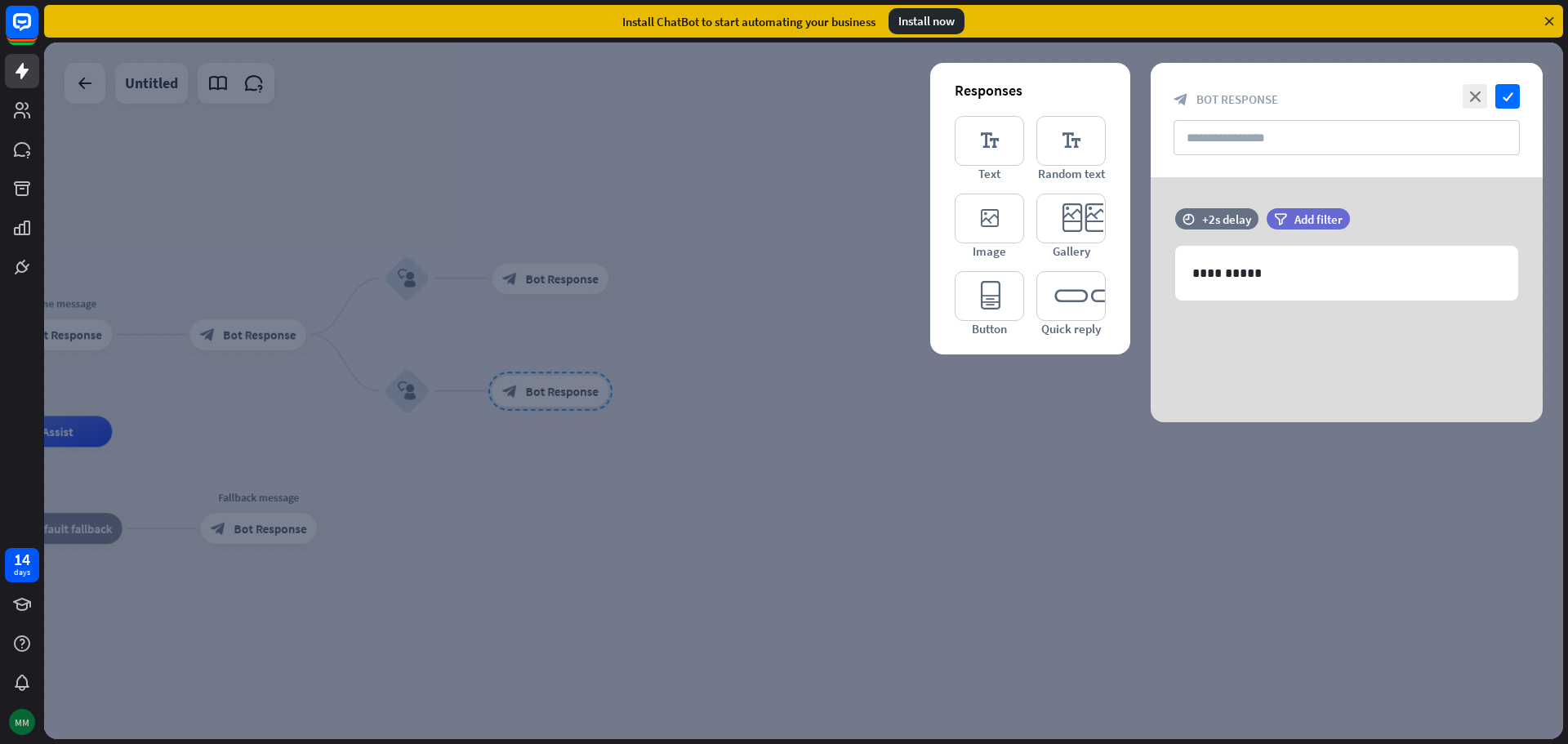
click at [26, 717] on div "MM" at bounding box center [22, 721] width 26 height 26
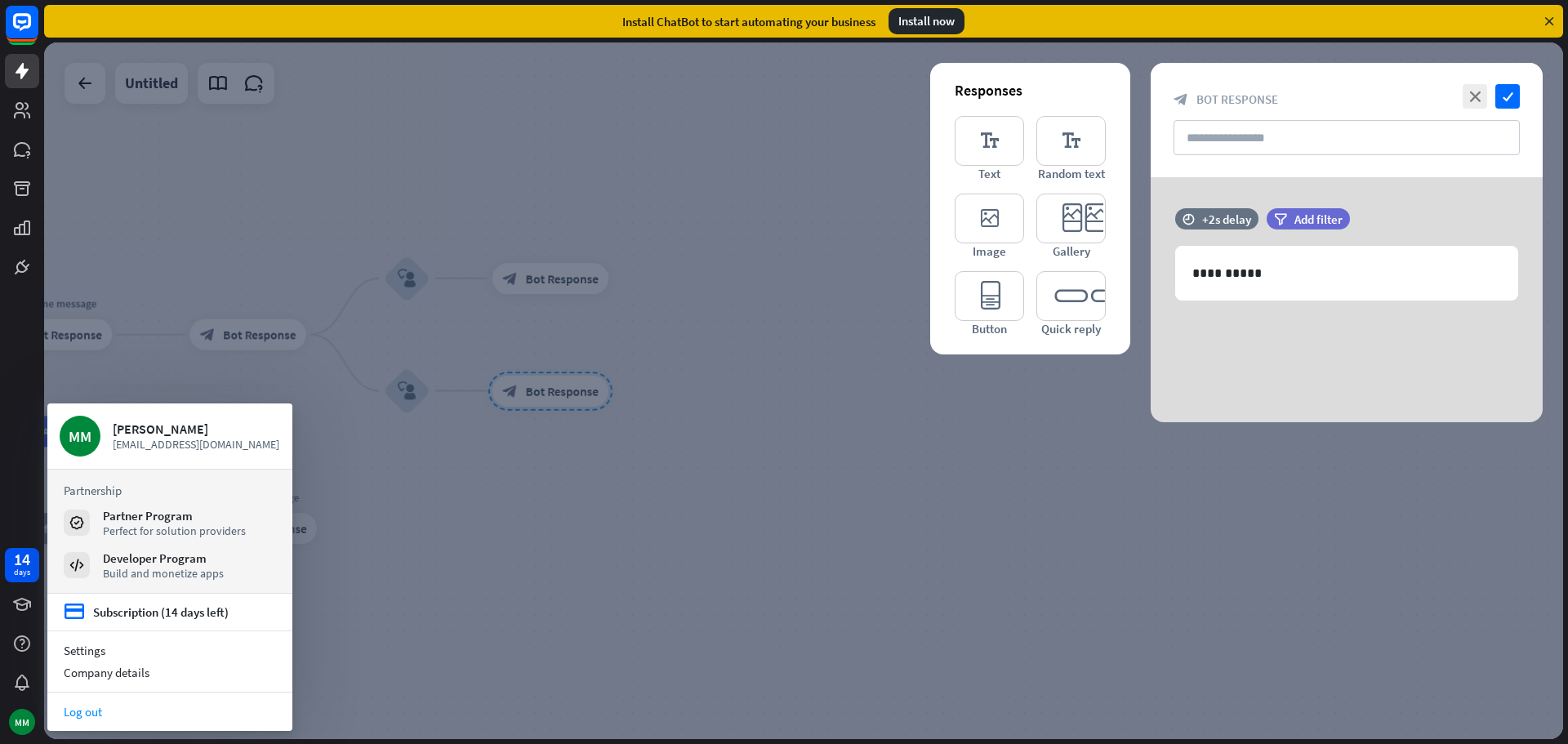
click at [80, 716] on link "Log out" at bounding box center [170, 711] width 245 height 22
